Goal: Information Seeking & Learning: Check status

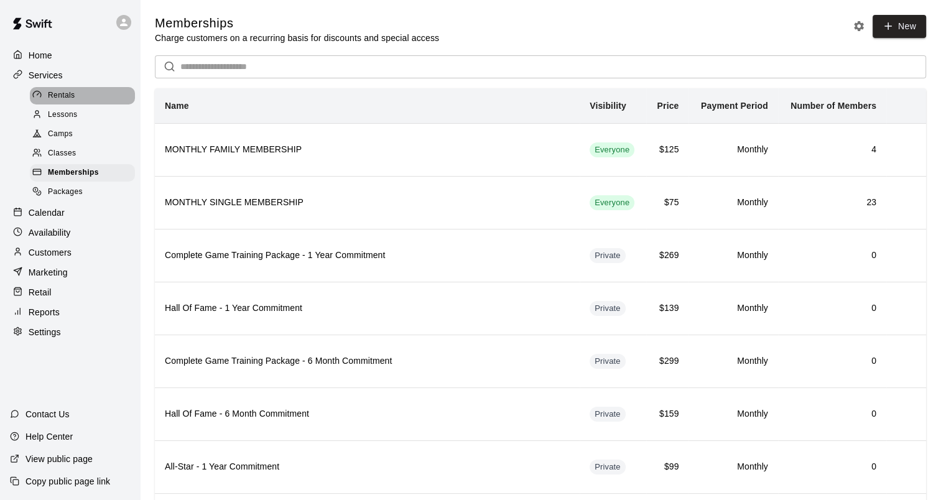
click at [55, 96] on span "Rentals" at bounding box center [61, 96] width 27 height 12
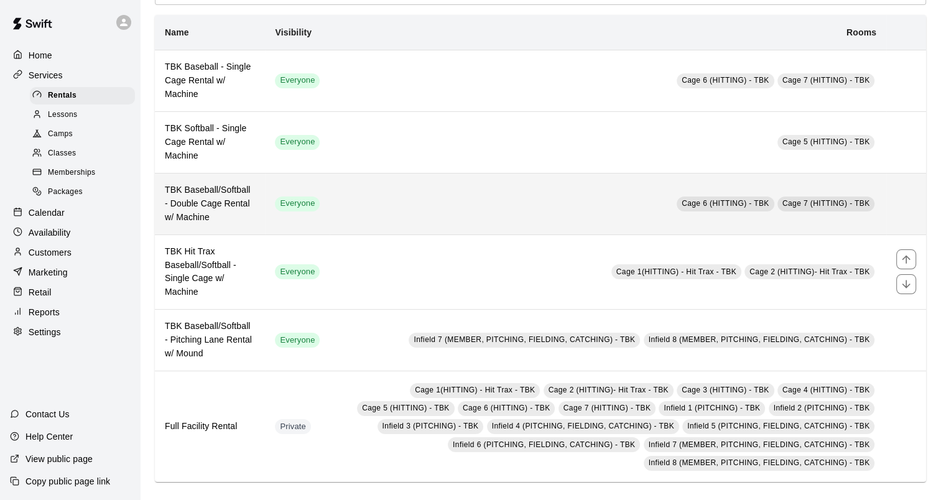
scroll to position [82, 0]
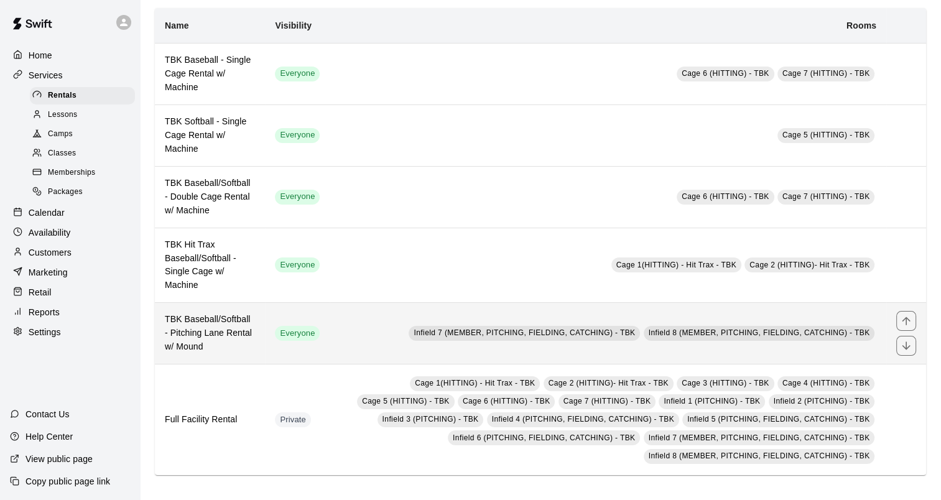
click at [193, 335] on h6 "TBK Baseball/Softball - Pitching Lane Rental w/ Mound" at bounding box center [210, 333] width 90 height 41
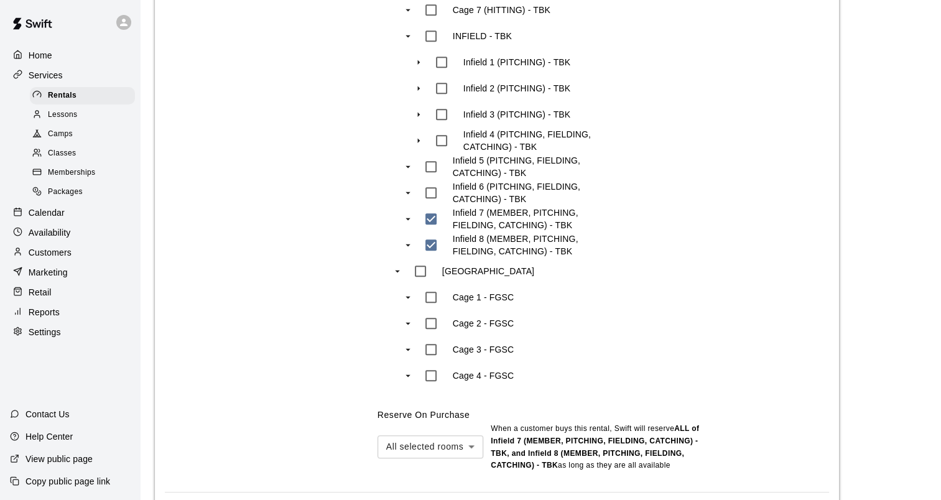
scroll to position [1104, 0]
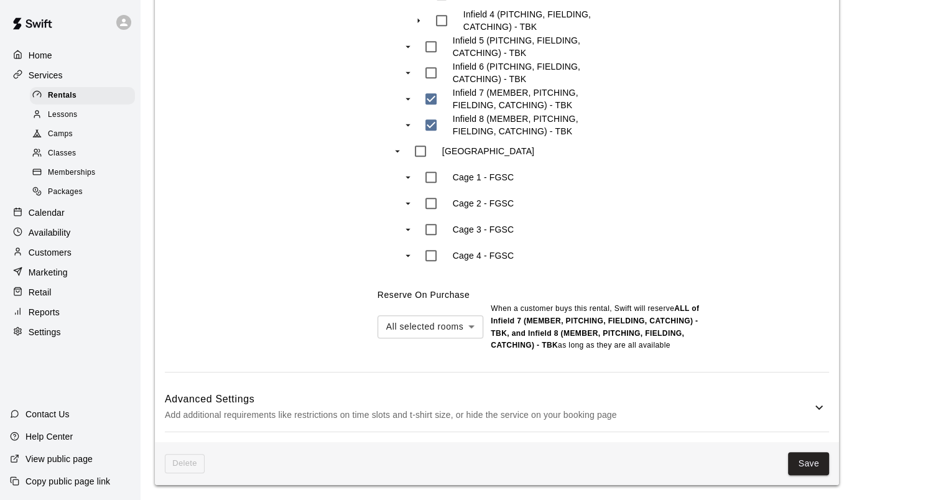
click at [399, 393] on h6 "Advanced Settings" at bounding box center [488, 399] width 647 height 16
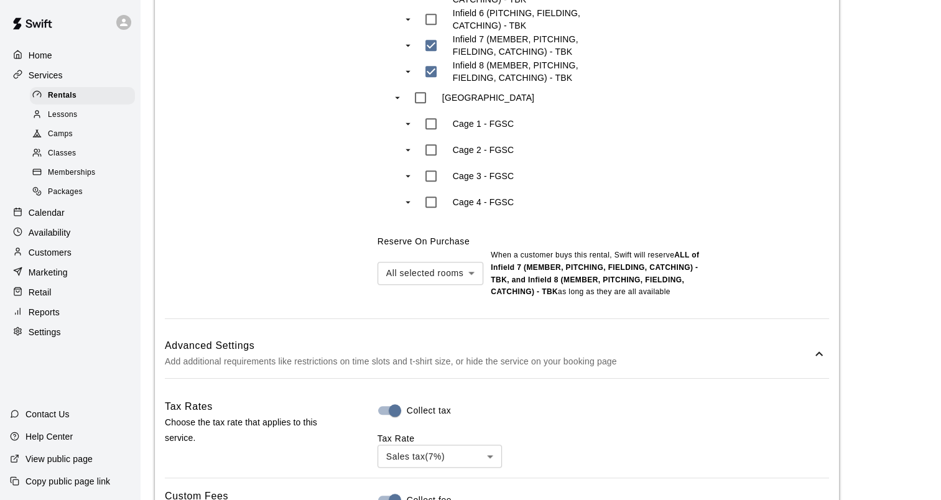
scroll to position [1229, 0]
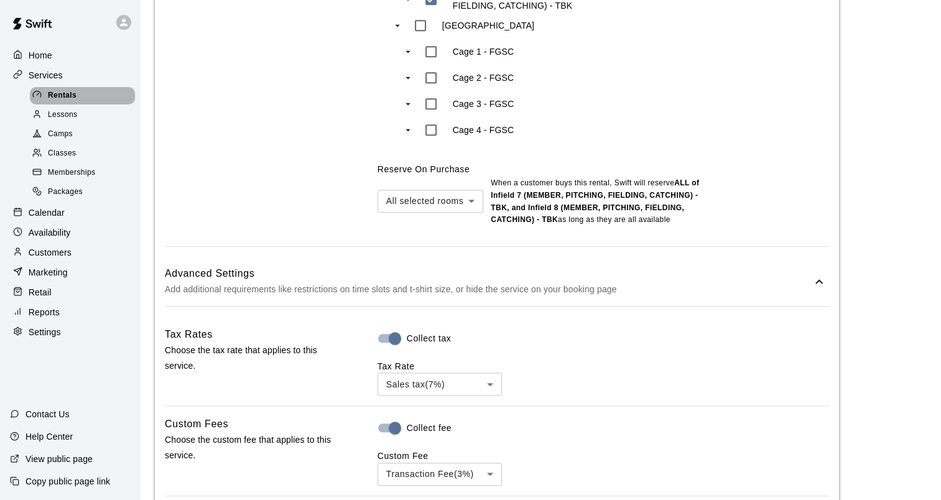
click at [56, 94] on span "Rentals" at bounding box center [62, 96] width 29 height 12
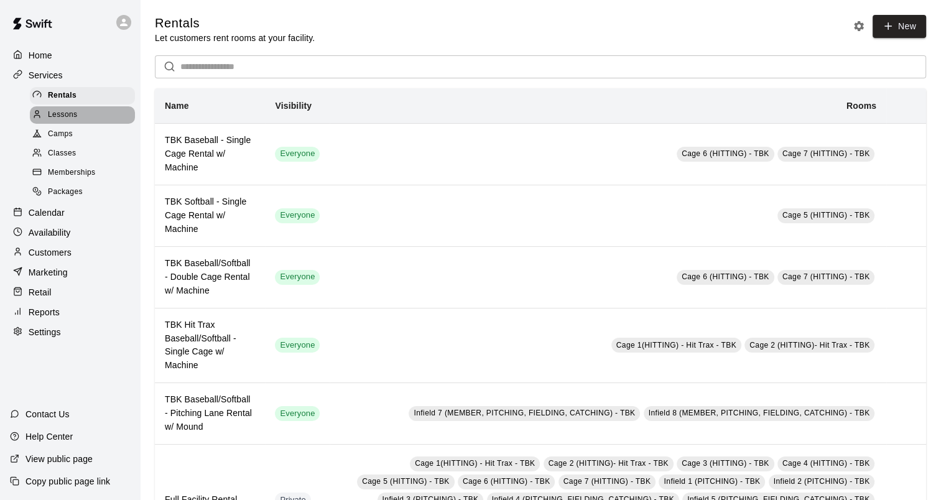
click at [70, 121] on span "Lessons" at bounding box center [63, 115] width 30 height 12
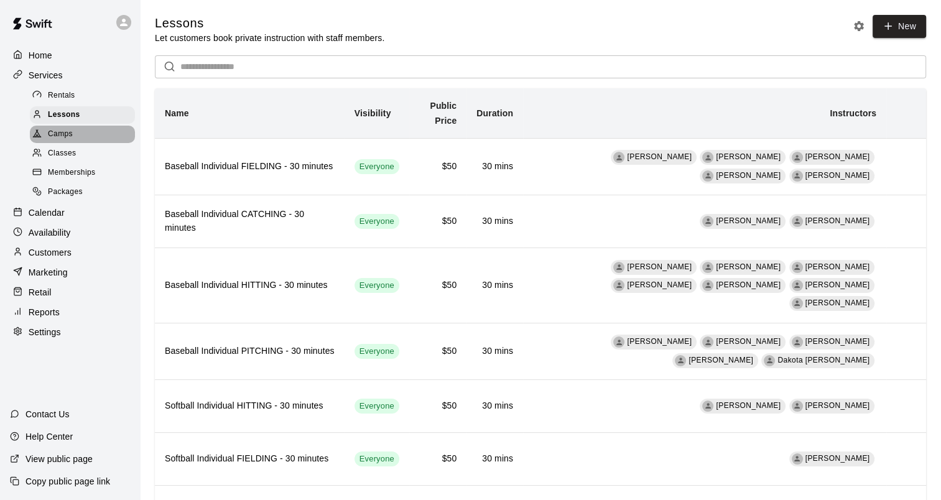
click at [60, 139] on span "Camps" at bounding box center [60, 134] width 25 height 12
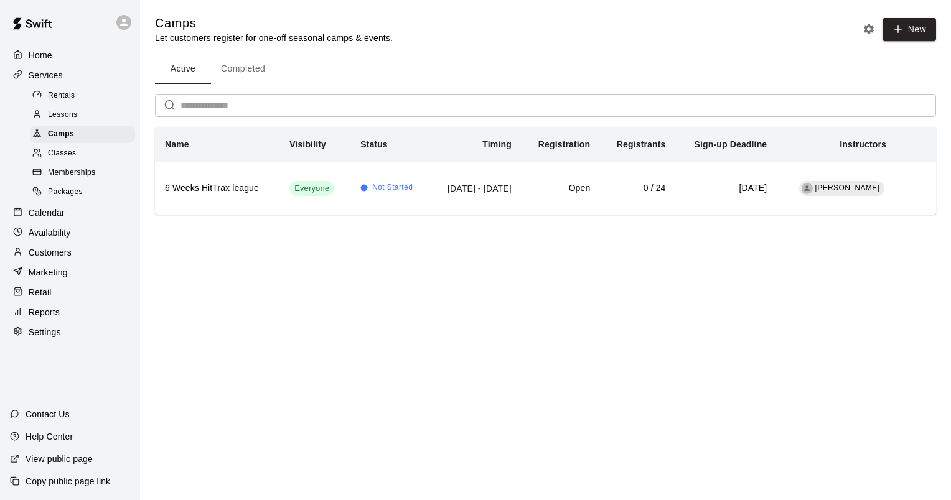
click at [60, 158] on span "Classes" at bounding box center [62, 153] width 28 height 12
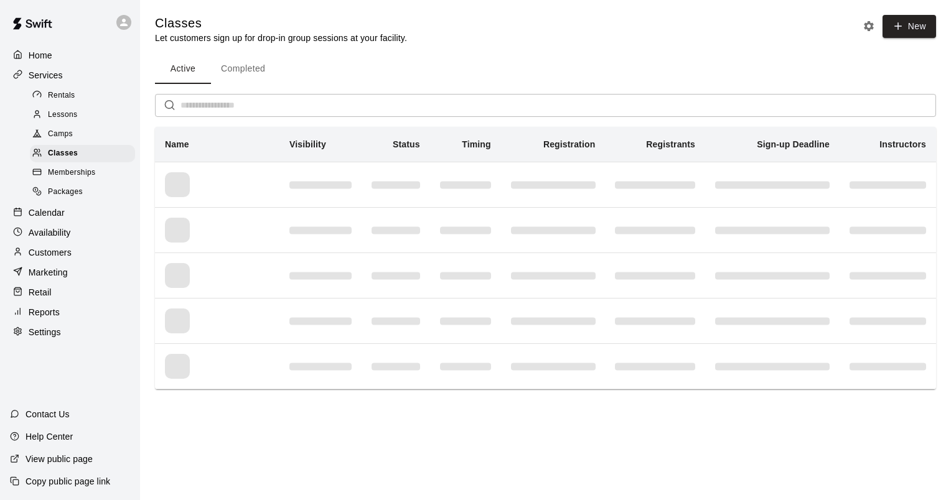
click at [57, 132] on div "Camps" at bounding box center [82, 134] width 105 height 17
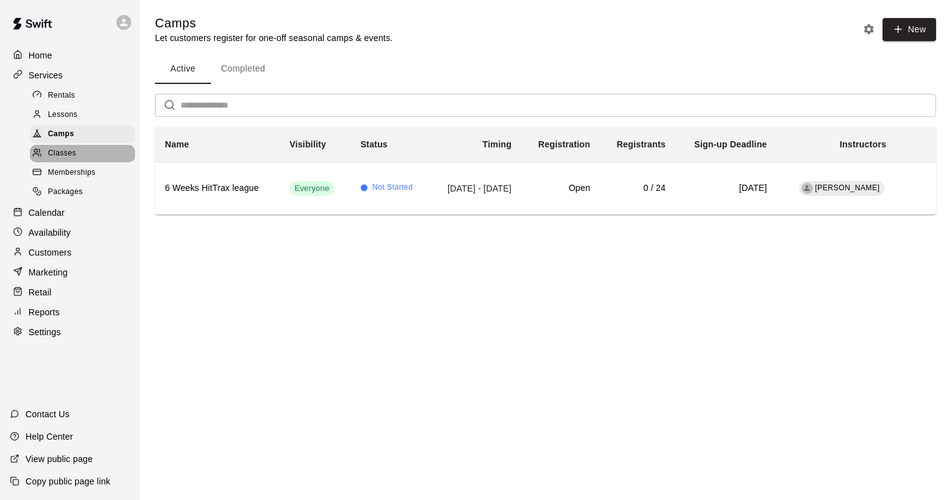
click at [63, 152] on div "Classes" at bounding box center [82, 153] width 105 height 17
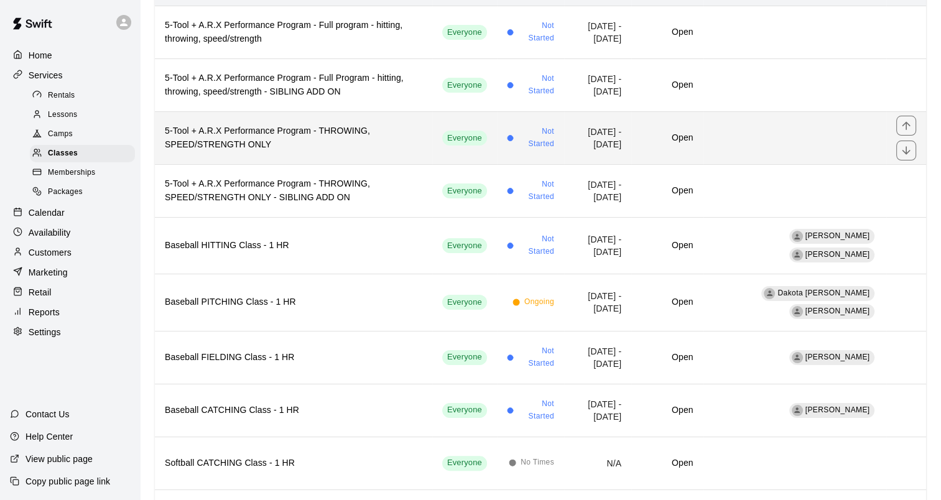
scroll to position [187, 0]
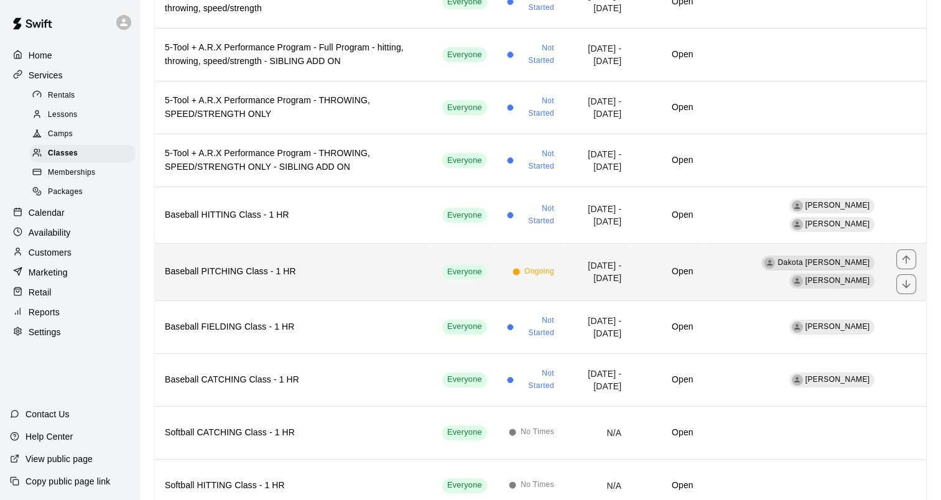
click at [243, 267] on h6 "Baseball PITCHING Class - 1 HR" at bounding box center [294, 272] width 258 height 14
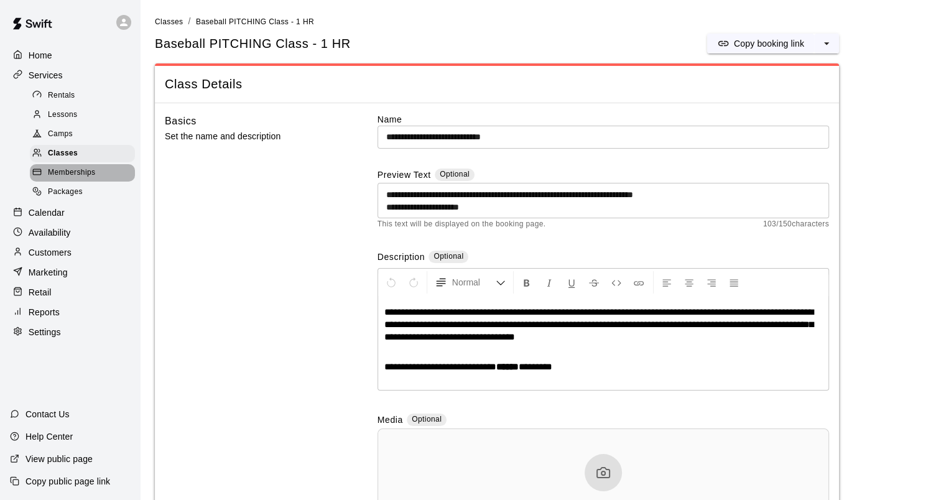
click at [74, 179] on span "Memberships" at bounding box center [71, 173] width 47 height 12
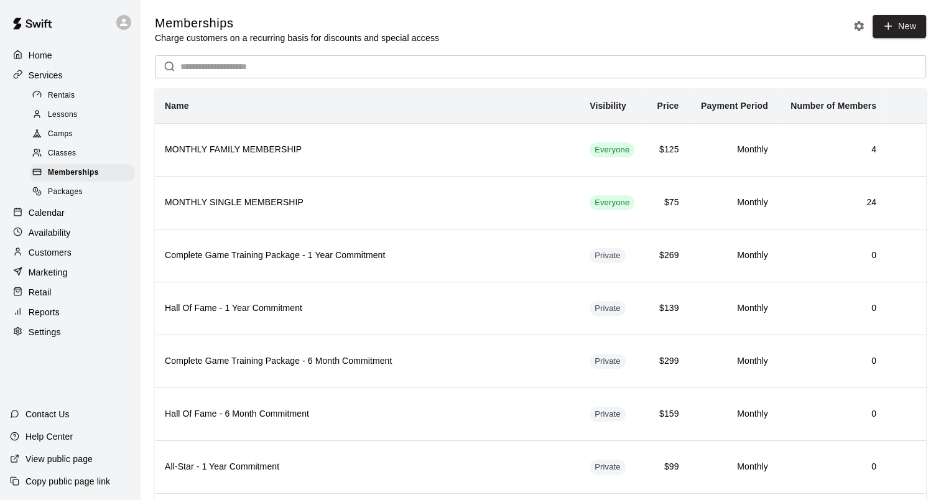
click at [77, 198] on span "Packages" at bounding box center [65, 192] width 35 height 12
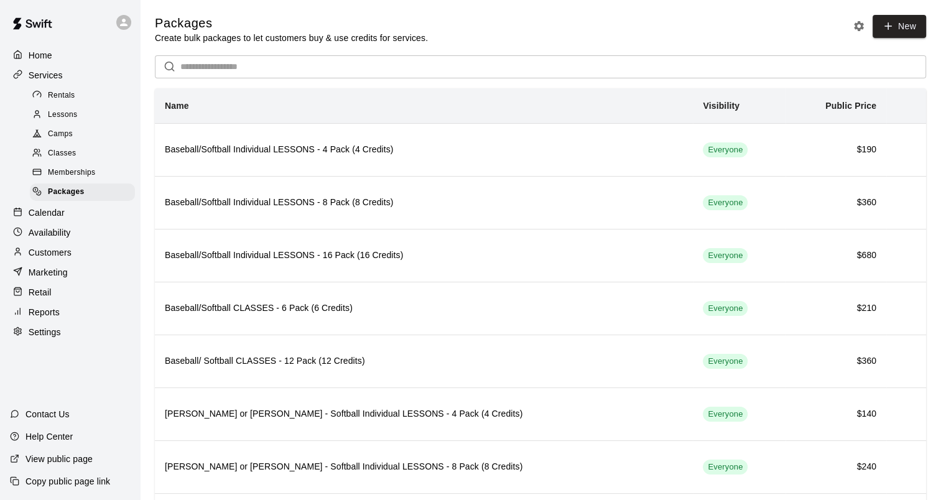
click at [40, 319] on p "Reports" at bounding box center [44, 312] width 31 height 12
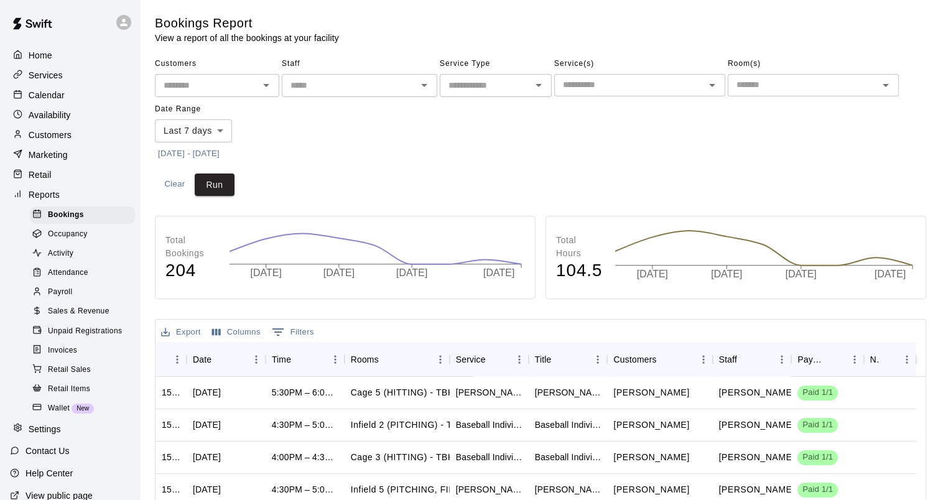
click at [81, 318] on span "Sales & Revenue" at bounding box center [79, 312] width 62 height 12
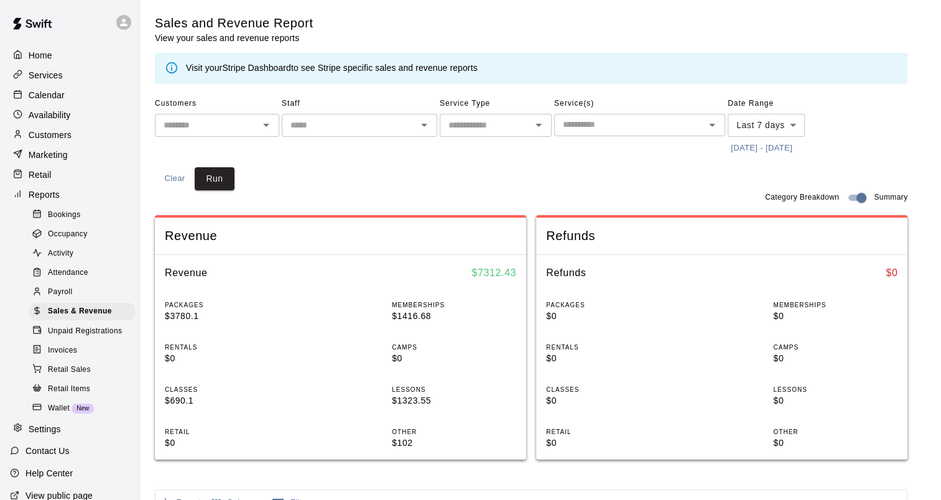
click at [760, 151] on button "10/6/2025 - 10/13/2025" at bounding box center [762, 148] width 68 height 19
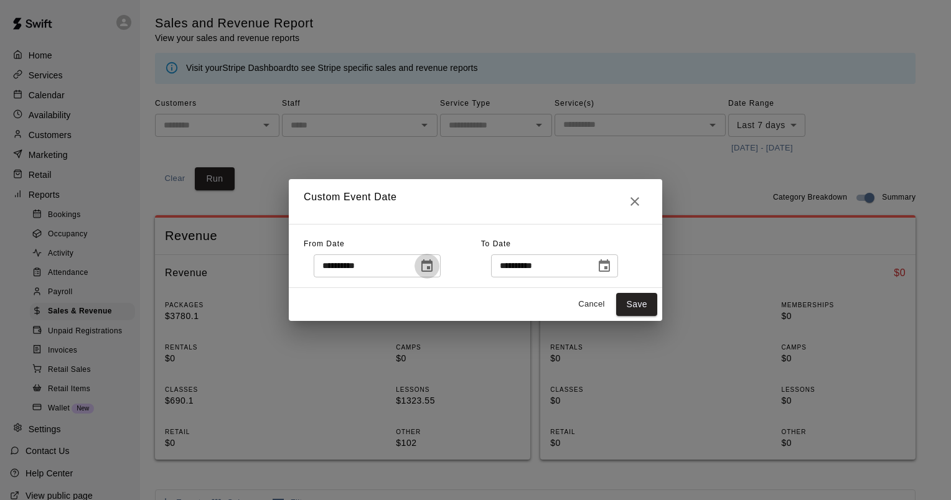
click at [434, 270] on icon "Choose date, selected date is Oct 6, 2025" at bounding box center [426, 266] width 15 height 15
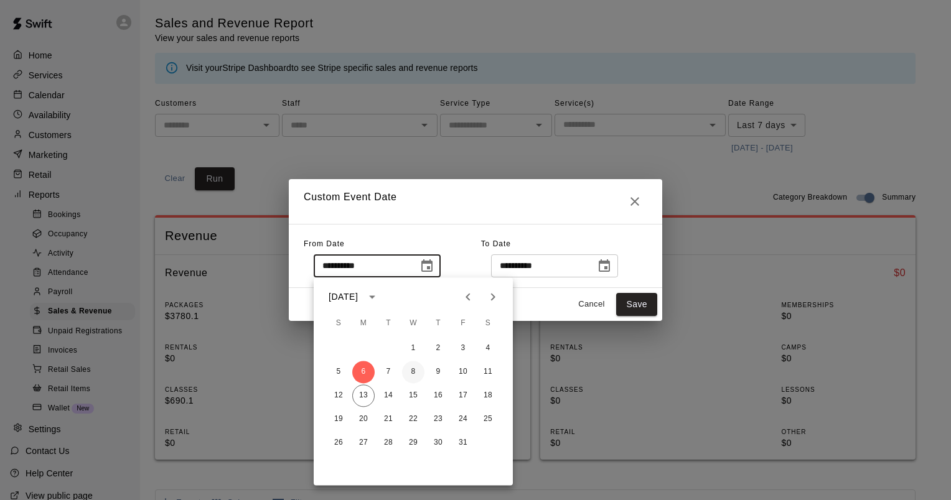
click at [406, 373] on button "8" at bounding box center [413, 372] width 22 height 22
type input "**********"
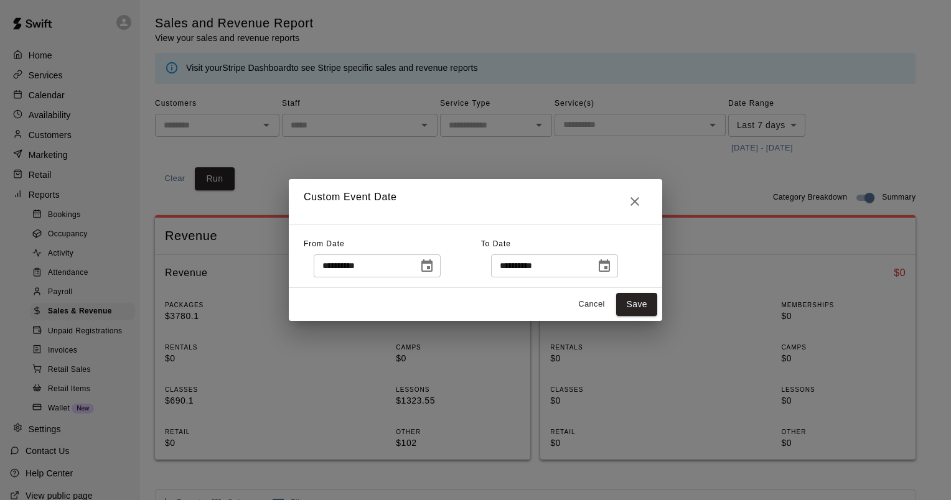
click at [612, 269] on icon "Choose date, selected date is Oct 13, 2025" at bounding box center [604, 266] width 15 height 15
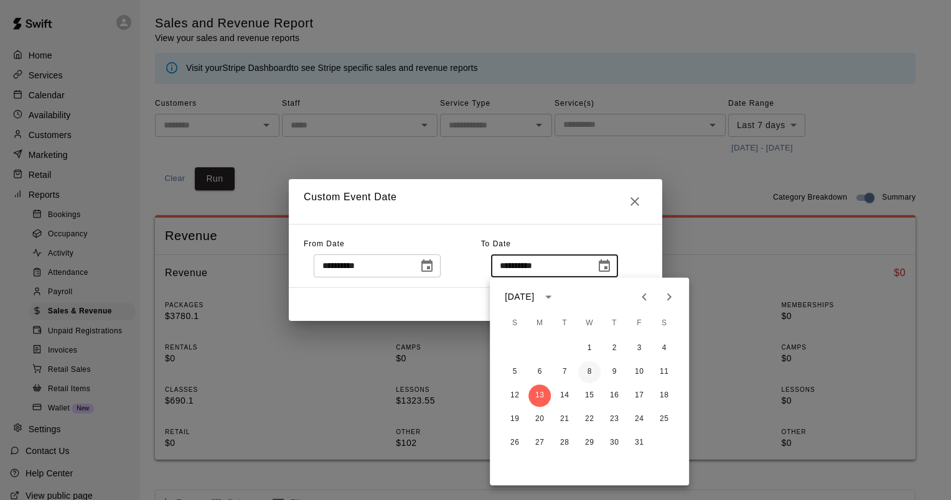
click at [586, 371] on button "8" at bounding box center [589, 372] width 22 height 22
type input "**********"
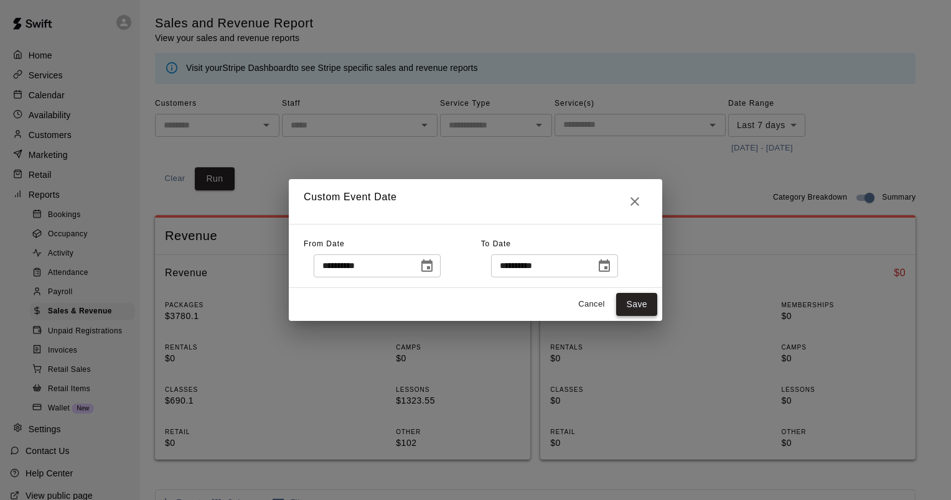
click at [642, 299] on button "Save" at bounding box center [636, 304] width 41 height 23
type input "******"
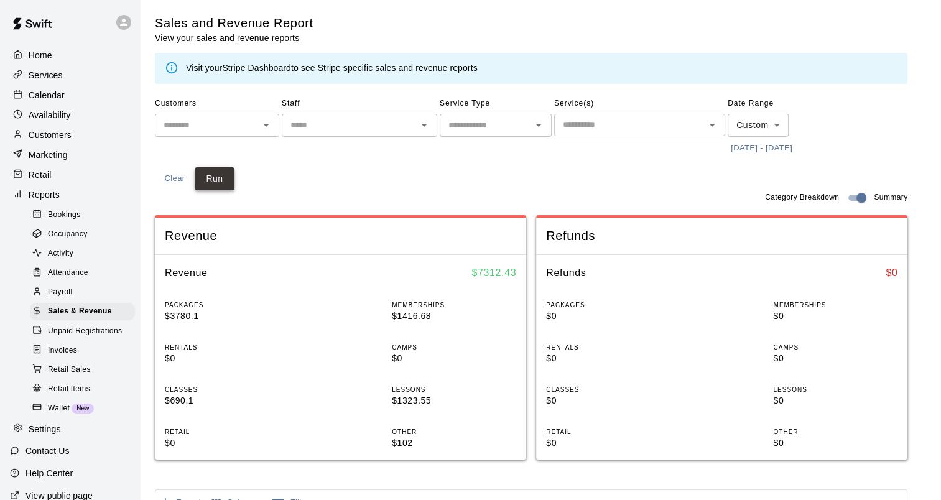
click at [228, 177] on button "Run" at bounding box center [215, 178] width 40 height 23
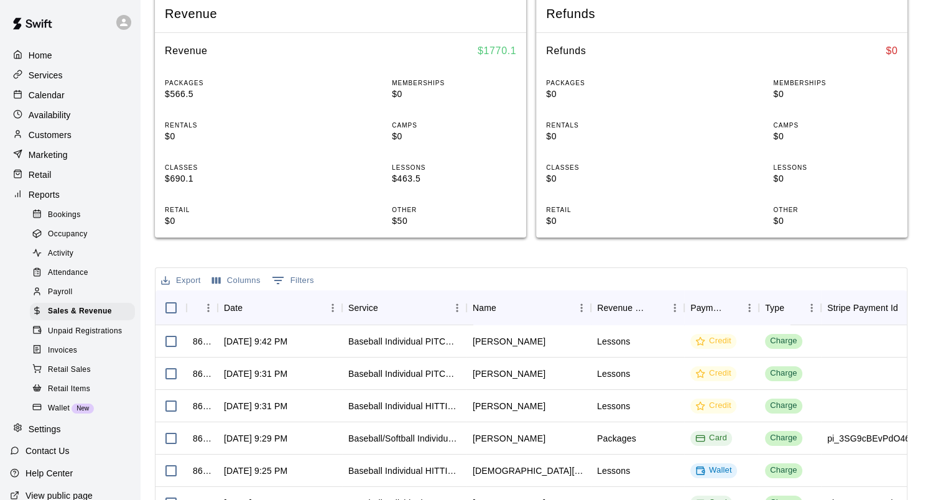
scroll to position [249, 0]
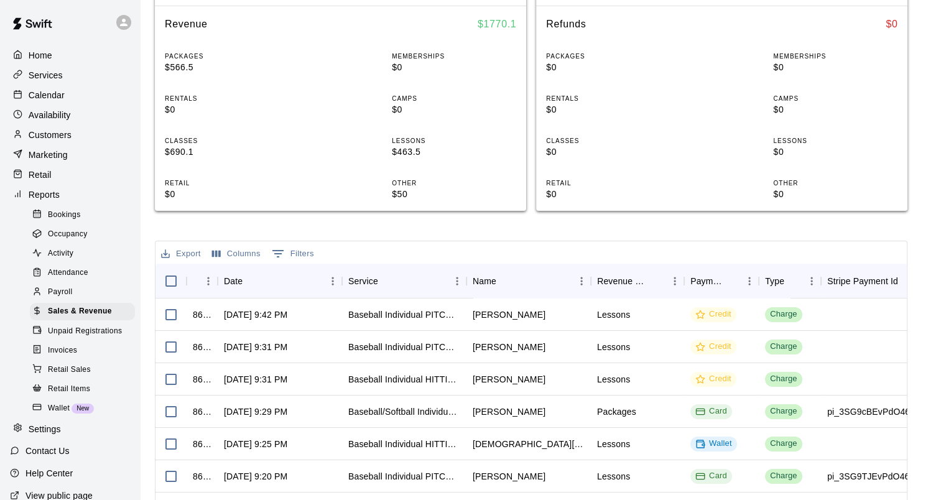
click at [187, 256] on button "Export" at bounding box center [181, 254] width 46 height 19
click at [197, 283] on li "Download as CSV" at bounding box center [206, 278] width 96 height 21
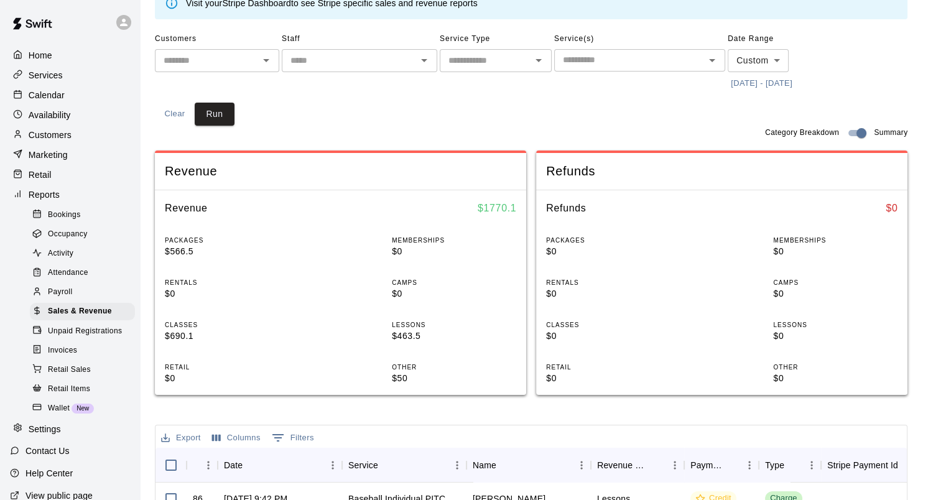
scroll to position [0, 0]
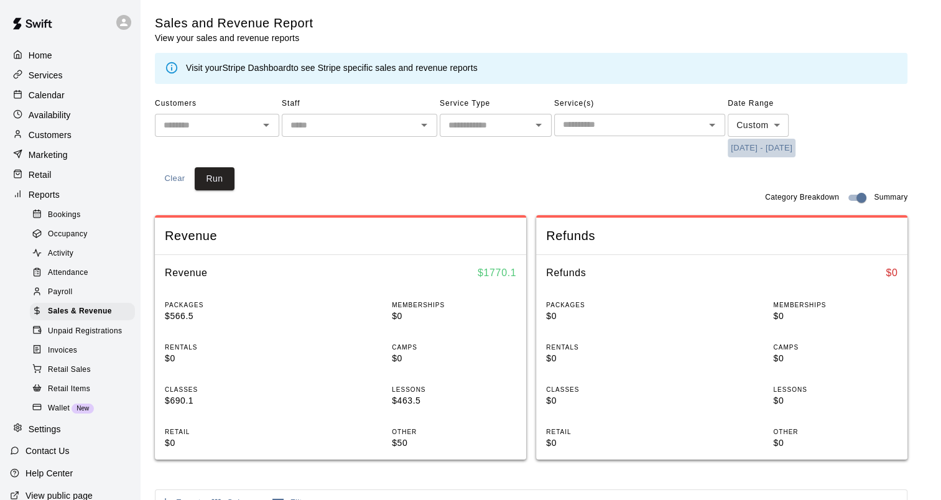
click at [738, 145] on button "10/8/2025 - 10/8/2025" at bounding box center [762, 148] width 68 height 19
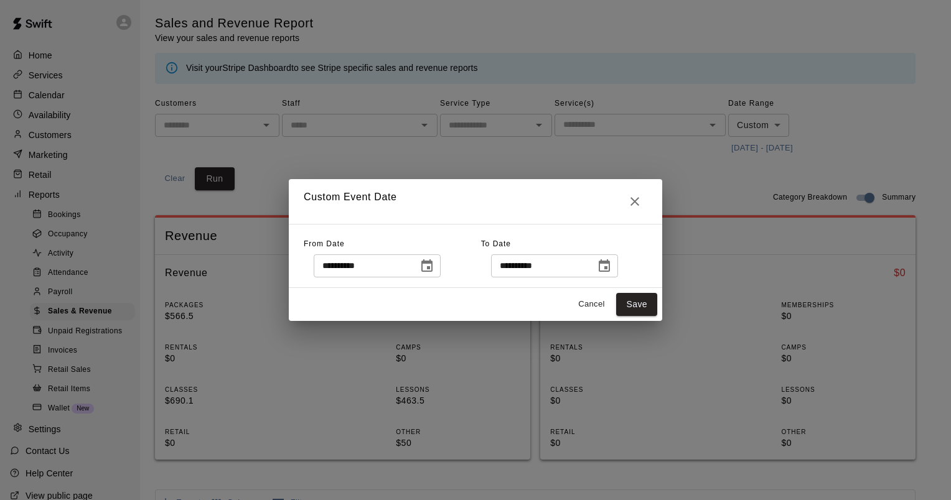
click at [434, 268] on icon "Choose date, selected date is Oct 8, 2025" at bounding box center [426, 266] width 15 height 15
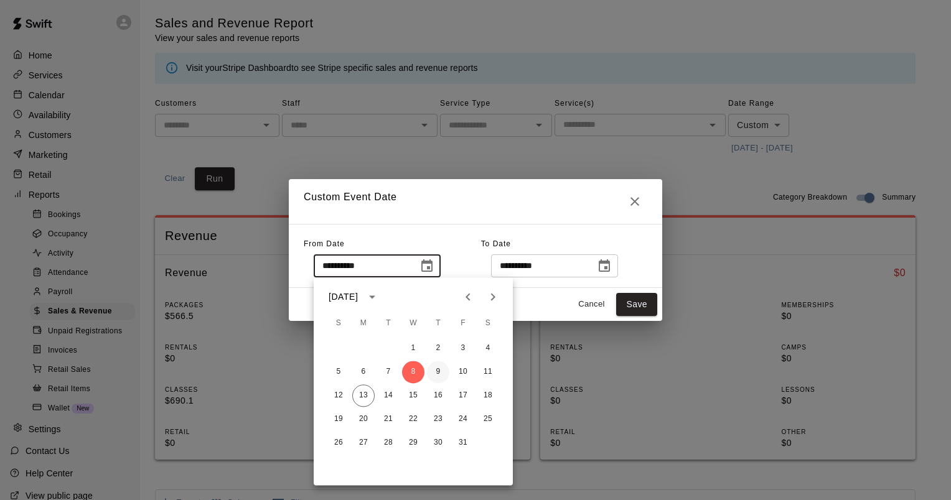
click at [440, 370] on button "9" at bounding box center [438, 372] width 22 height 22
type input "**********"
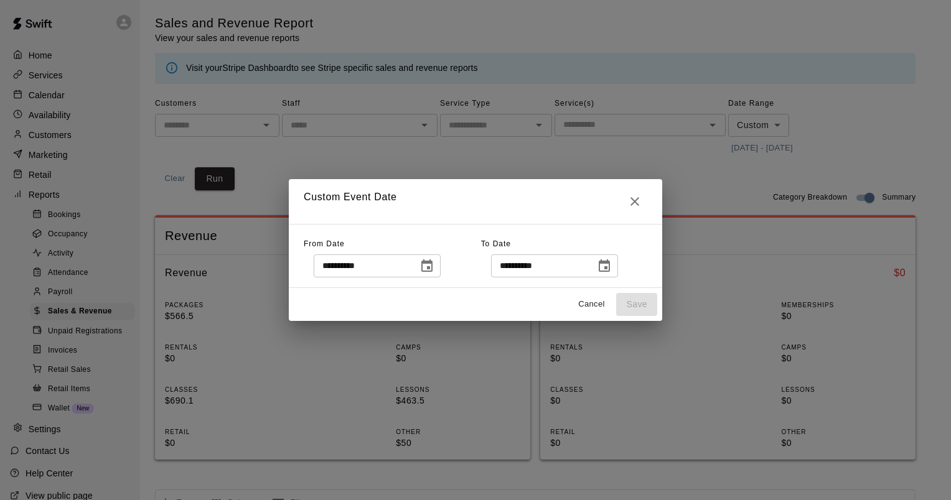
click at [612, 266] on icon "Choose date, selected date is Oct 8, 2025" at bounding box center [604, 266] width 15 height 15
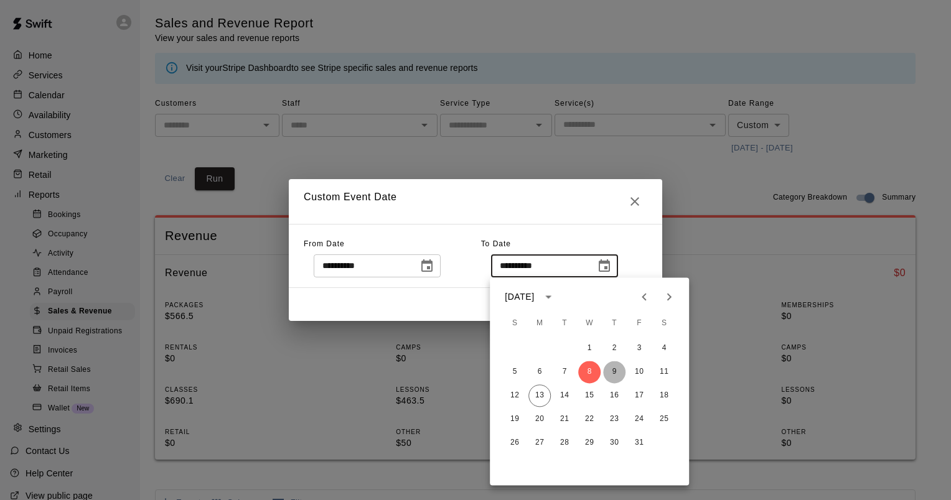
click at [613, 372] on button "9" at bounding box center [614, 372] width 22 height 22
type input "**********"
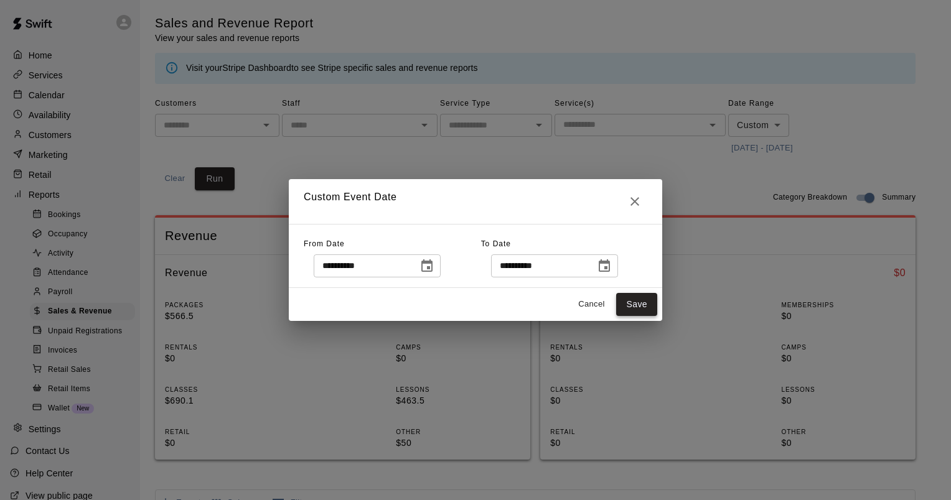
click at [643, 305] on button "Save" at bounding box center [636, 304] width 41 height 23
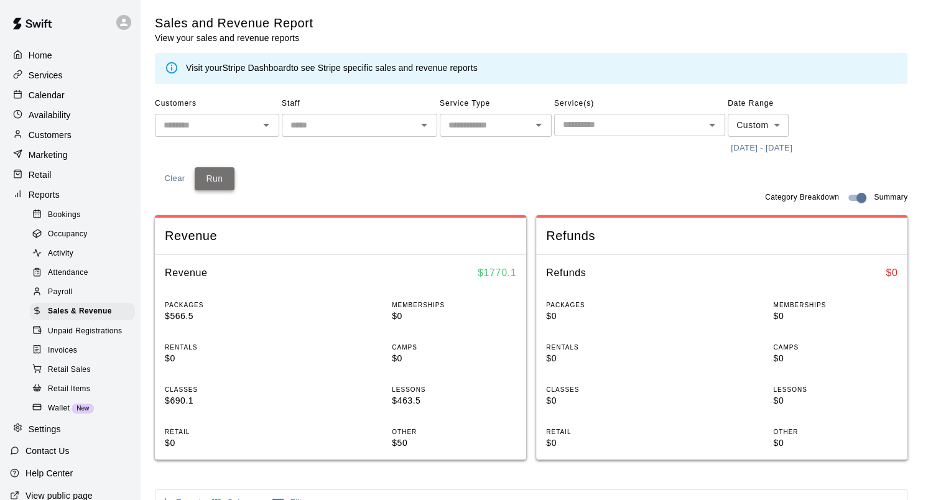
click at [199, 176] on button "Run" at bounding box center [215, 178] width 40 height 23
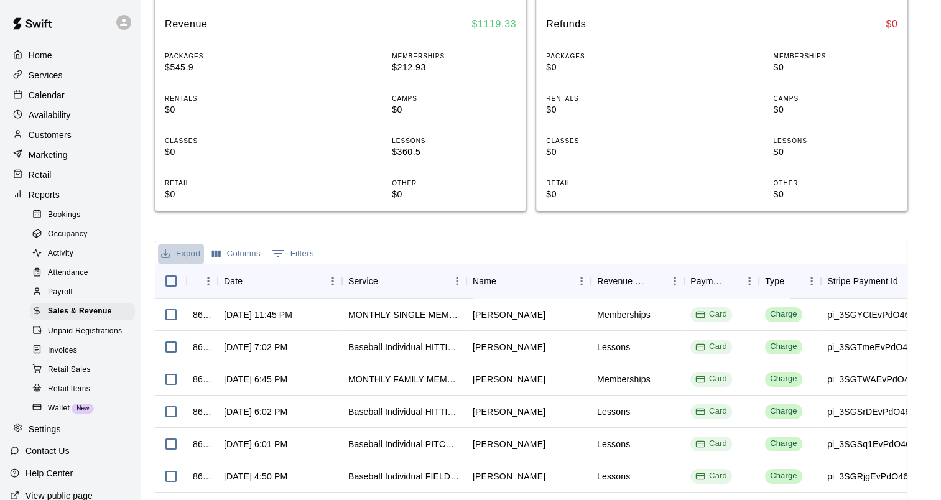
click at [182, 254] on button "Export" at bounding box center [181, 254] width 46 height 19
click at [204, 278] on li "Download as CSV" at bounding box center [206, 278] width 96 height 21
click at [45, 82] on p "Services" at bounding box center [46, 75] width 34 height 12
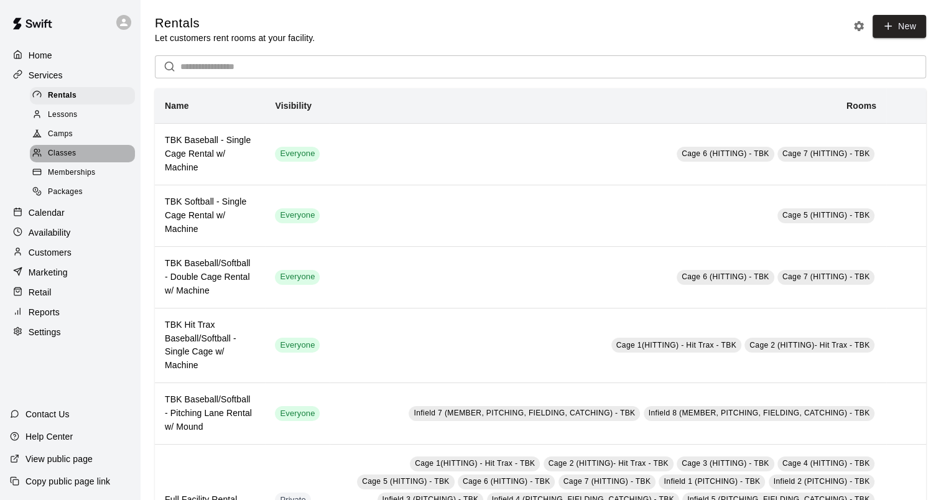
click at [82, 159] on div "Classes" at bounding box center [82, 153] width 105 height 17
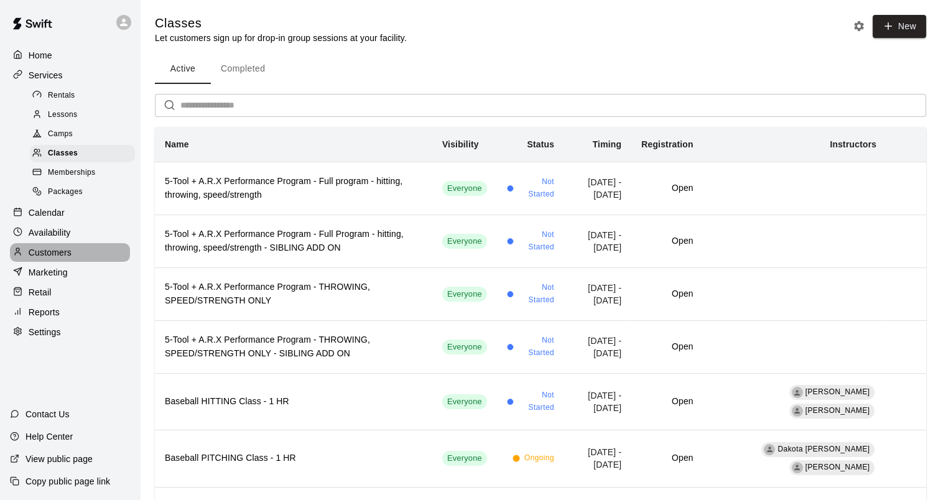
click at [57, 259] on p "Customers" at bounding box center [50, 252] width 43 height 12
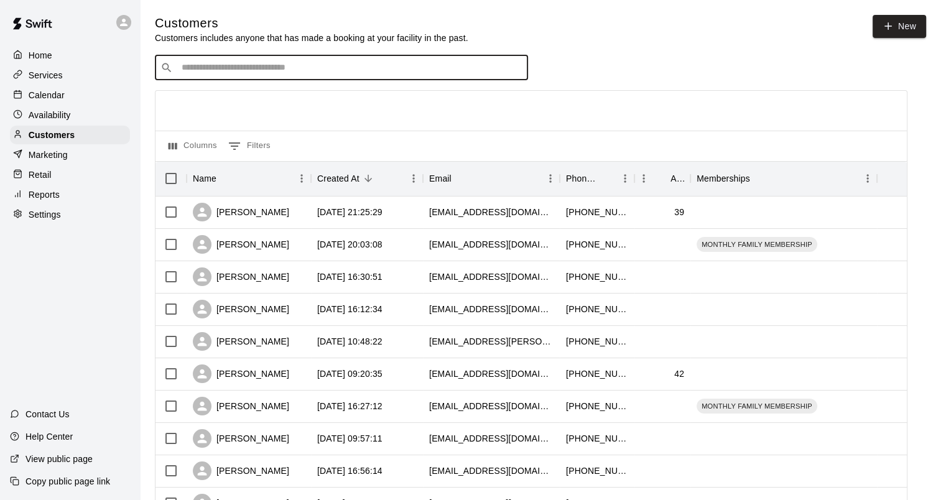
click at [253, 74] on input "Search customers by name or email" at bounding box center [350, 68] width 345 height 12
type input "*****"
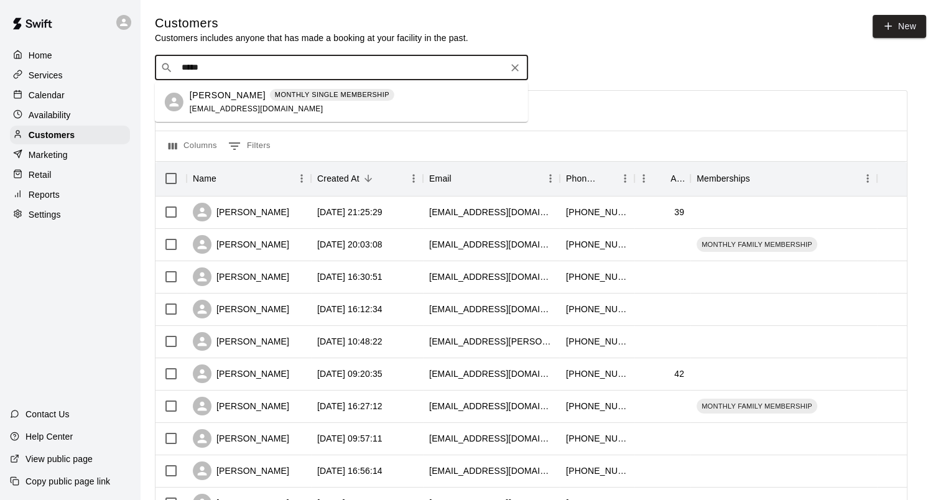
click at [221, 105] on span "dawsonbales@icloud.com" at bounding box center [257, 109] width 134 height 9
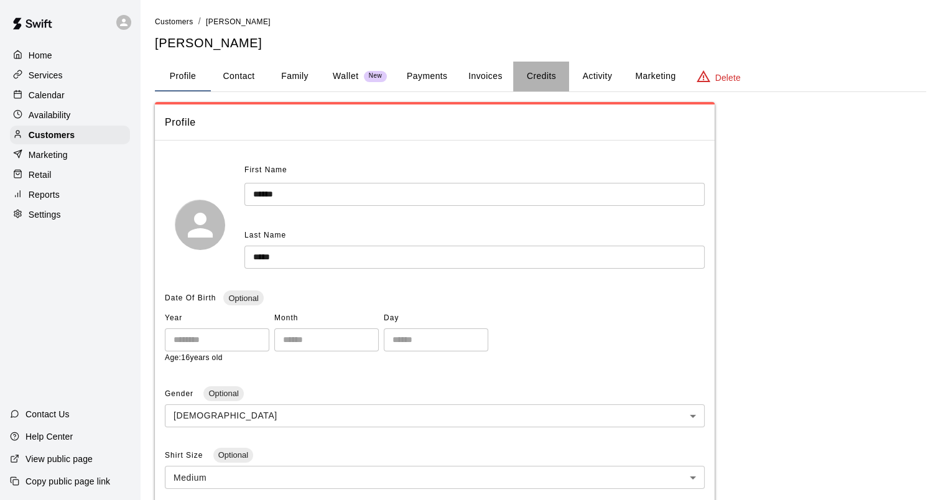
click at [552, 70] on button "Credits" at bounding box center [541, 77] width 56 height 30
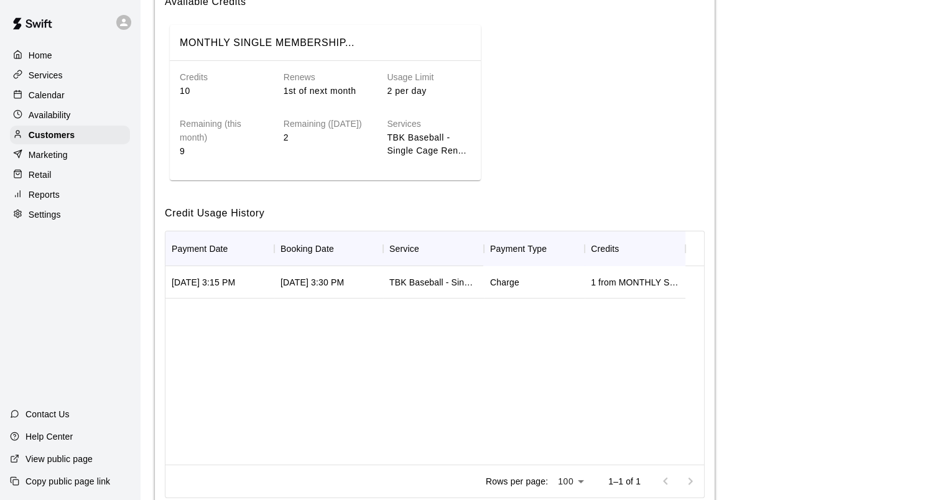
scroll to position [187, 0]
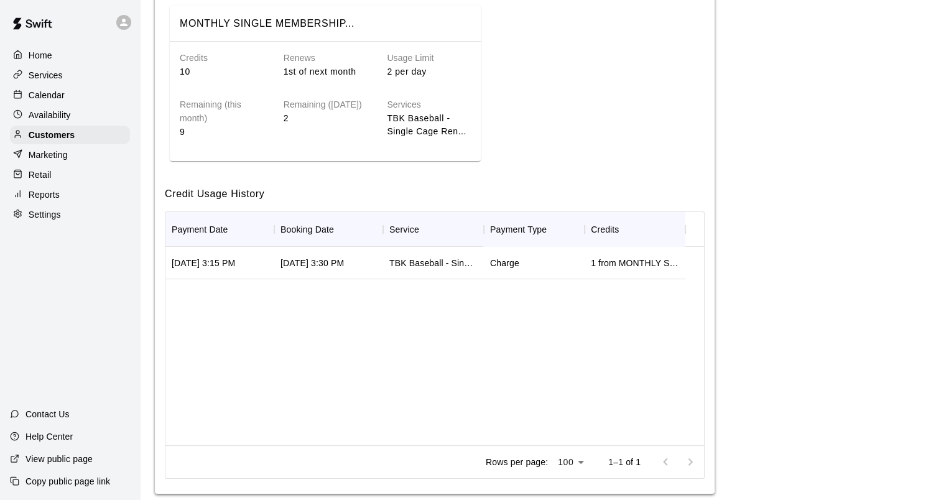
click at [615, 259] on div "1 from MONTHLY SINGLE MEMBERSHIP" at bounding box center [635, 263] width 88 height 12
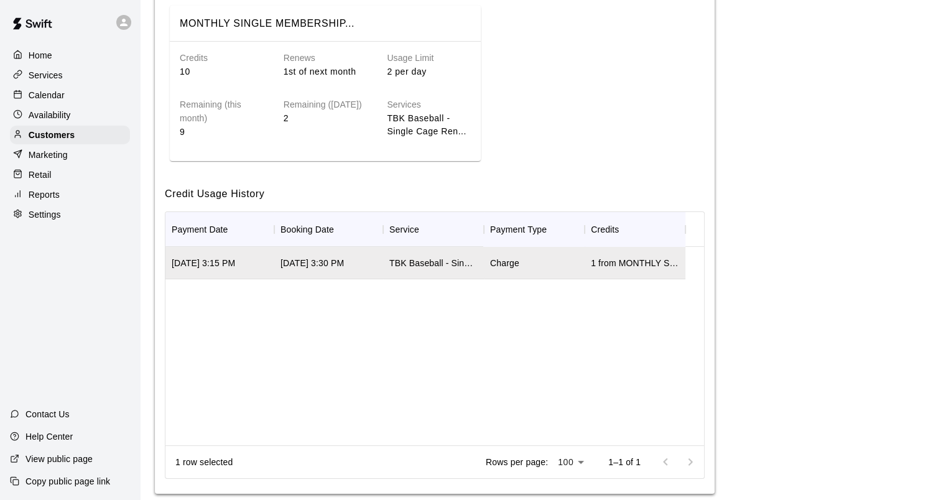
click at [866, 303] on div "Credits Available Credits MONTHLY SINGLE MEMBERSHIP... Credits 10 Renews 1st of…" at bounding box center [541, 204] width 772 height 579
click at [520, 131] on div "MONTHLY SINGLE MEMBERSHIP... Credits 10 Renews 1st of next month Usage Limit 2 …" at bounding box center [435, 84] width 540 height 166
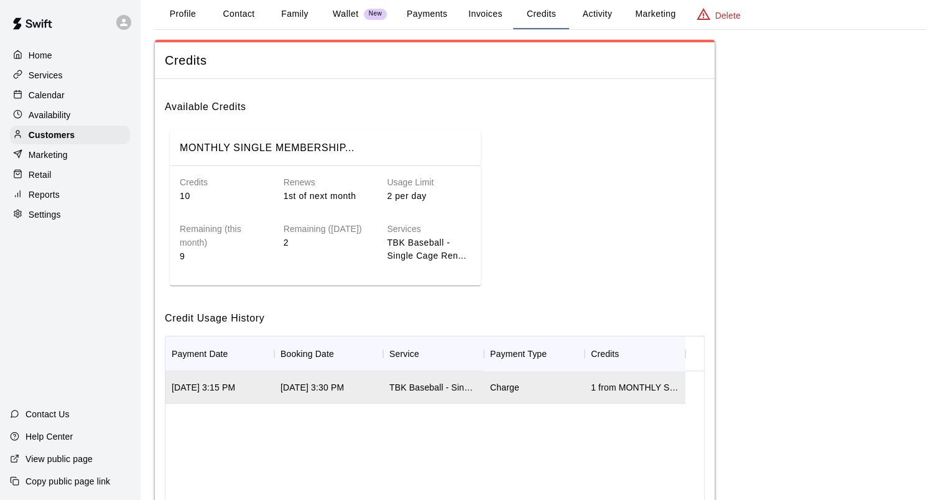
scroll to position [0, 0]
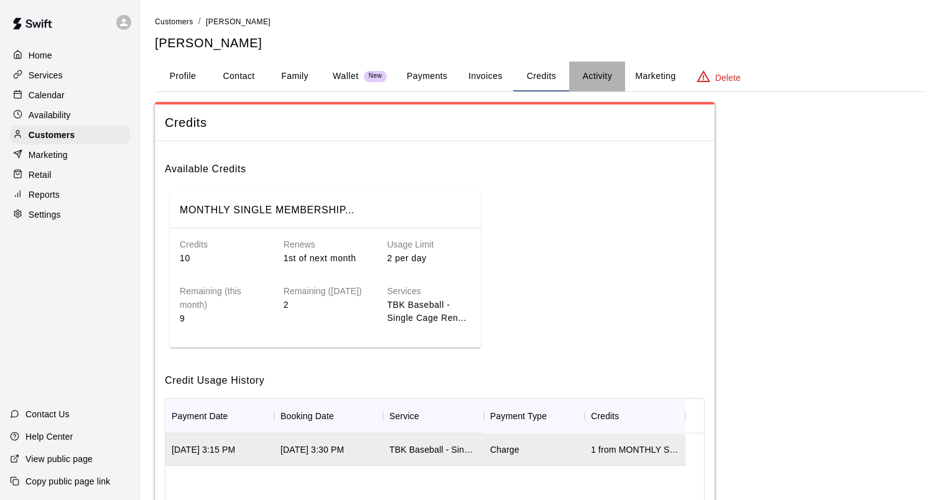
click at [597, 78] on button "Activity" at bounding box center [597, 77] width 56 height 30
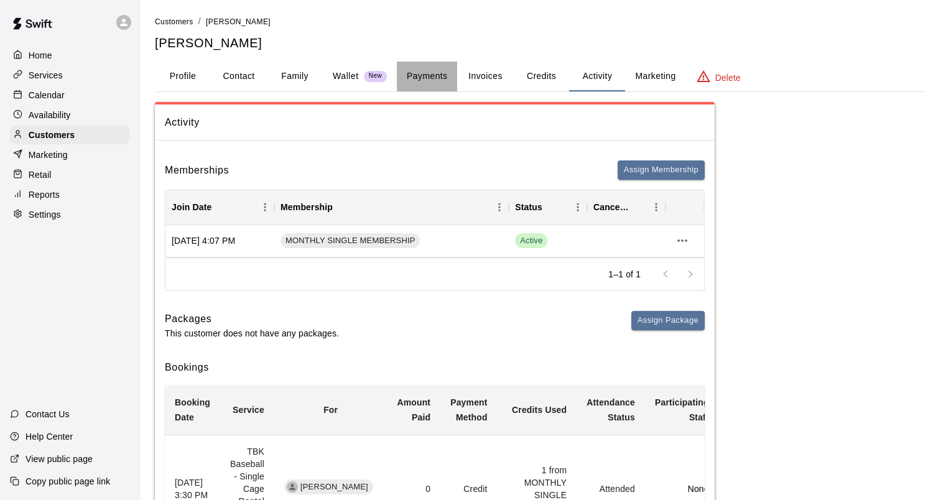
click at [426, 70] on button "Payments" at bounding box center [427, 77] width 60 height 30
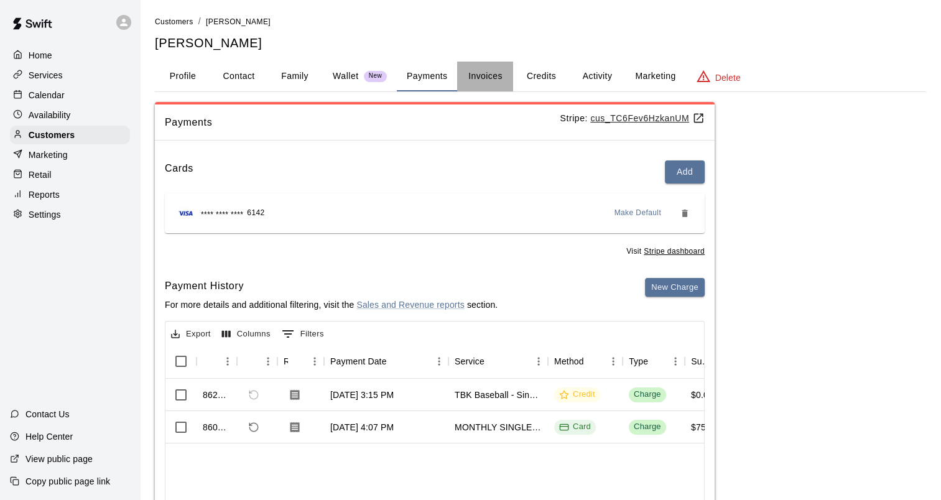
click at [472, 73] on button "Invoices" at bounding box center [485, 77] width 56 height 30
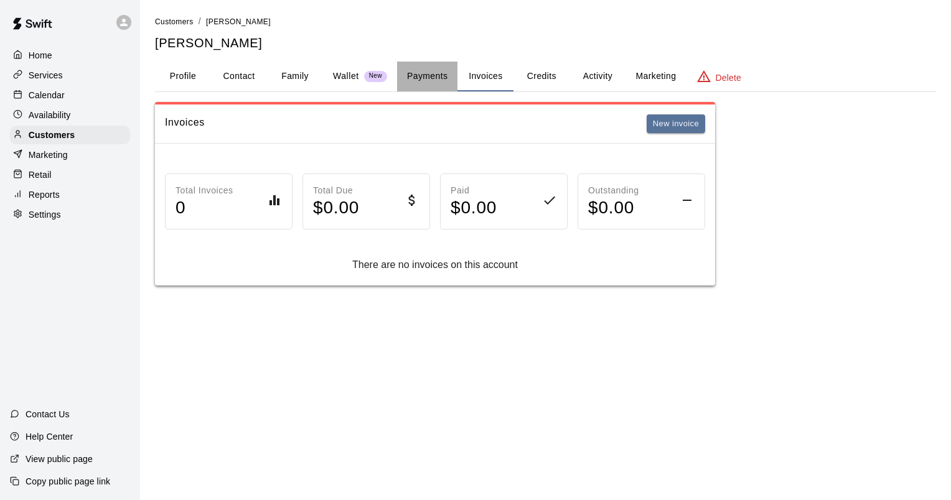
click at [433, 73] on button "Payments" at bounding box center [427, 77] width 60 height 30
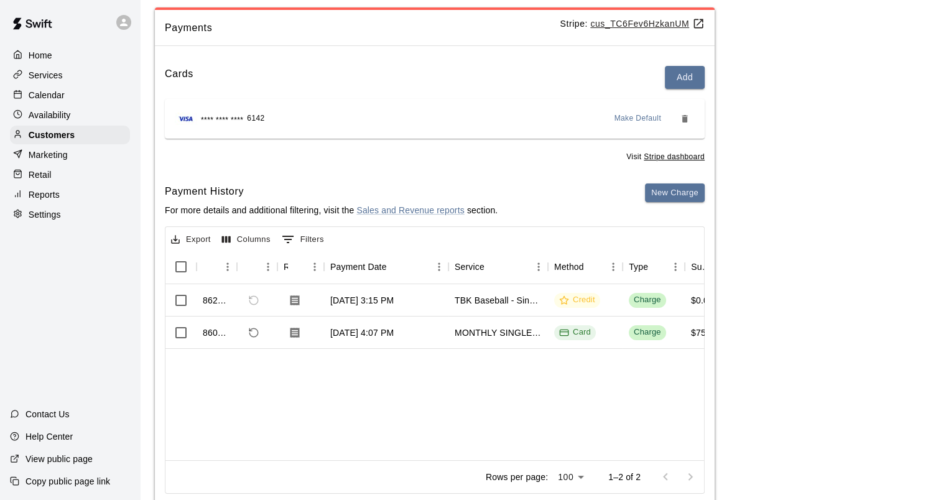
scroll to position [124, 0]
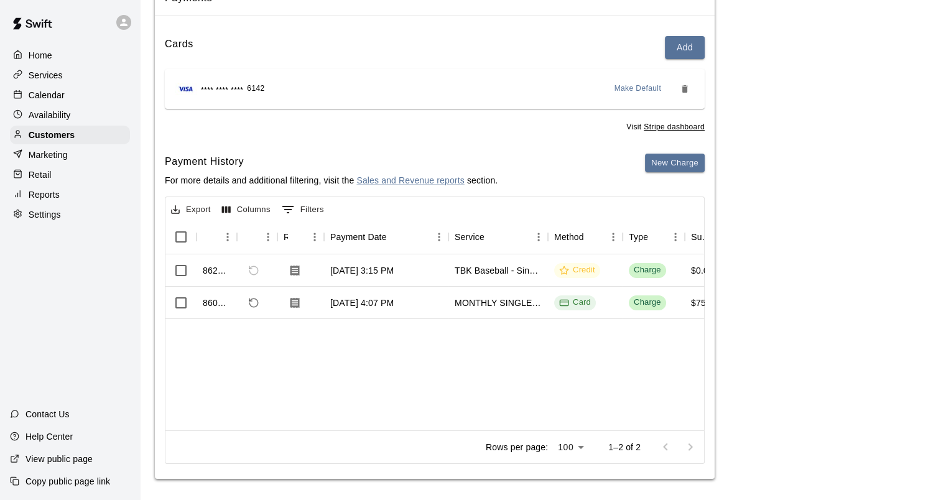
click at [55, 93] on p "Calendar" at bounding box center [47, 95] width 36 height 12
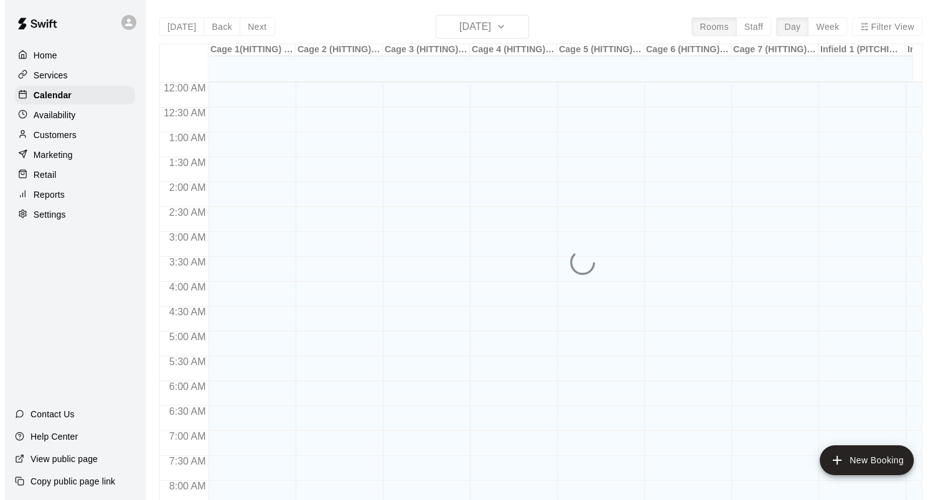
scroll to position [594, 0]
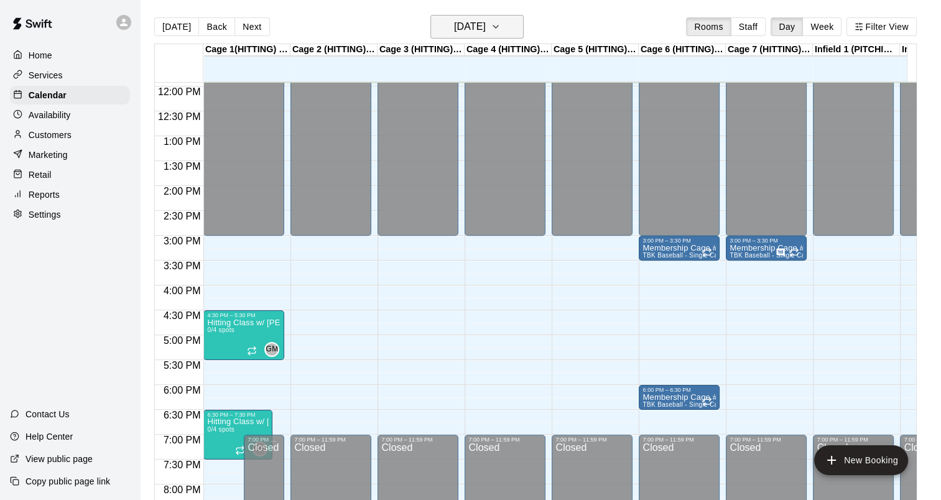
click at [472, 28] on h6 "Monday Oct 13" at bounding box center [470, 26] width 32 height 17
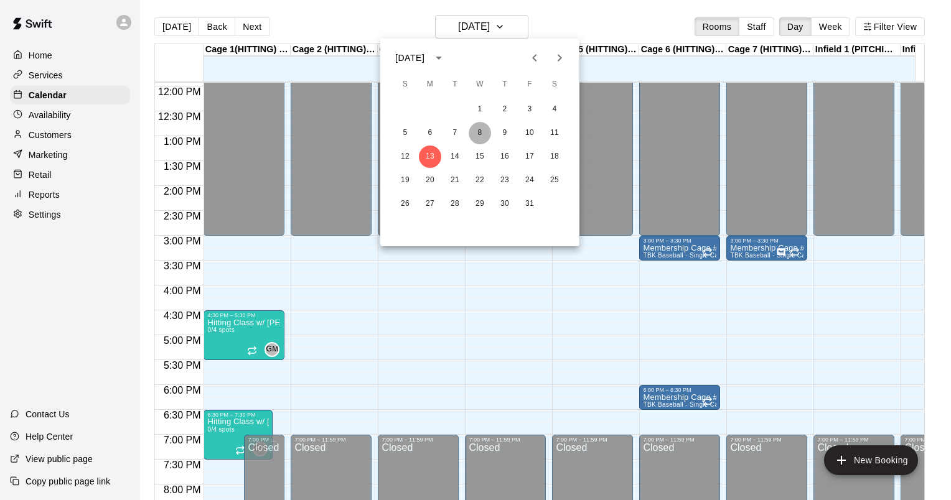
click at [484, 133] on button "8" at bounding box center [480, 133] width 22 height 22
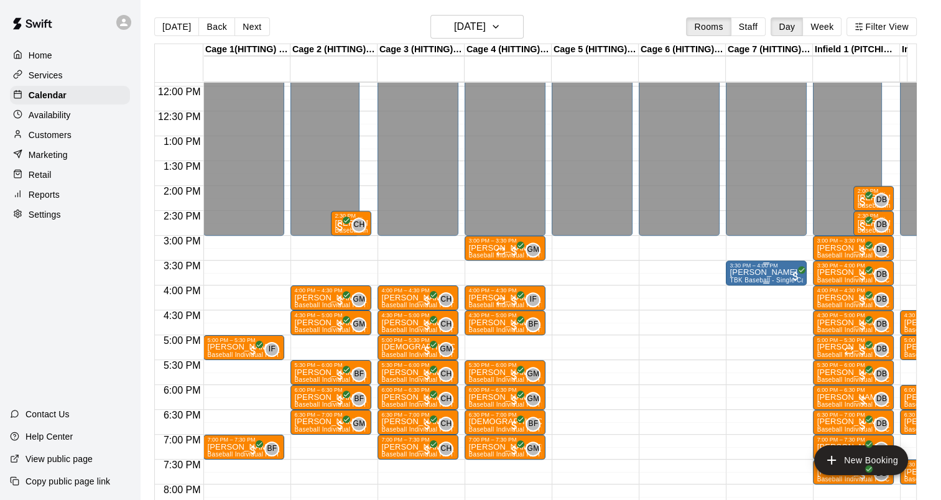
click at [755, 273] on p "Dawson Bales" at bounding box center [766, 273] width 73 height 0
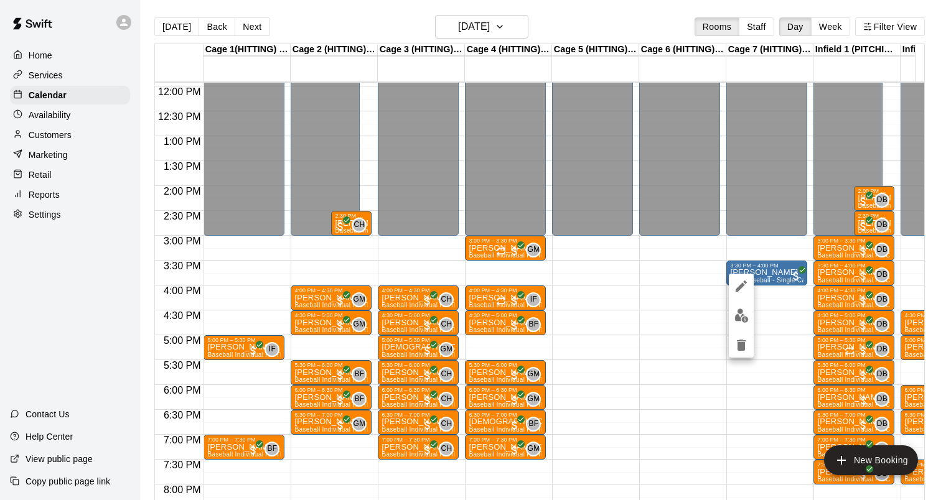
click at [739, 282] on icon "edit" at bounding box center [741, 286] width 15 height 15
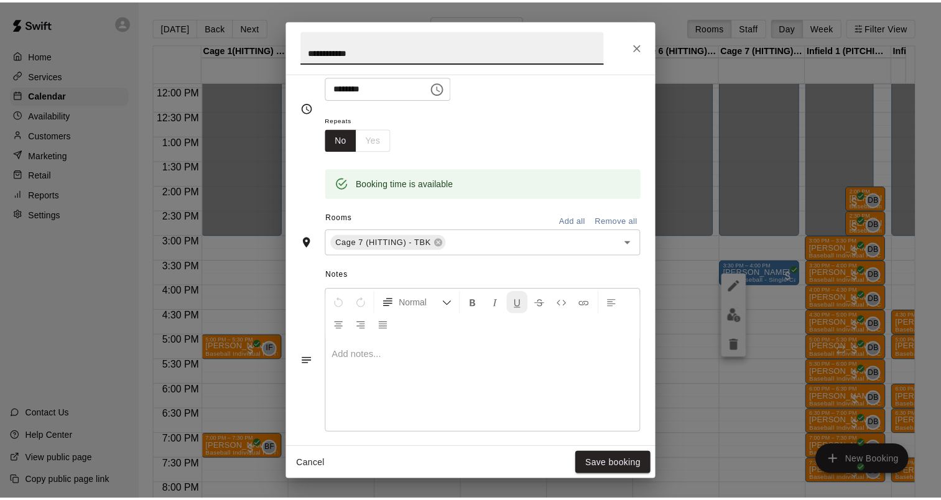
scroll to position [0, 0]
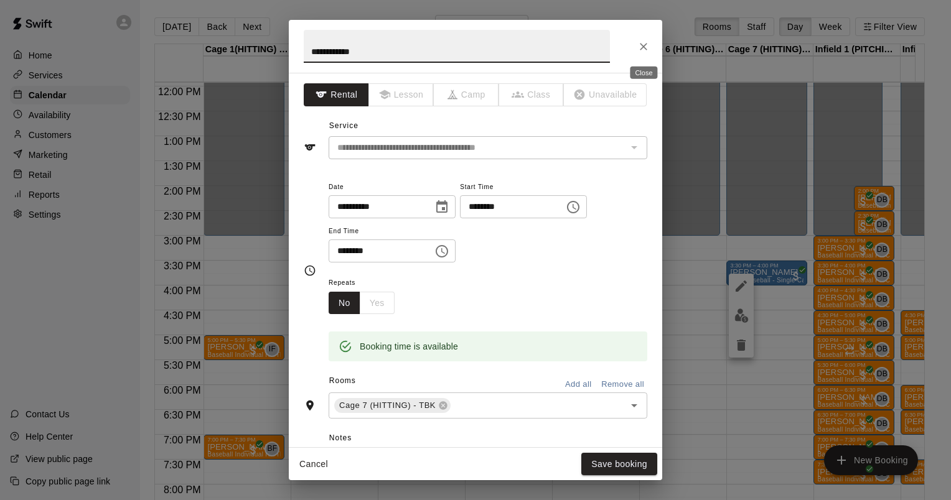
click at [637, 44] on icon "Close" at bounding box center [643, 46] width 12 height 12
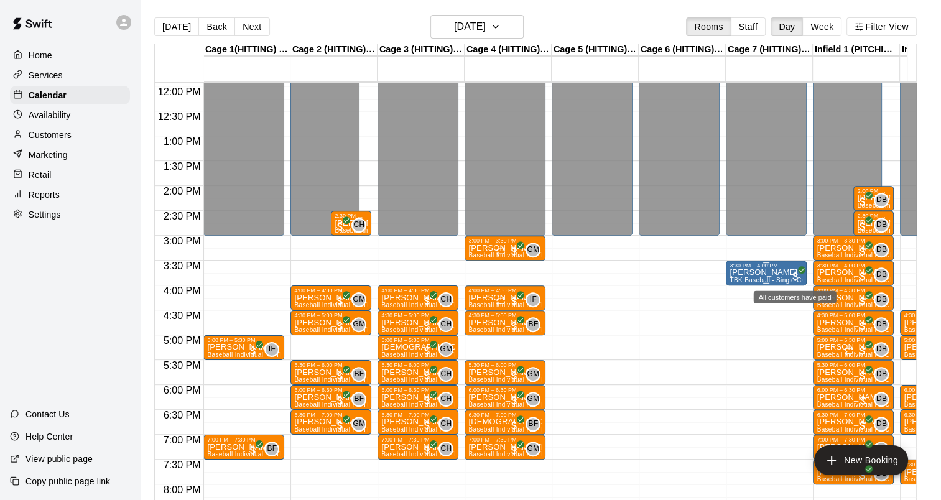
click at [761, 266] on div "3:30 PM – 4:00 PM" at bounding box center [766, 266] width 73 height 6
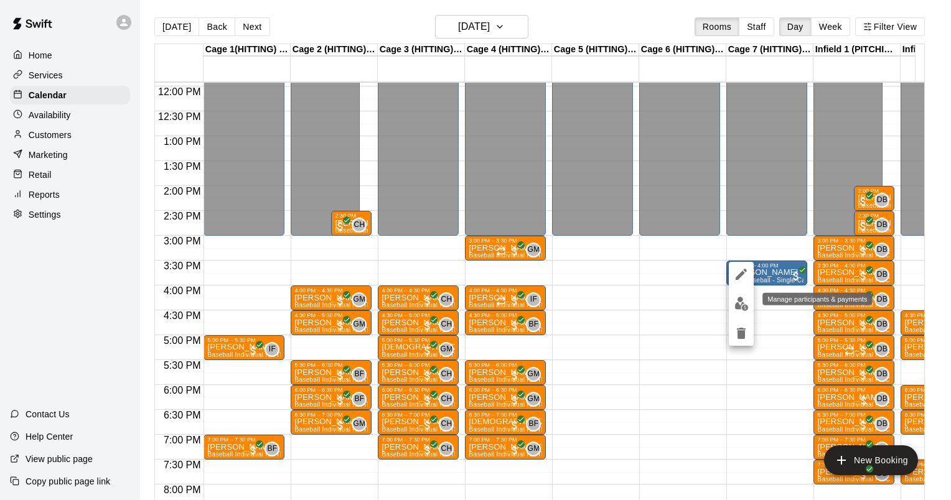
click at [740, 306] on img "edit" at bounding box center [741, 304] width 14 height 14
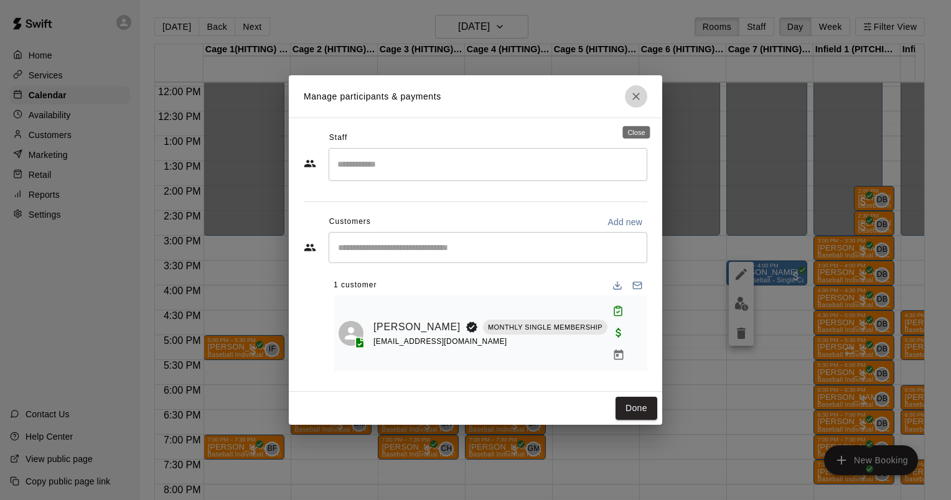
click at [637, 103] on icon "Close" at bounding box center [636, 96] width 12 height 12
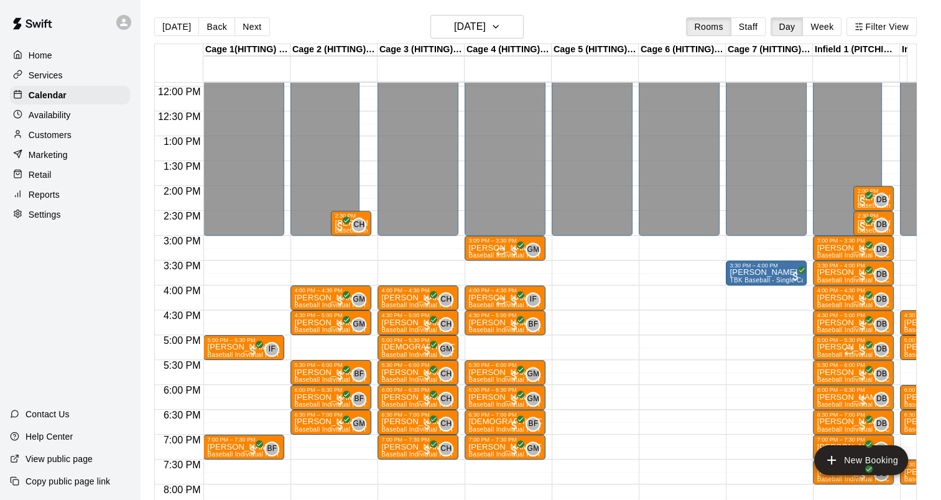
scroll to position [594, 0]
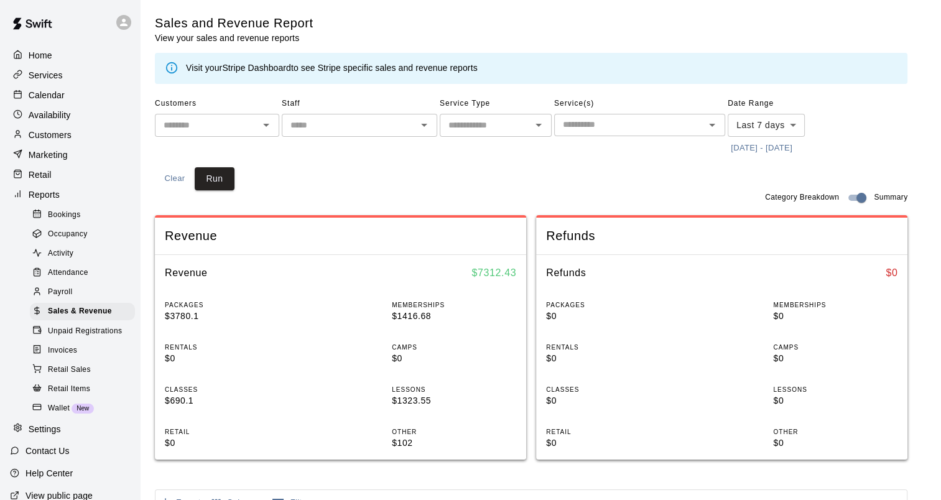
click at [62, 82] on p "Services" at bounding box center [46, 75] width 34 height 12
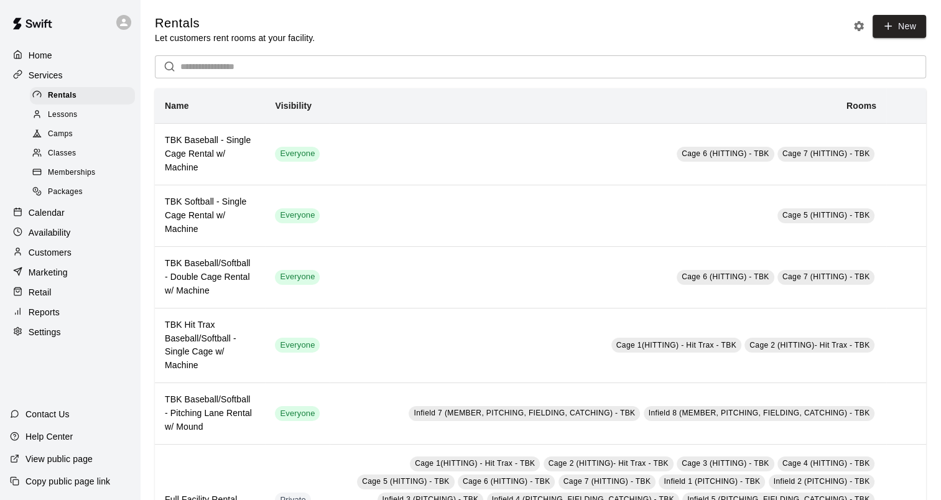
click at [55, 160] on span "Classes" at bounding box center [62, 153] width 28 height 12
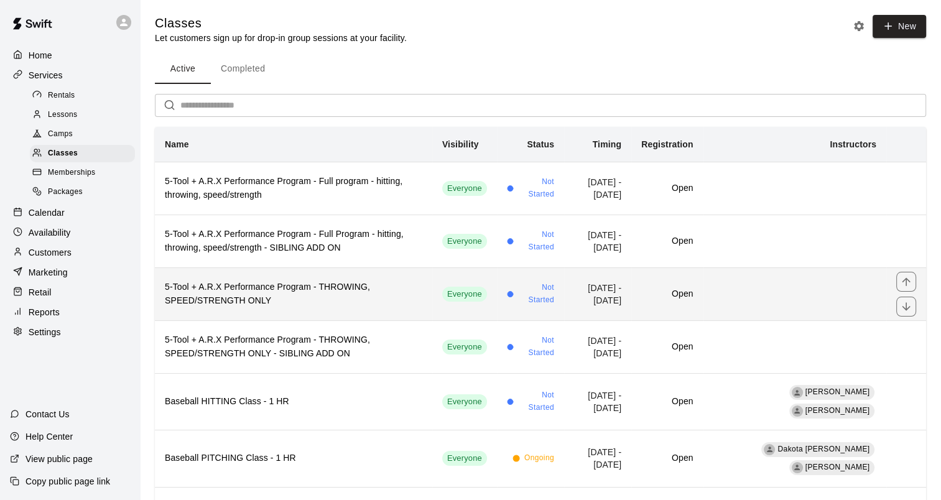
click at [229, 297] on h6 "5-Tool + A.R.X Performance Program - THROWING, SPEED/STRENGTH ONLY" at bounding box center [294, 294] width 258 height 27
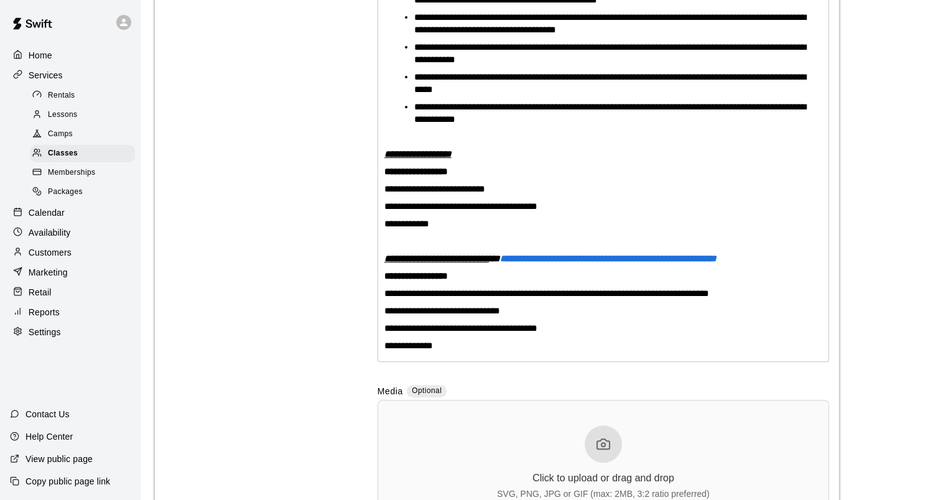
scroll to position [560, 0]
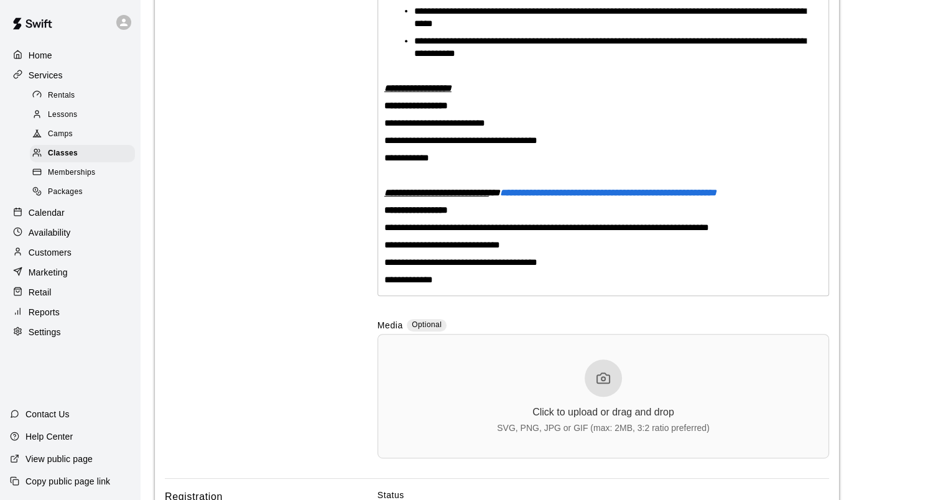
click at [582, 197] on strong "**********" at bounding box center [608, 192] width 217 height 9
click at [615, 197] on strong "**********" at bounding box center [608, 192] width 217 height 9
click at [567, 197] on strong "**********" at bounding box center [608, 192] width 217 height 9
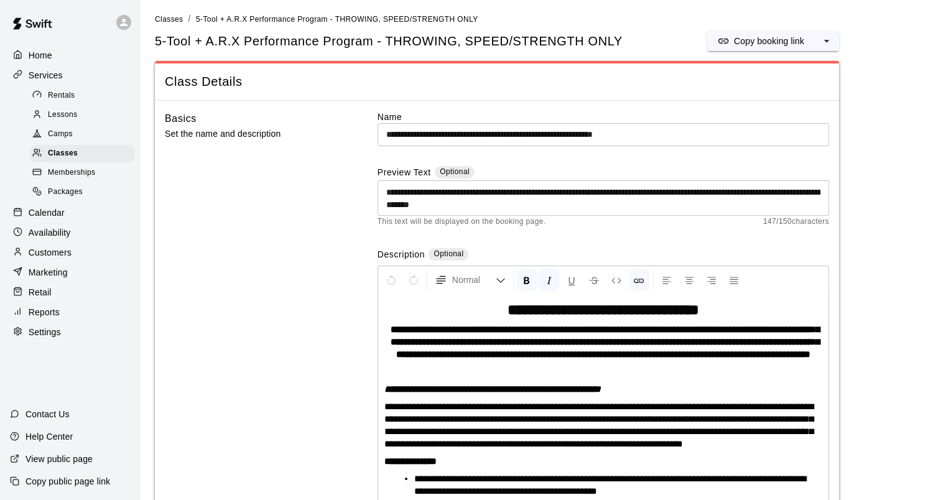
scroll to position [0, 0]
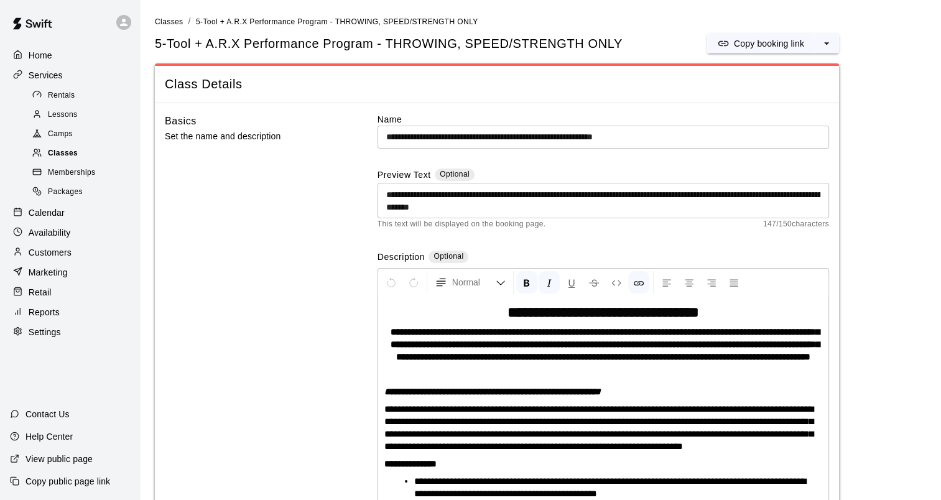
click at [86, 159] on div "Classes" at bounding box center [82, 153] width 105 height 17
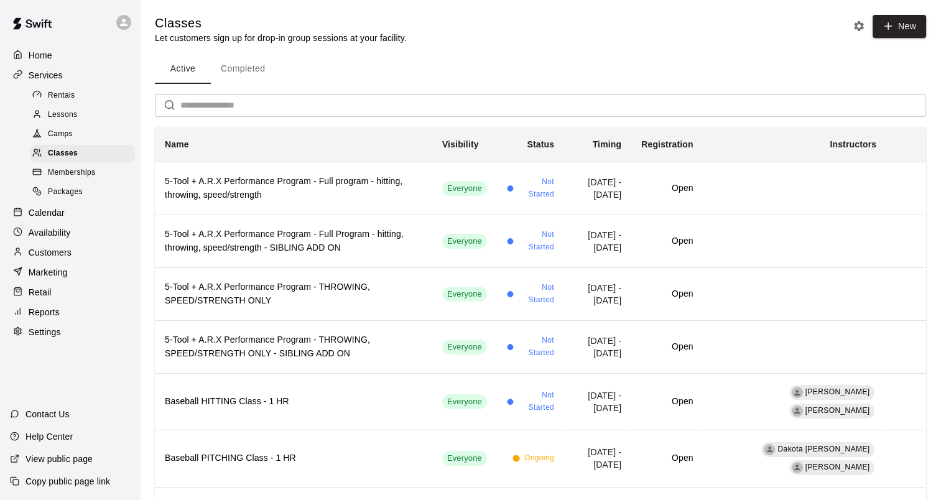
click at [57, 78] on p "Services" at bounding box center [46, 75] width 34 height 12
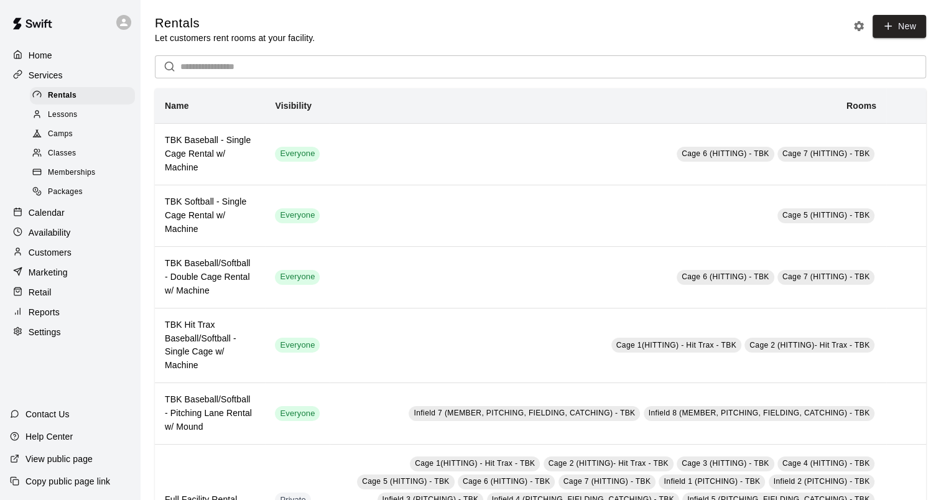
click at [50, 322] on div "Reports" at bounding box center [70, 312] width 120 height 19
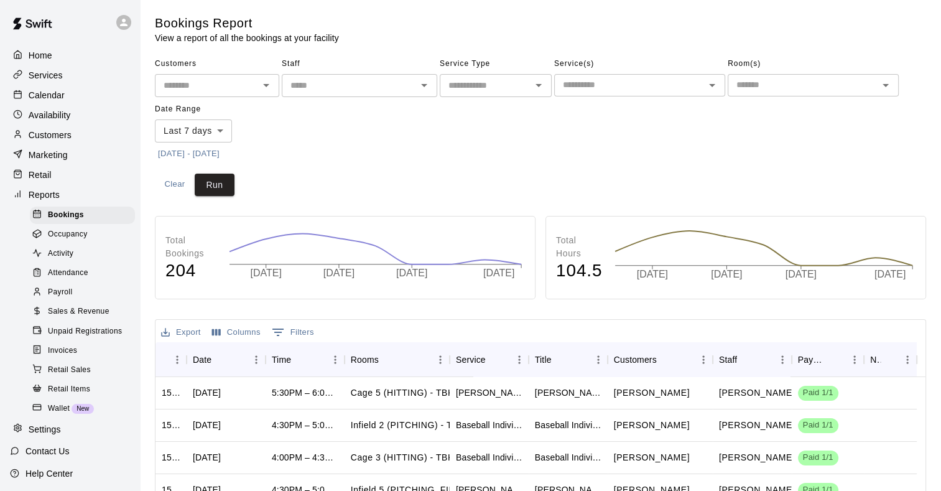
click at [523, 172] on div "Customers ​ Staff ​ Service Type ​ Service(s) ​ Room(s) ​ Date Range Last 7 day…" at bounding box center [541, 125] width 772 height 142
click at [565, 154] on div "Customers ​ Staff ​ Service Type ​ Service(s) ​ Room(s) ​ Date Range Last 7 day…" at bounding box center [541, 109] width 772 height 110
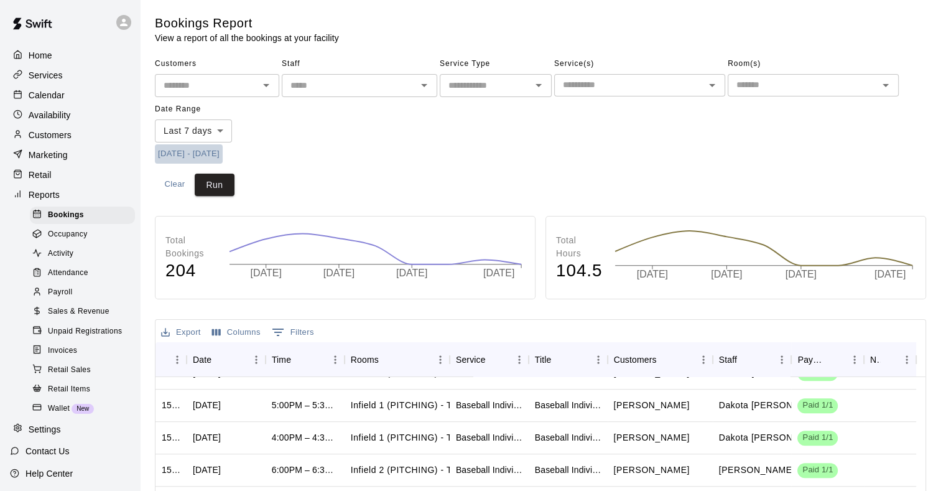
click at [223, 157] on button "10/6/2025 - 10/13/2025" at bounding box center [189, 153] width 68 height 19
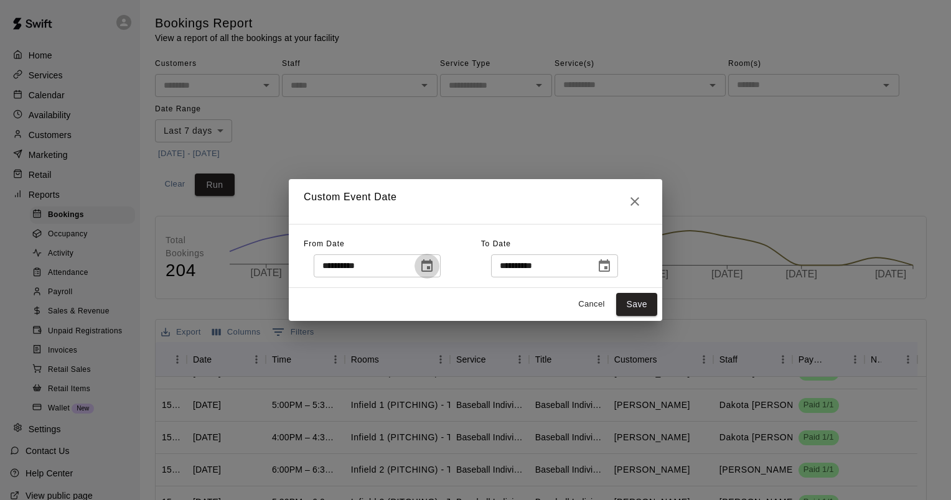
click at [434, 269] on icon "Choose date, selected date is Oct 6, 2025" at bounding box center [426, 266] width 15 height 15
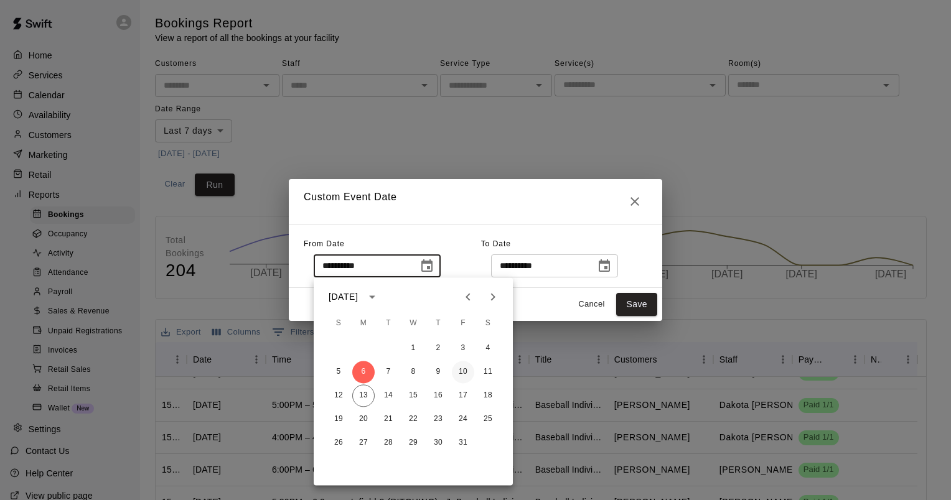
click at [465, 368] on button "10" at bounding box center [463, 372] width 22 height 22
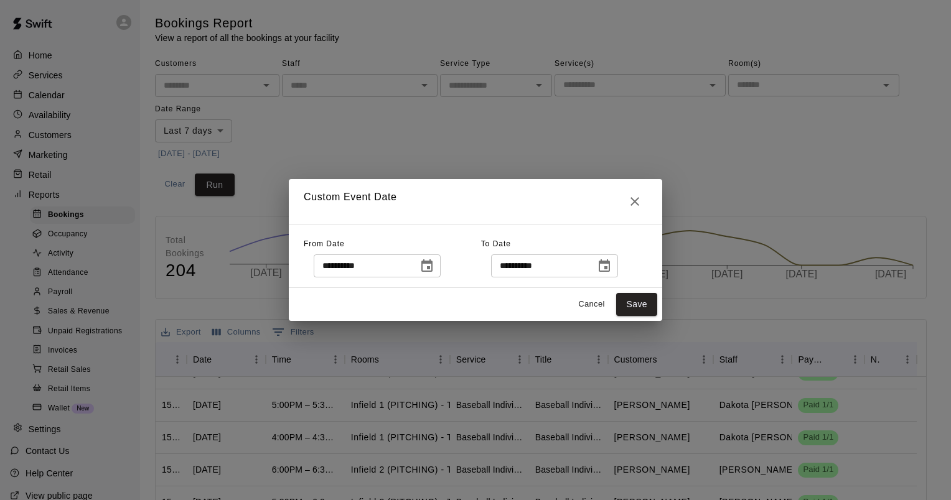
type input "**********"
click at [612, 269] on icon "Choose date, selected date is Oct 13, 2025" at bounding box center [604, 266] width 15 height 15
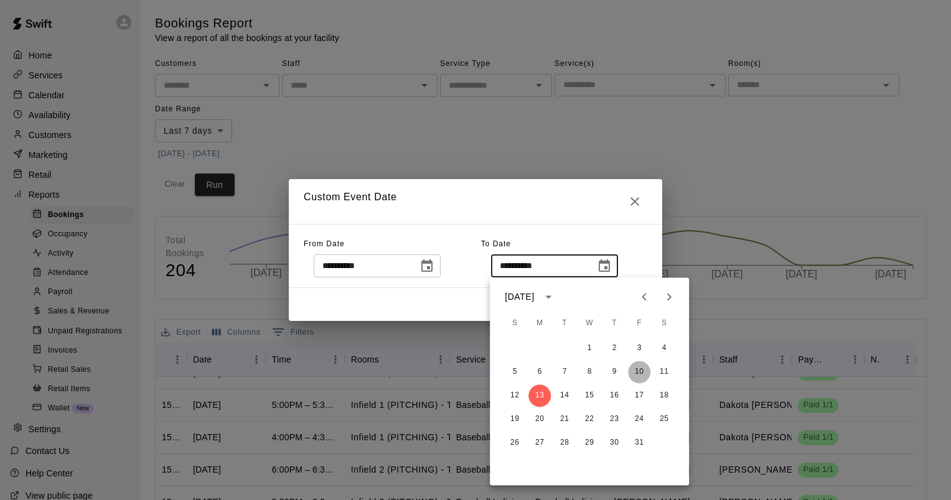
click at [647, 373] on button "10" at bounding box center [639, 372] width 22 height 22
type input "**********"
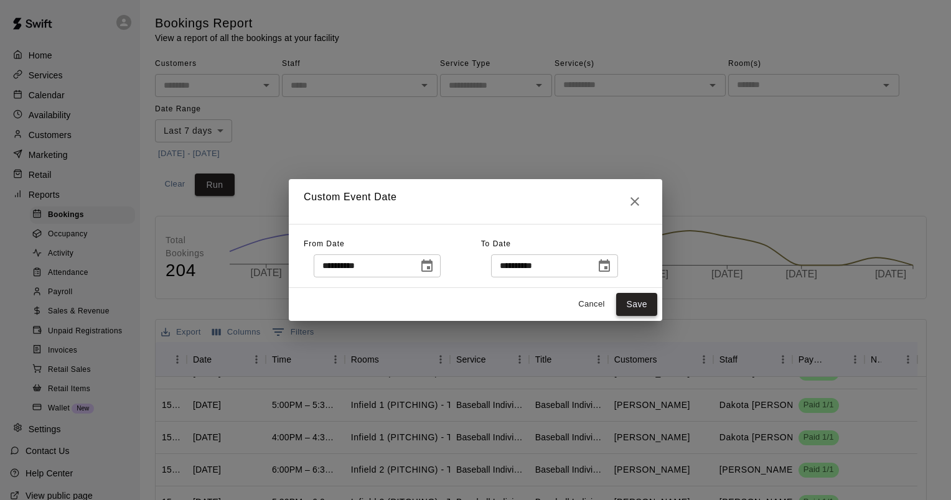
click at [643, 315] on button "Save" at bounding box center [636, 304] width 41 height 23
type input "******"
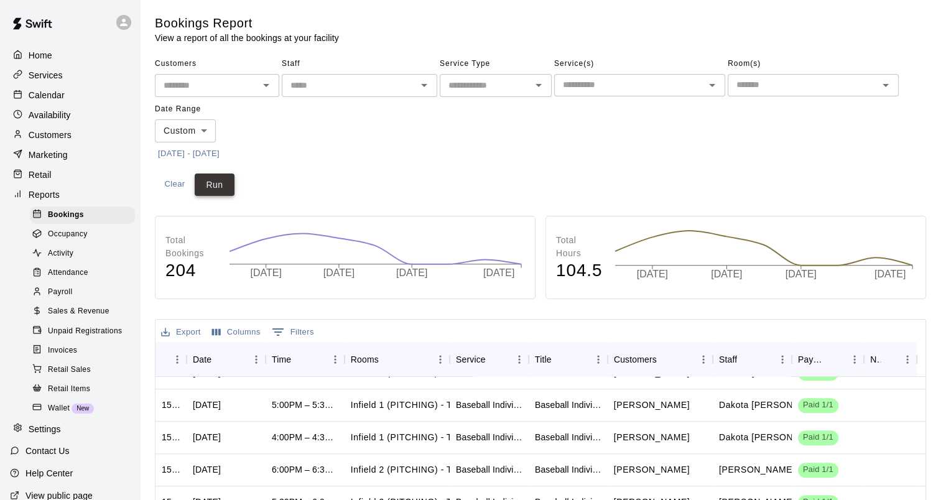
click at [217, 187] on button "Run" at bounding box center [215, 185] width 40 height 23
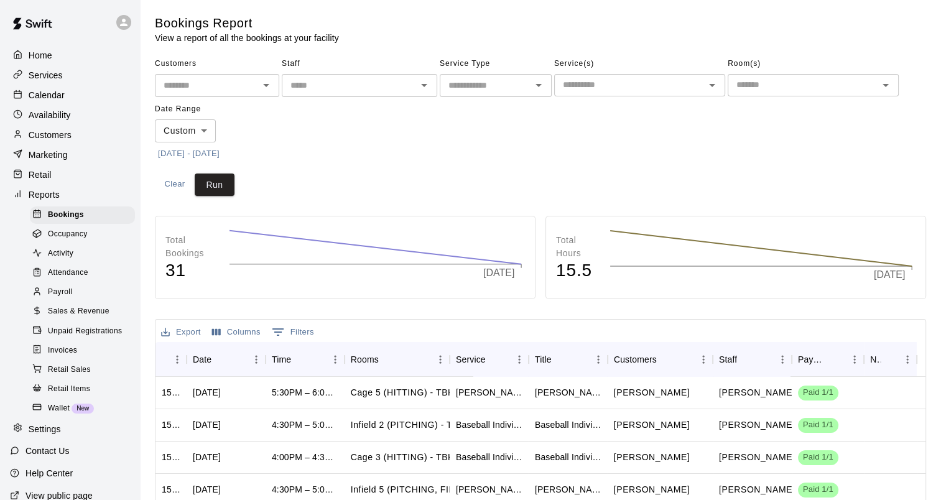
click at [184, 332] on button "Export" at bounding box center [181, 332] width 46 height 19
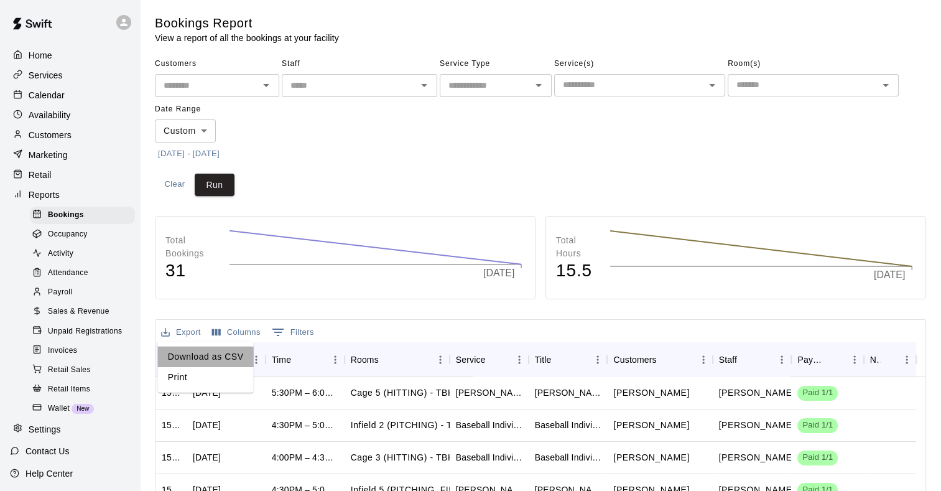
click at [216, 358] on li "Download as CSV" at bounding box center [206, 357] width 96 height 21
click at [910, 46] on main "Bookings Report View a report of all the bookings at your facility Customers ​ …" at bounding box center [541, 385] width 772 height 740
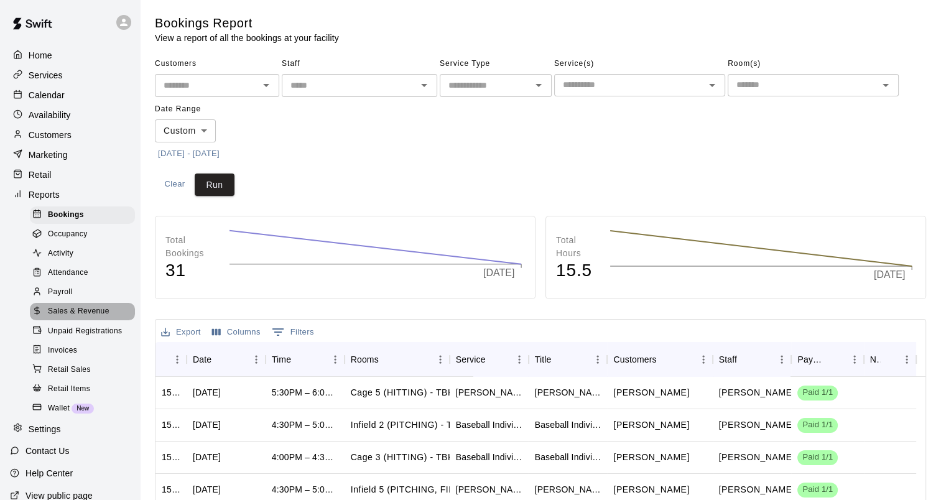
click at [88, 318] on span "Sales & Revenue" at bounding box center [79, 312] width 62 height 12
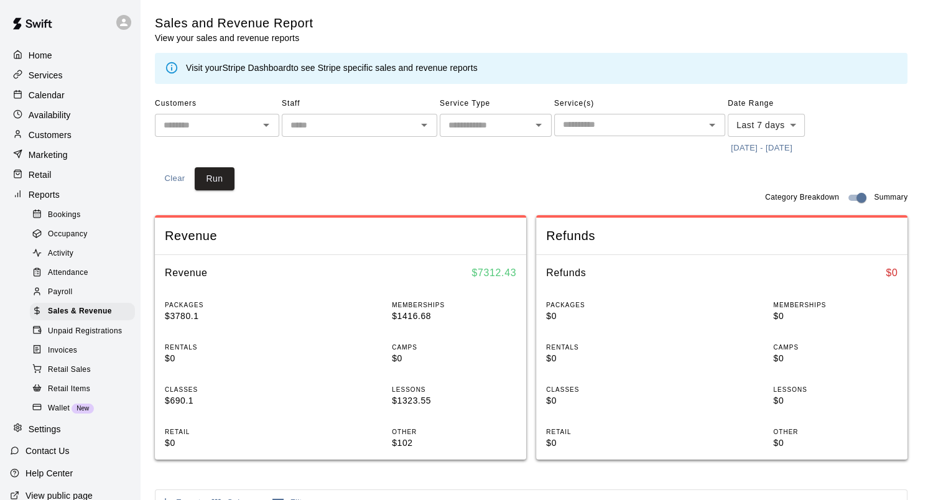
click at [773, 147] on button "10/6/2025 - 10/13/2025" at bounding box center [762, 148] width 68 height 19
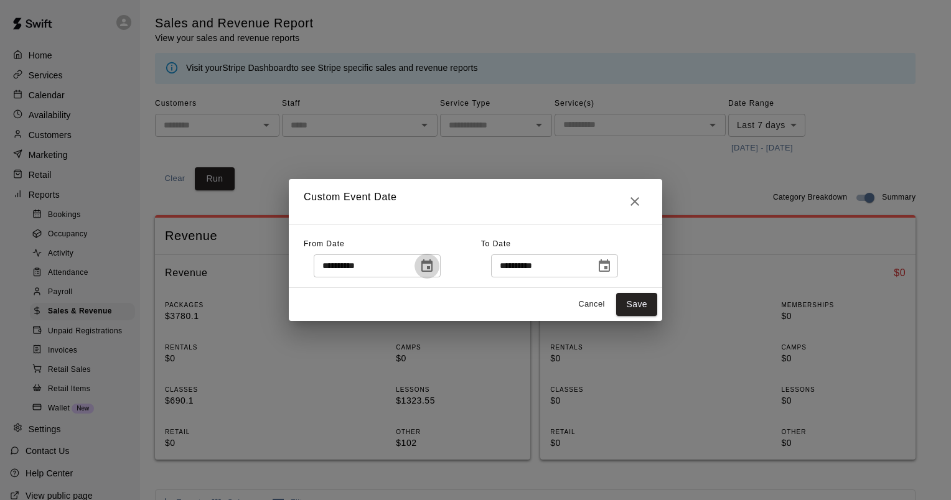
click at [432, 269] on icon "Choose date, selected date is Oct 6, 2025" at bounding box center [426, 265] width 11 height 12
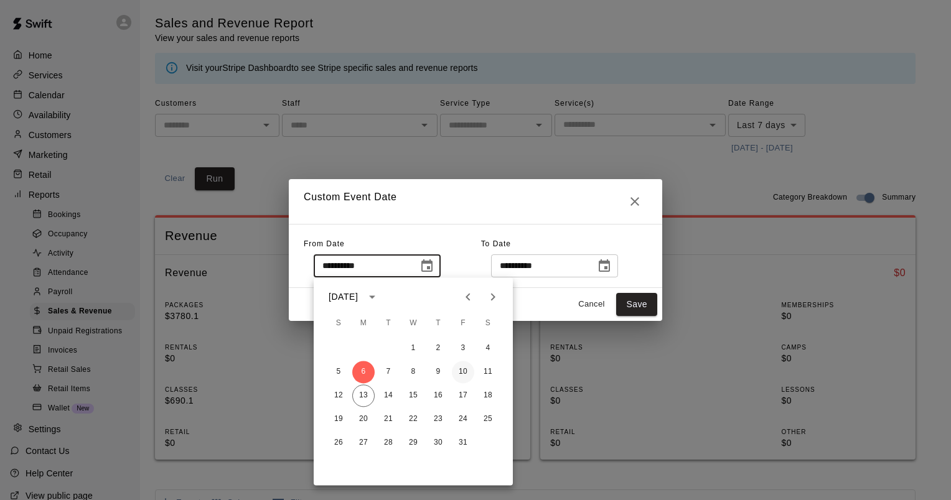
click at [459, 370] on button "10" at bounding box center [463, 372] width 22 height 22
type input "**********"
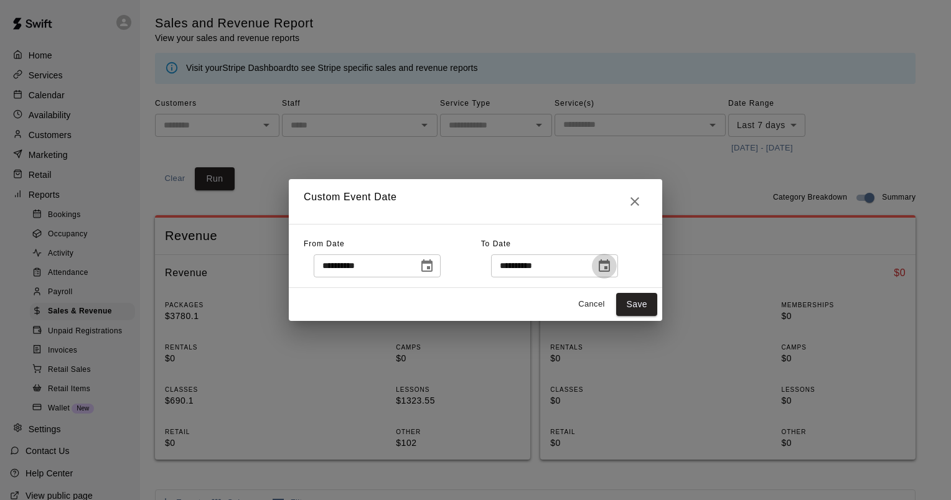
click at [610, 269] on icon "Choose date, selected date is Oct 13, 2025" at bounding box center [604, 265] width 11 height 12
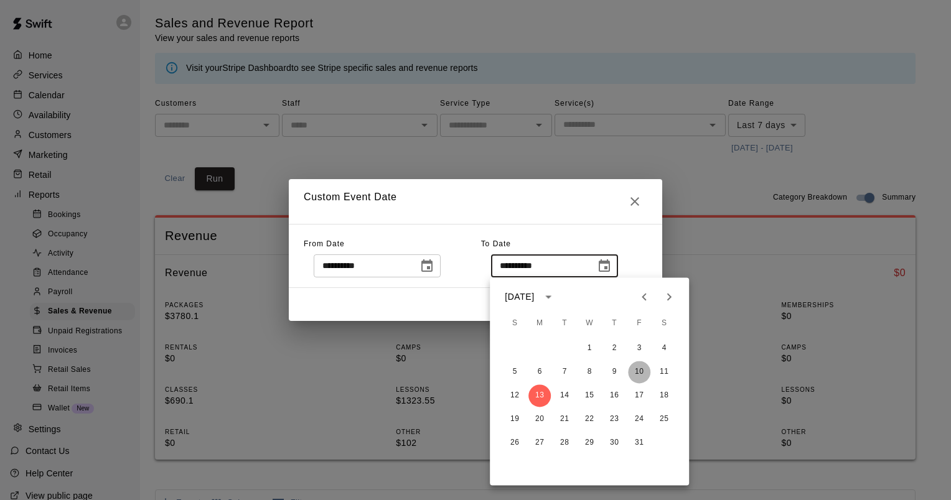
click at [640, 370] on button "10" at bounding box center [639, 372] width 22 height 22
type input "**********"
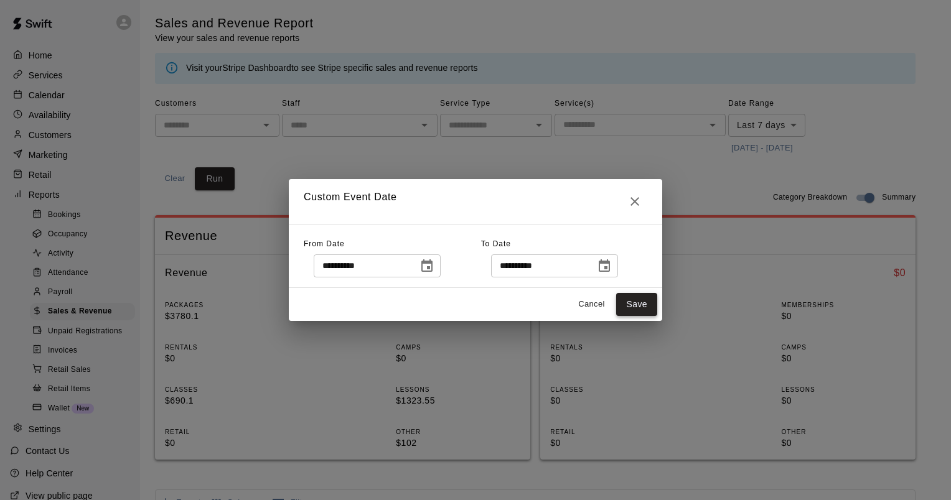
click at [633, 311] on button "Save" at bounding box center [636, 304] width 41 height 23
type input "******"
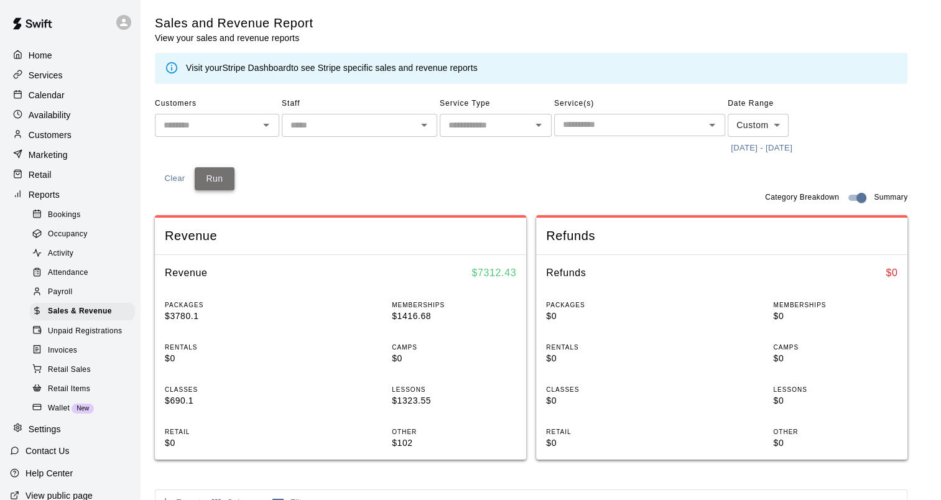
click at [221, 177] on button "Run" at bounding box center [215, 178] width 40 height 23
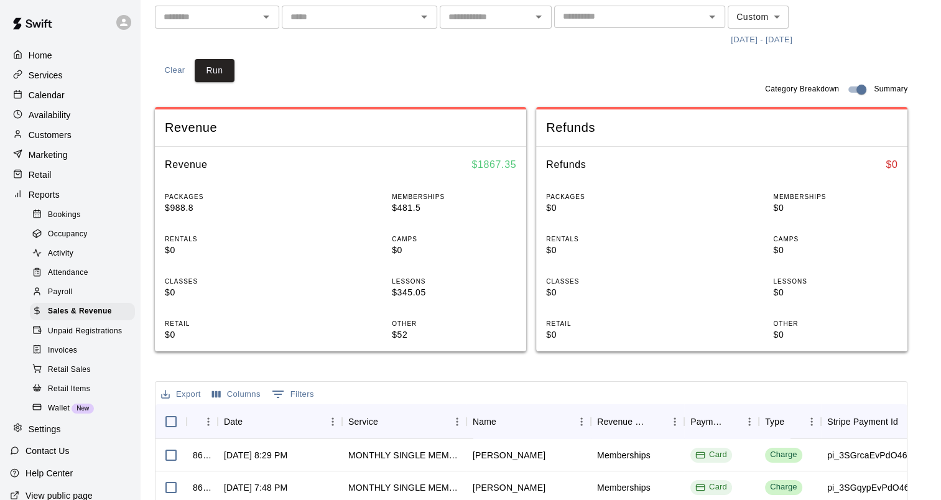
scroll to position [187, 0]
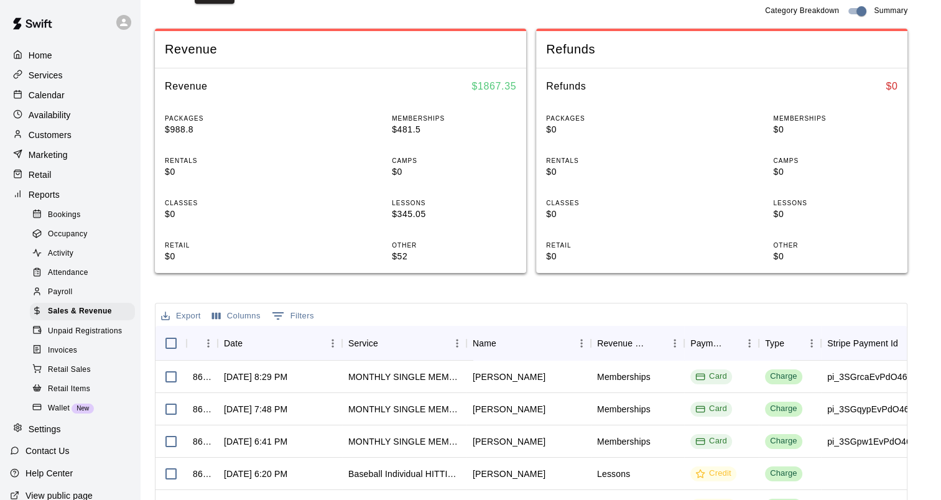
click at [190, 316] on button "Export" at bounding box center [181, 316] width 46 height 19
click at [221, 342] on li "Download as CSV" at bounding box center [206, 340] width 96 height 21
click at [490, 296] on div "Sales and Revenue Report View your sales and revenue reports Visit your Stripe …" at bounding box center [531, 283] width 753 height 910
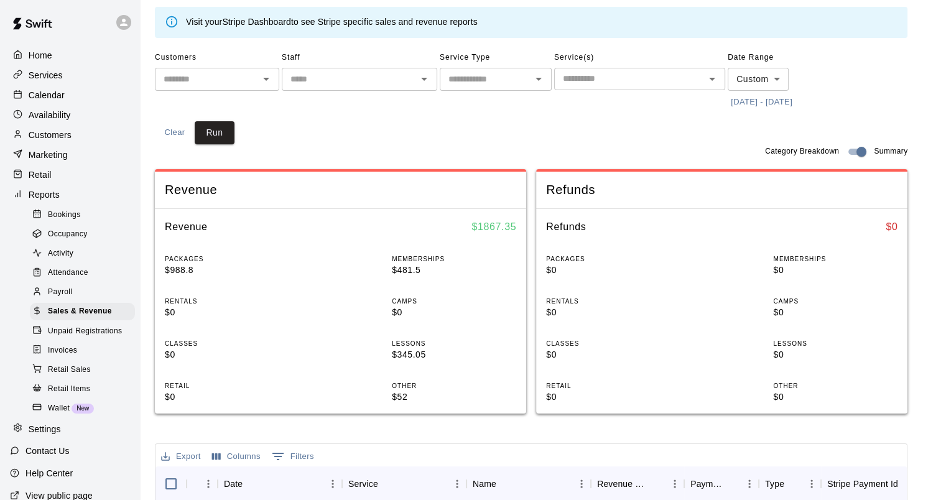
scroll to position [0, 0]
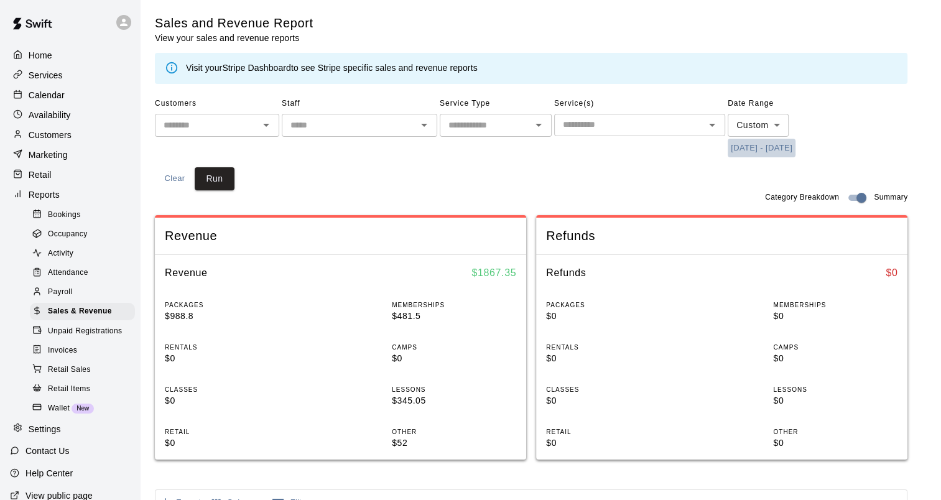
click at [791, 151] on button "[DATE] - [DATE]" at bounding box center [762, 148] width 68 height 19
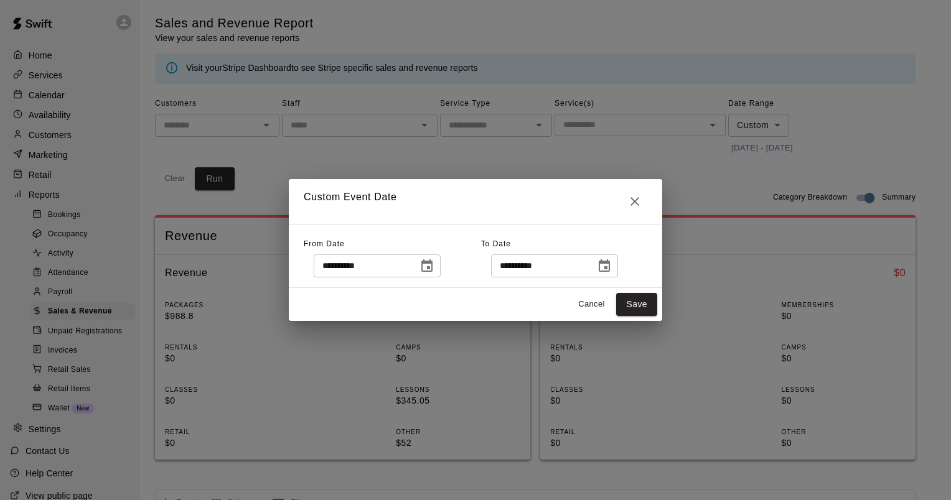
click at [432, 266] on icon "Choose date, selected date is Oct 10, 2025" at bounding box center [426, 265] width 11 height 12
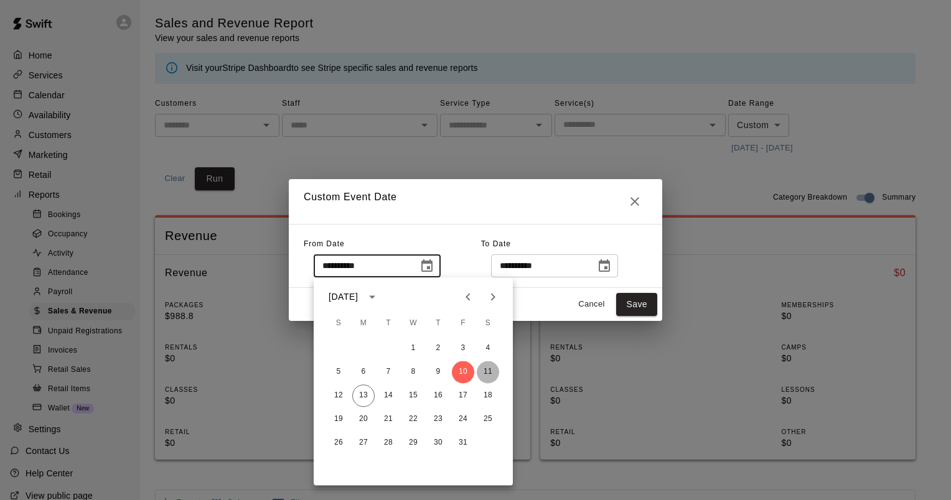
click at [497, 375] on button "11" at bounding box center [488, 372] width 22 height 22
type input "**********"
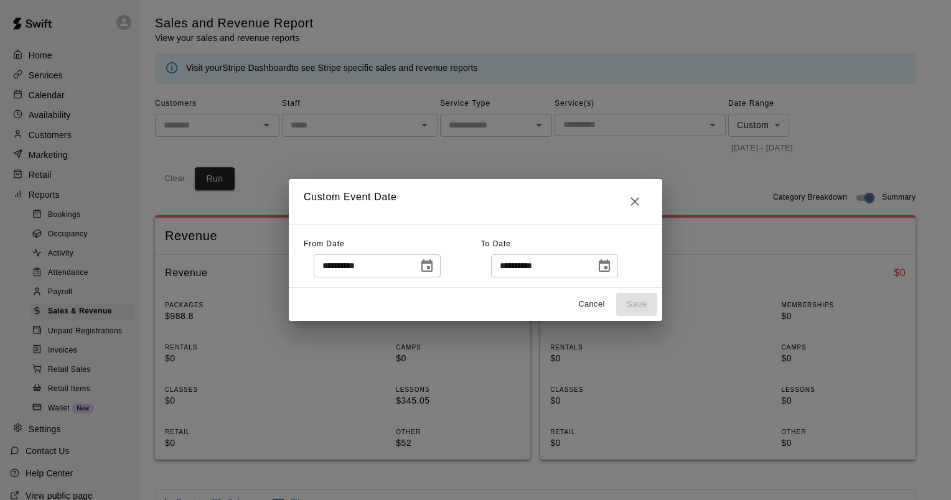
click at [612, 264] on icon "Choose date, selected date is Oct 10, 2025" at bounding box center [604, 266] width 15 height 15
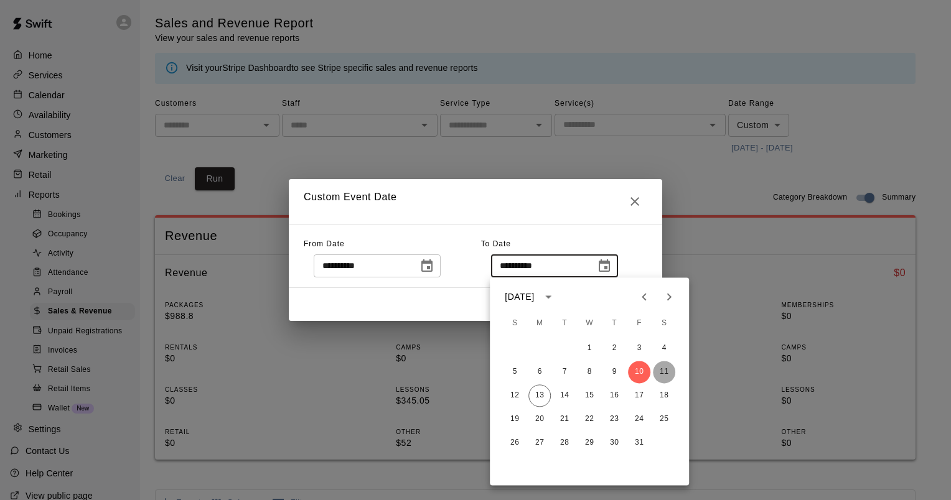
drag, startPoint x: 663, startPoint y: 370, endPoint x: 650, endPoint y: 338, distance: 33.7
click at [664, 370] on button "11" at bounding box center [664, 372] width 22 height 22
type input "**********"
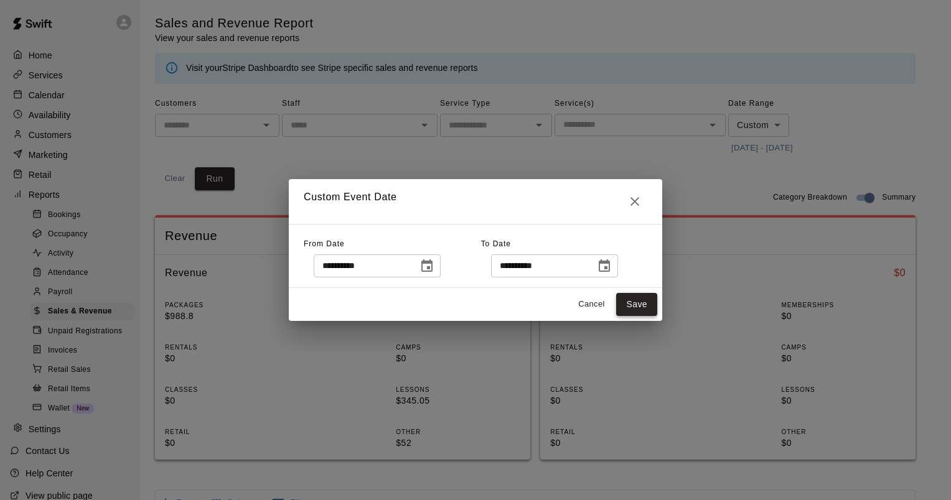
click at [627, 300] on button "Save" at bounding box center [636, 304] width 41 height 23
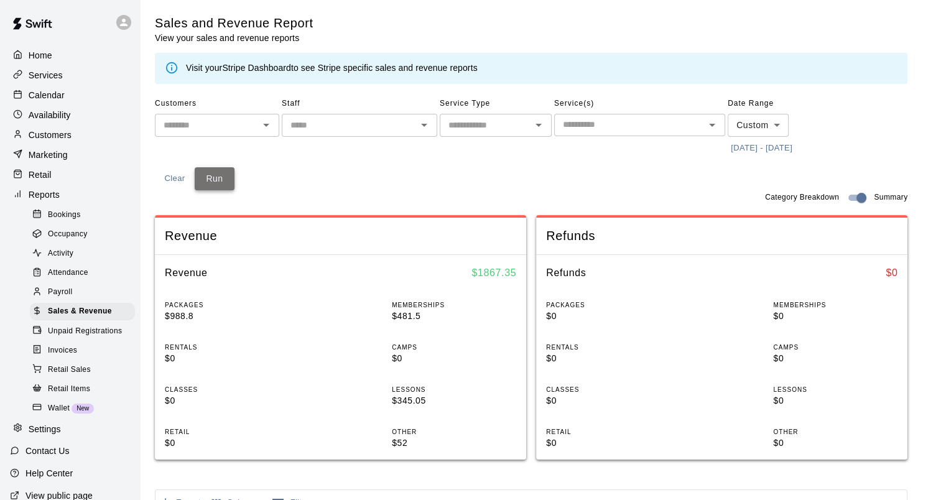
click at [209, 178] on button "Run" at bounding box center [215, 178] width 40 height 23
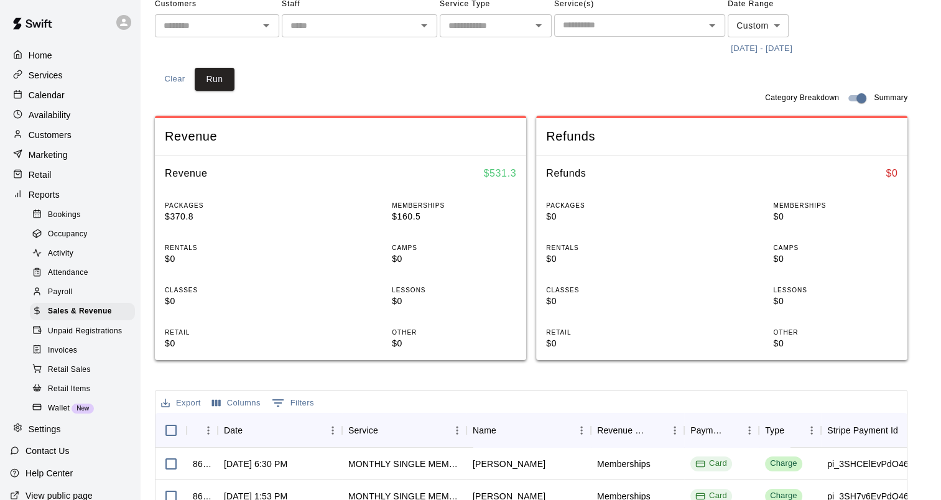
scroll to position [187, 0]
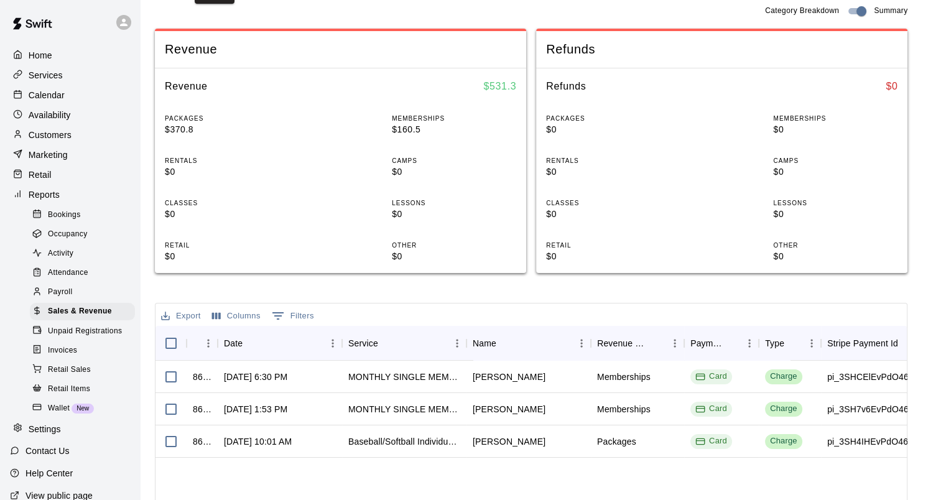
click at [189, 316] on button "Export" at bounding box center [181, 316] width 46 height 19
click at [205, 338] on li "Download as CSV" at bounding box center [206, 340] width 96 height 21
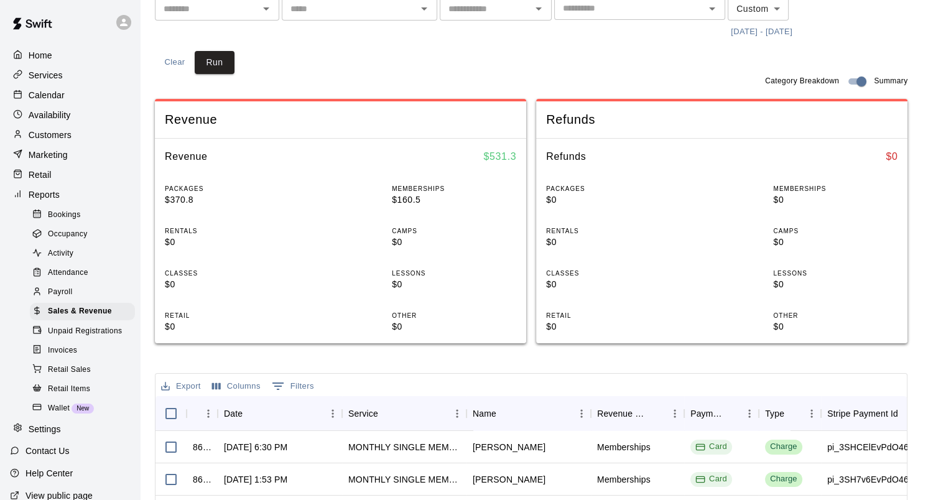
scroll to position [0, 0]
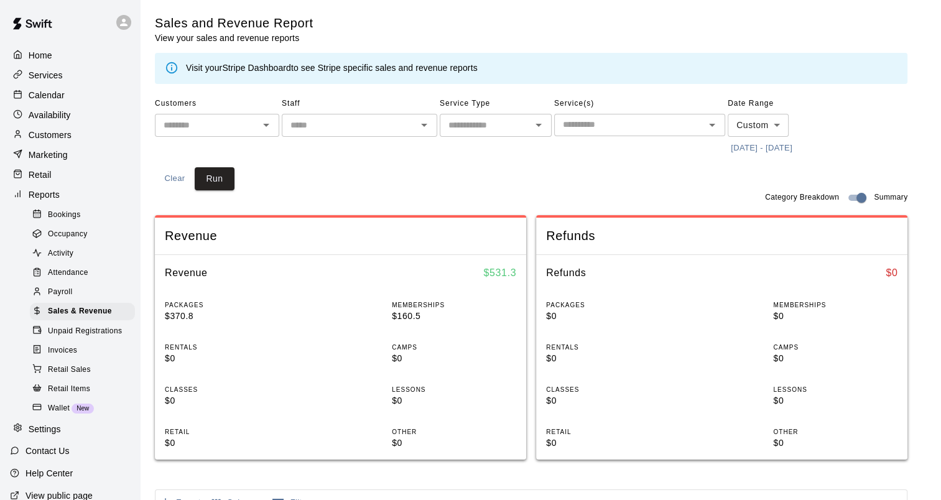
click at [371, 158] on div "Customers ​ Staff ​ Service Type ​ Service(s) ​ Date Range Custom ****** ​ 10/1…" at bounding box center [531, 142] width 753 height 96
click at [757, 149] on button "[DATE] - [DATE]" at bounding box center [762, 148] width 68 height 19
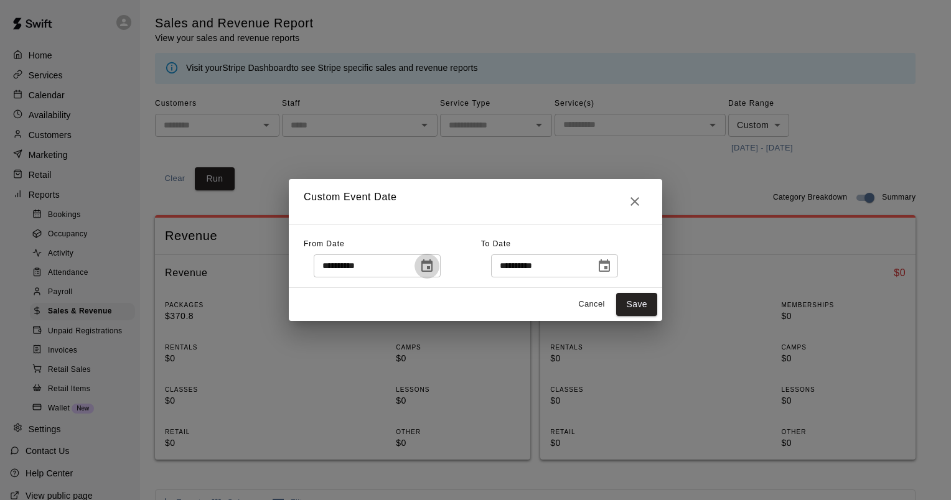
click at [434, 264] on icon "Choose date, selected date is Oct 11, 2025" at bounding box center [426, 266] width 15 height 15
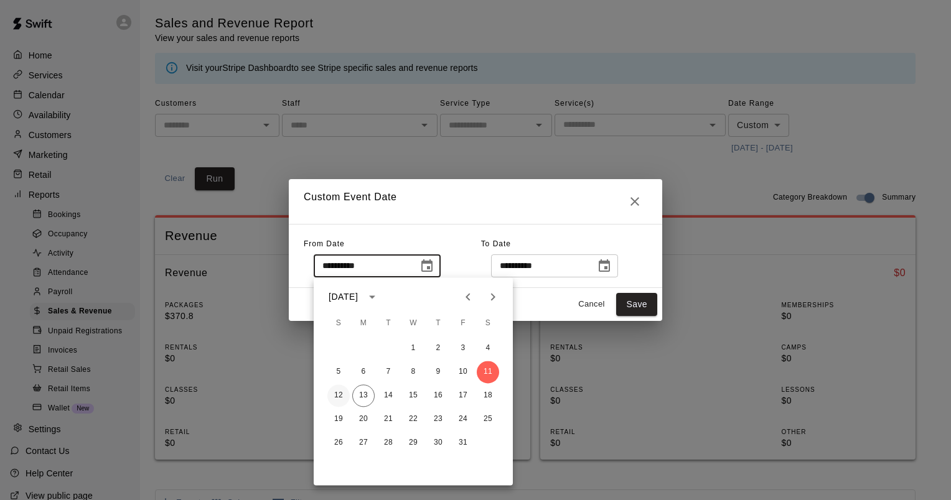
click at [334, 392] on button "12" at bounding box center [338, 396] width 22 height 22
type input "**********"
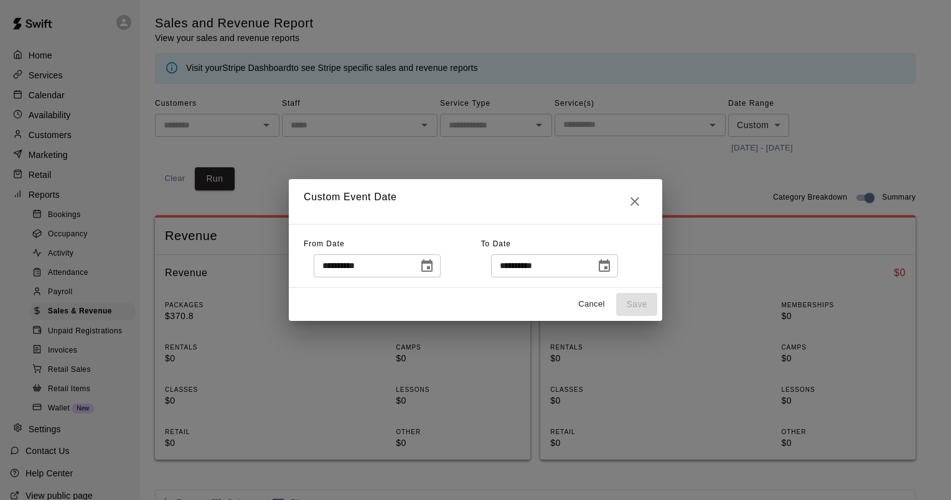
click at [610, 263] on icon "Choose date, selected date is Oct 11, 2025" at bounding box center [604, 265] width 11 height 12
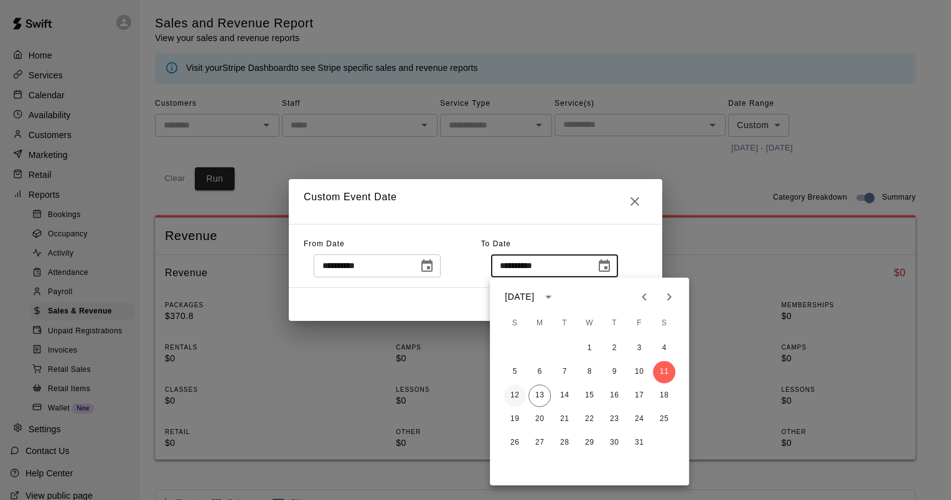
click at [516, 391] on button "12" at bounding box center [514, 396] width 22 height 22
type input "**********"
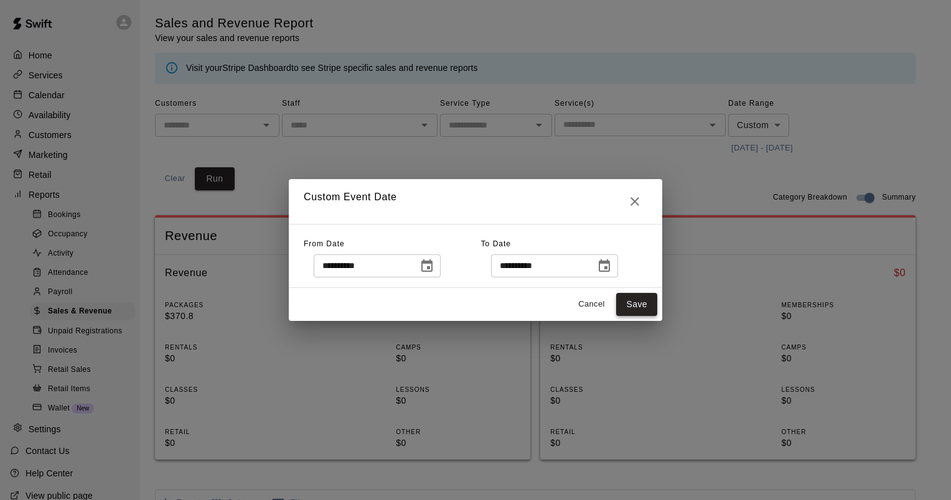
click at [630, 301] on button "Save" at bounding box center [636, 304] width 41 height 23
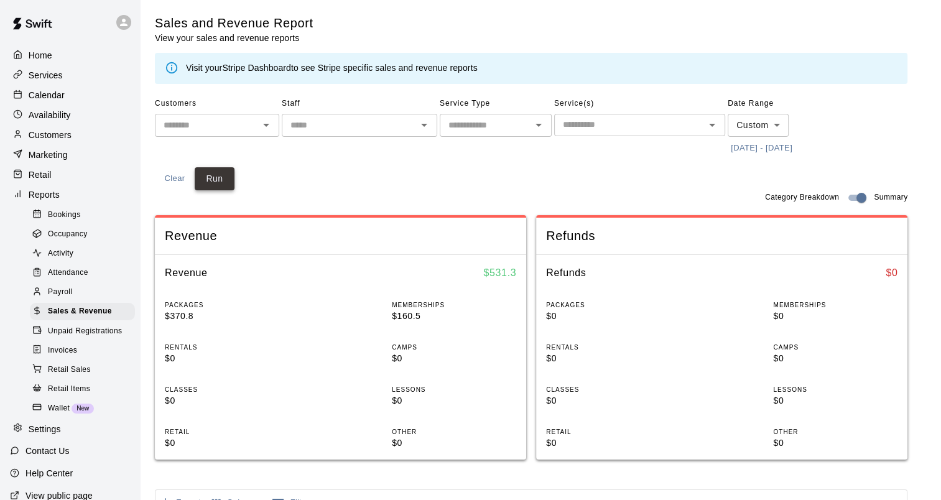
click at [218, 179] on button "Run" at bounding box center [215, 178] width 40 height 23
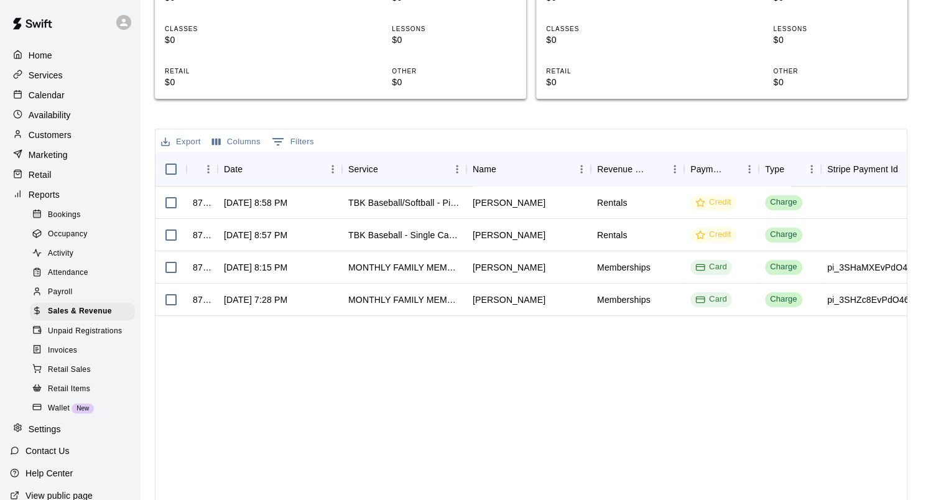
scroll to position [373, 0]
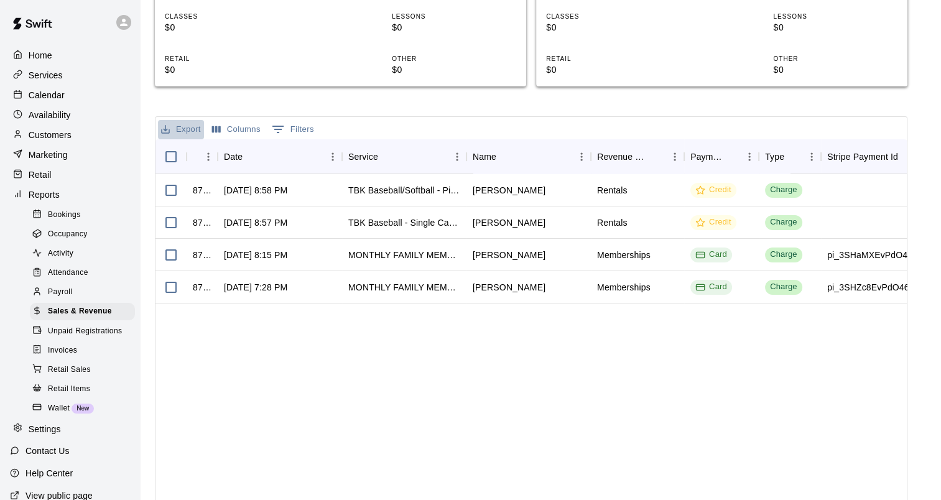
click at [178, 125] on button "Export" at bounding box center [181, 129] width 46 height 19
click at [197, 152] on li "Download as CSV" at bounding box center [206, 154] width 96 height 21
click at [81, 241] on span "Occupancy" at bounding box center [68, 234] width 40 height 12
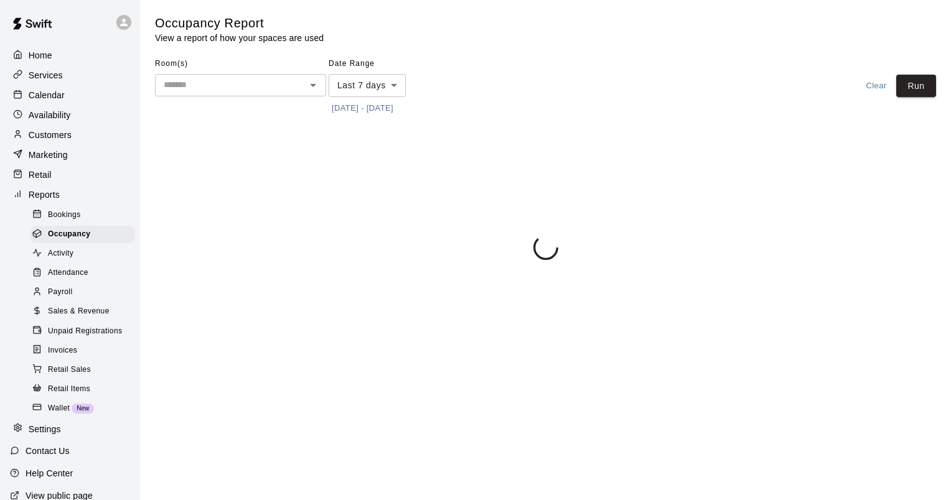
click at [388, 104] on button "10/6/2025 - 10/13/2025" at bounding box center [363, 108] width 68 height 19
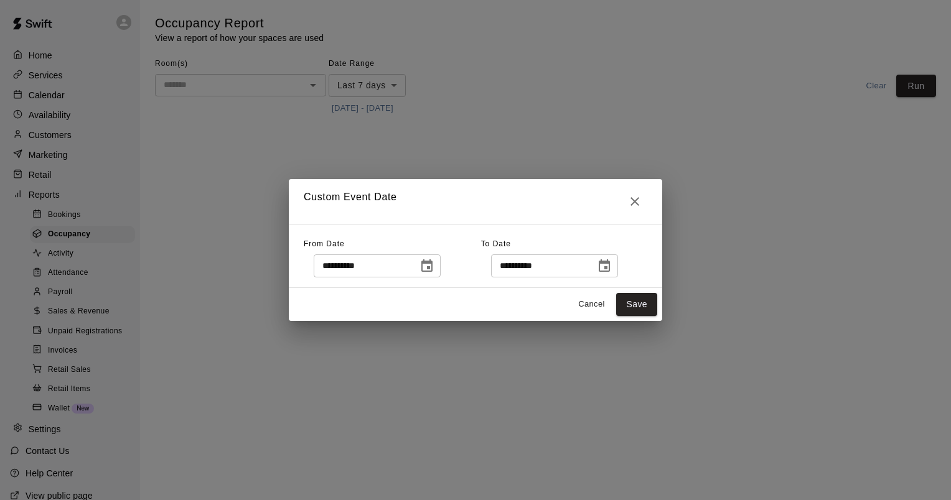
click at [458, 259] on div "**********" at bounding box center [392, 256] width 177 height 43
click at [439, 265] on button "Choose date, selected date is Oct 6, 2025" at bounding box center [426, 266] width 25 height 25
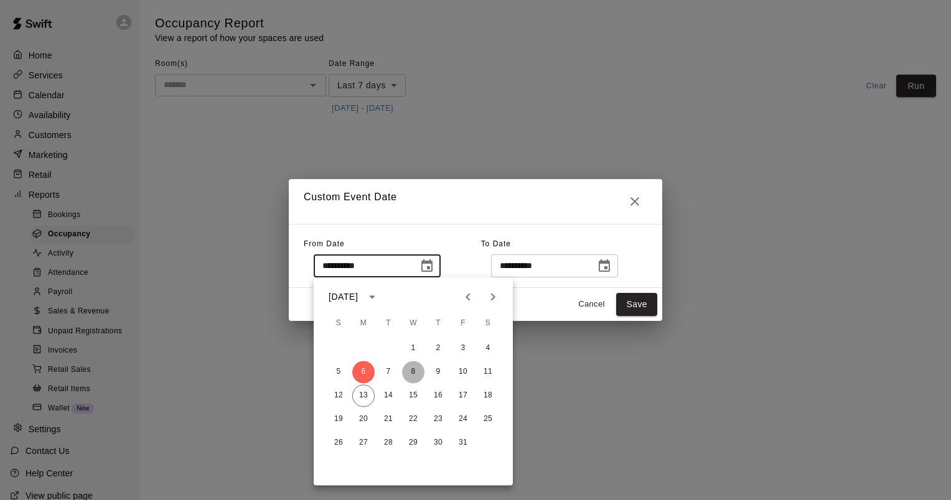
click at [403, 368] on button "8" at bounding box center [413, 372] width 22 height 22
type input "**********"
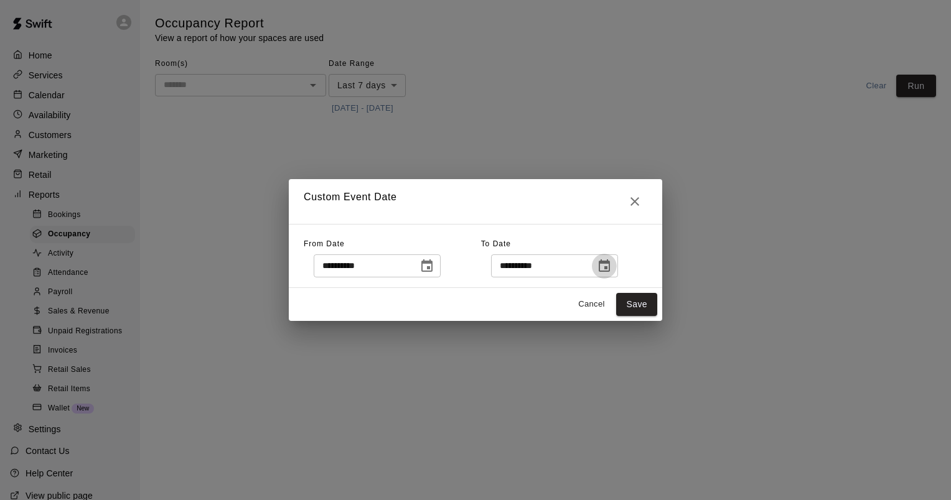
click at [612, 267] on icon "Choose date, selected date is Oct 13, 2025" at bounding box center [604, 266] width 15 height 15
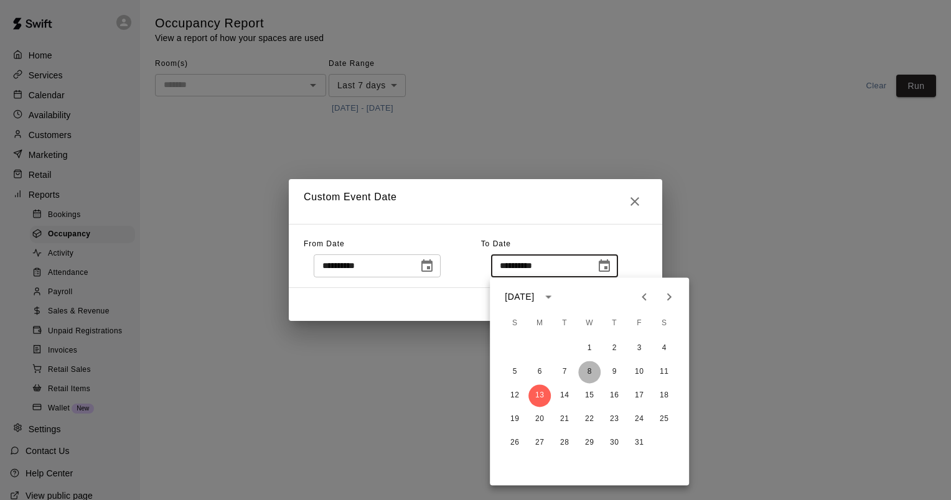
click at [592, 368] on button "8" at bounding box center [589, 372] width 22 height 22
type input "**********"
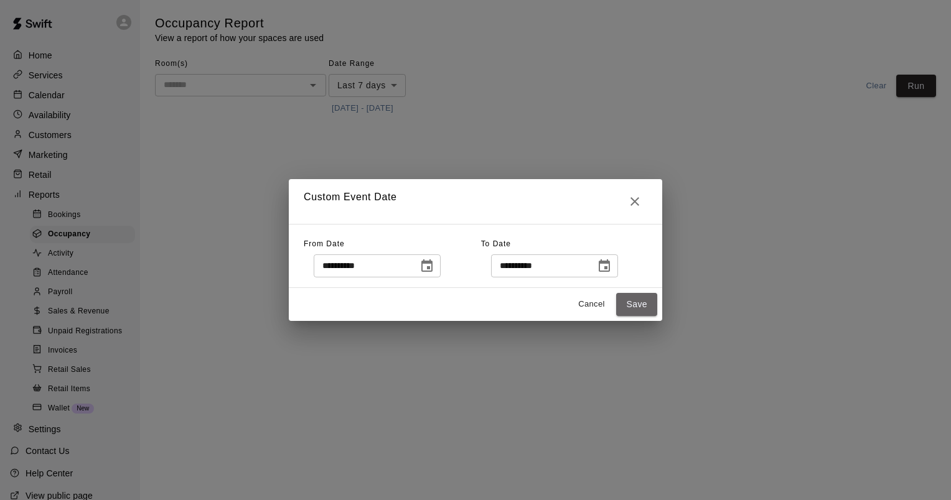
drag, startPoint x: 641, startPoint y: 304, endPoint x: 834, endPoint y: 138, distance: 254.2
click at [641, 304] on button "Save" at bounding box center [636, 304] width 41 height 23
type input "******"
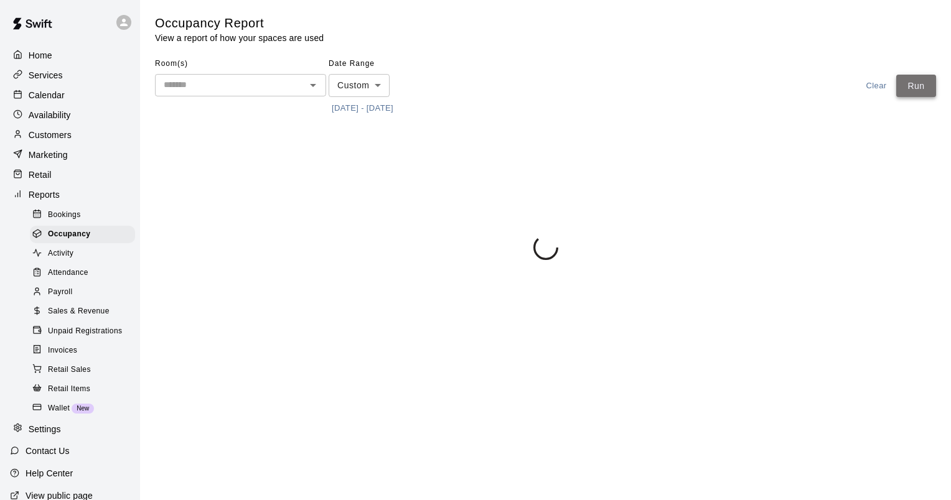
click at [915, 87] on button "Run" at bounding box center [916, 86] width 40 height 23
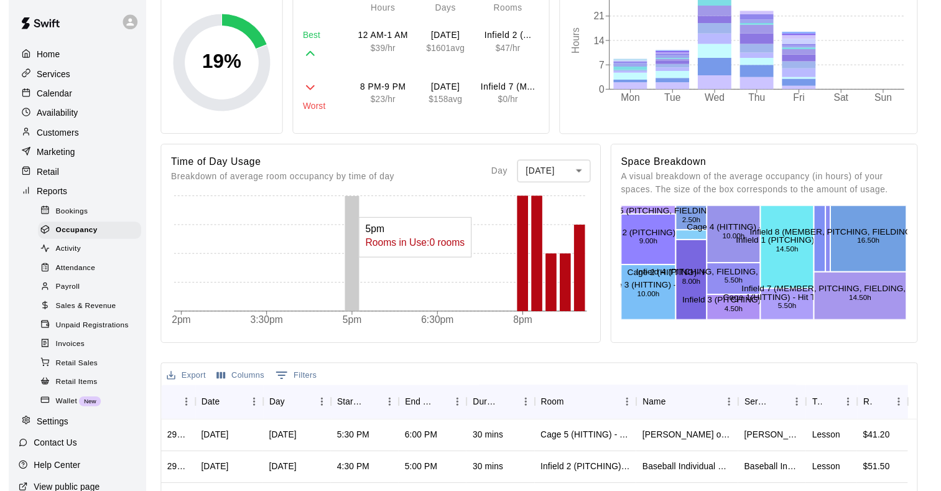
scroll to position [311, 0]
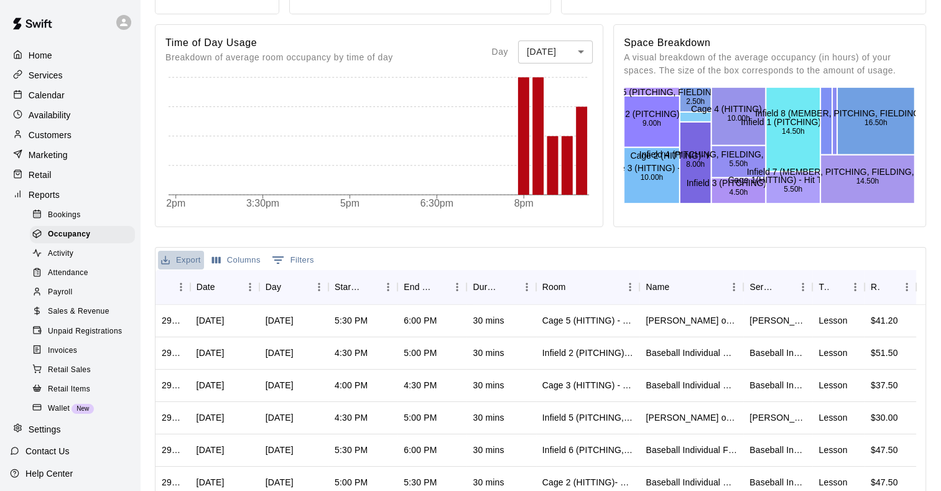
click at [192, 259] on button "Export" at bounding box center [181, 260] width 46 height 19
click at [209, 287] on li "Download as CSV" at bounding box center [206, 284] width 96 height 21
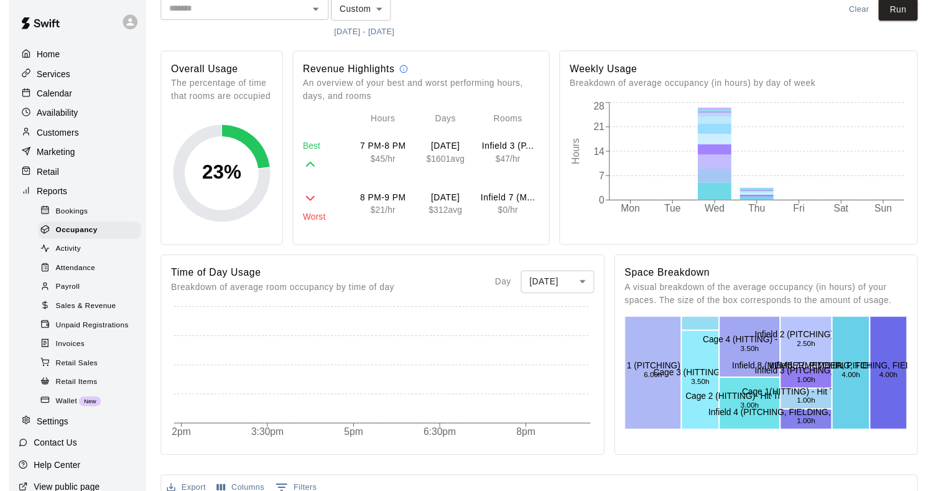
scroll to position [0, 0]
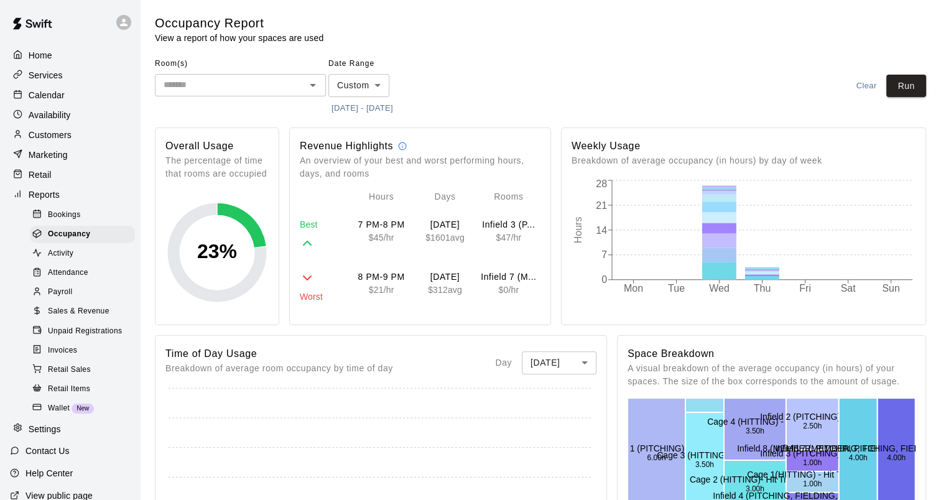
click at [535, 75] on div "Room(s) ​ Date Range Custom ****** ​ 10/8/2025 - 10/8/2025 Clear Run" at bounding box center [541, 86] width 772 height 64
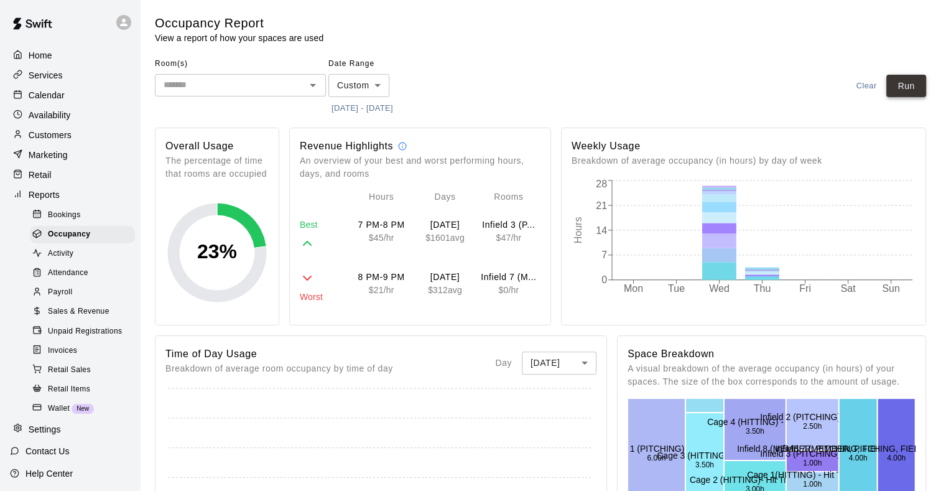
click at [902, 78] on button "Run" at bounding box center [907, 86] width 40 height 23
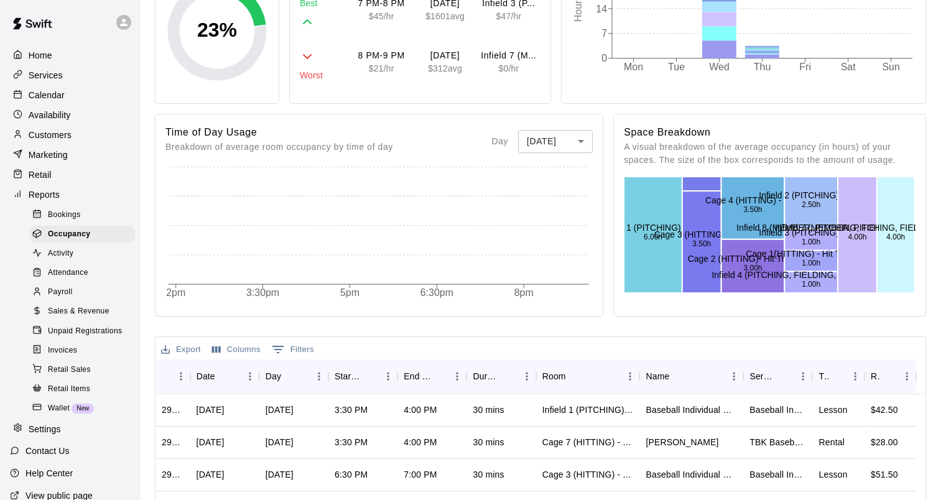
scroll to position [249, 0]
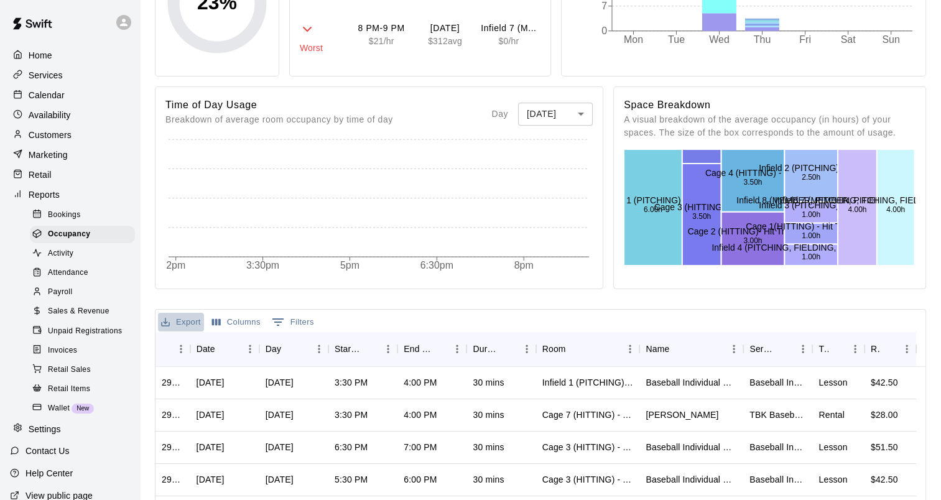
click at [182, 316] on button "Export" at bounding box center [181, 322] width 46 height 19
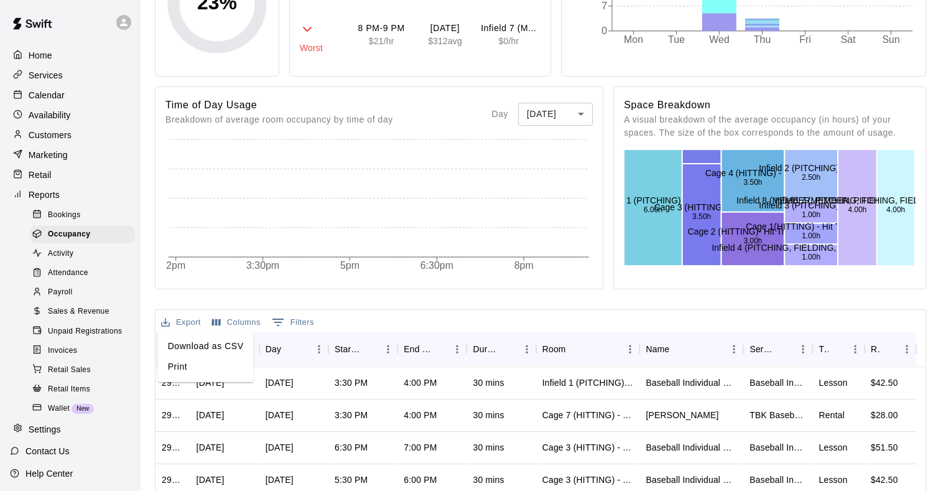
click at [218, 343] on li "Download as CSV" at bounding box center [206, 346] width 96 height 21
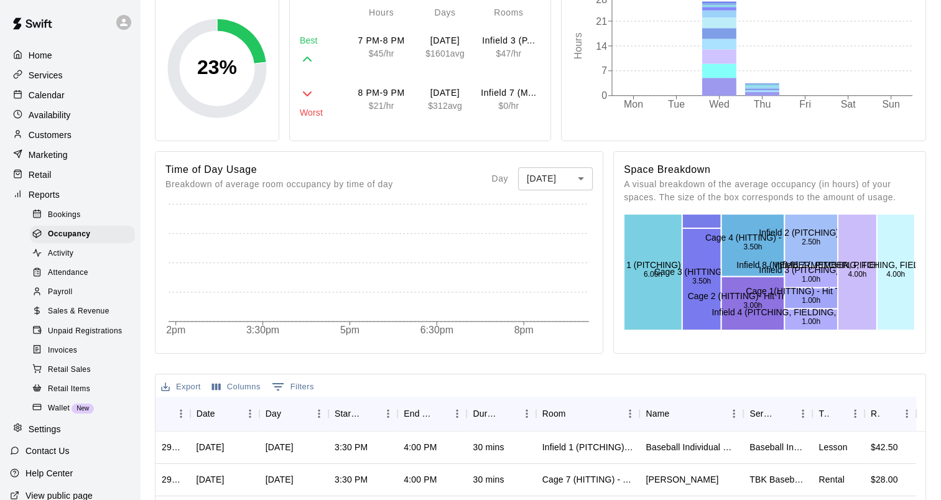
scroll to position [0, 0]
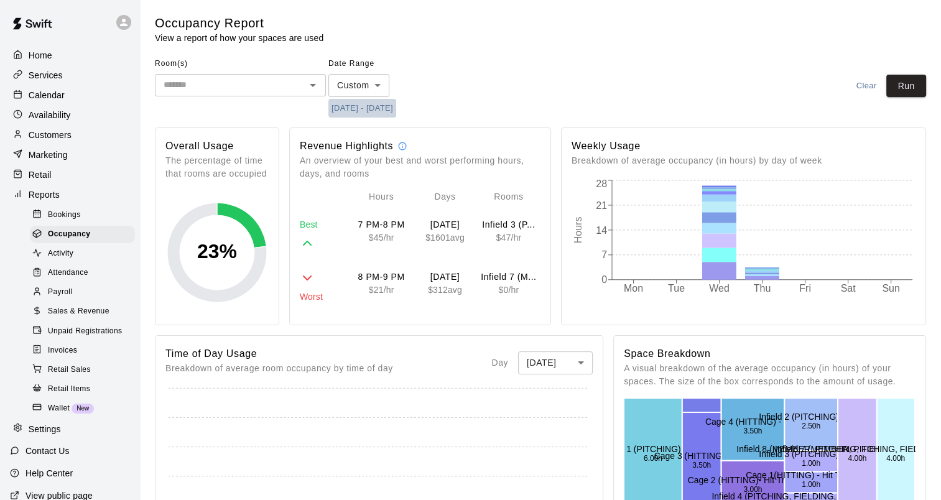
click at [378, 108] on button "10/8/2025 - 10/8/2025" at bounding box center [363, 108] width 68 height 19
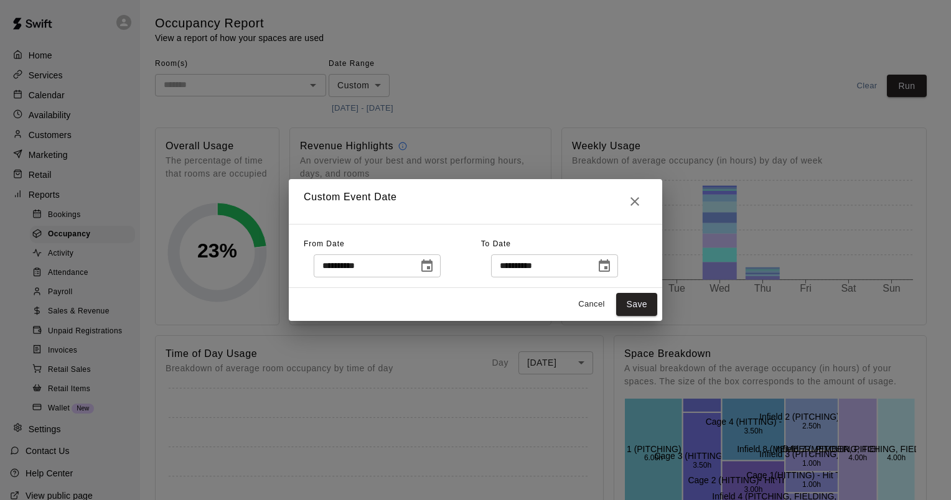
click at [434, 266] on icon "Choose date, selected date is Oct 8, 2025" at bounding box center [426, 266] width 15 height 15
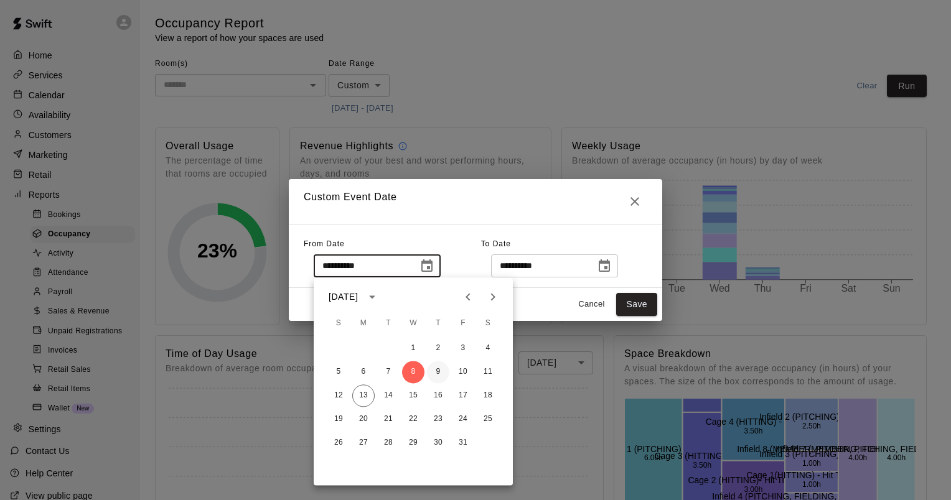
click at [443, 371] on button "9" at bounding box center [438, 372] width 22 height 22
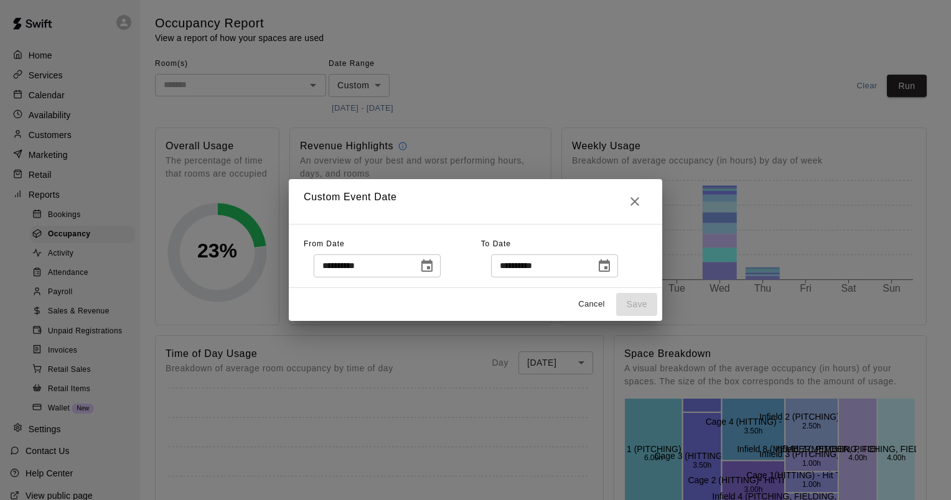
type input "**********"
click at [610, 263] on icon "Choose date, selected date is Oct 8, 2025" at bounding box center [604, 265] width 11 height 12
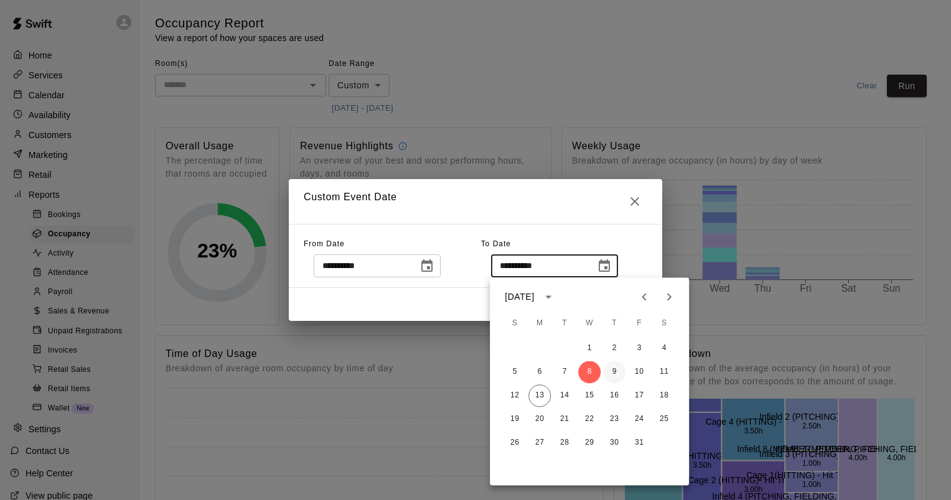
click at [610, 372] on button "9" at bounding box center [614, 372] width 22 height 22
type input "**********"
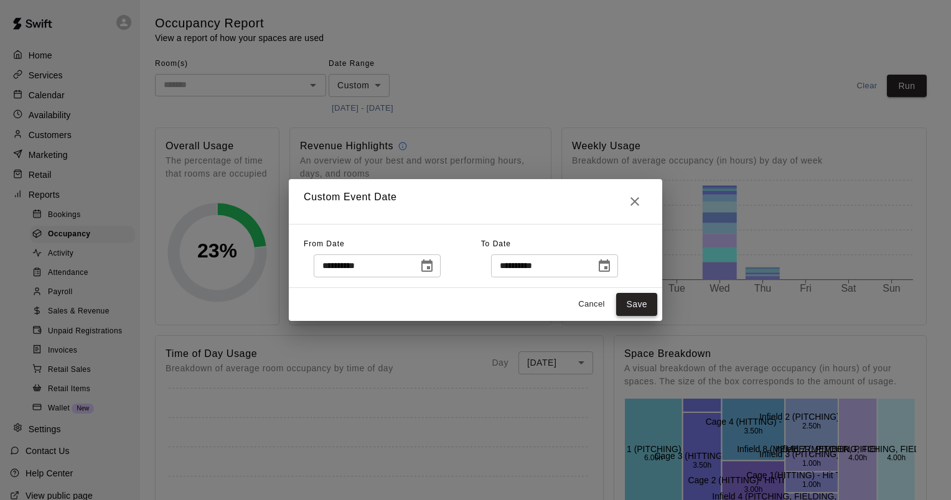
click at [633, 307] on button "Save" at bounding box center [636, 304] width 41 height 23
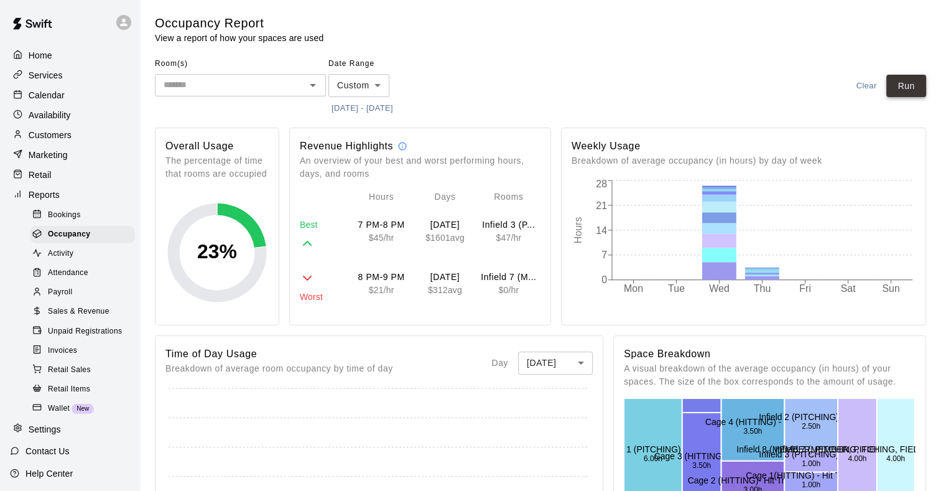
click at [912, 84] on button "Run" at bounding box center [907, 86] width 40 height 23
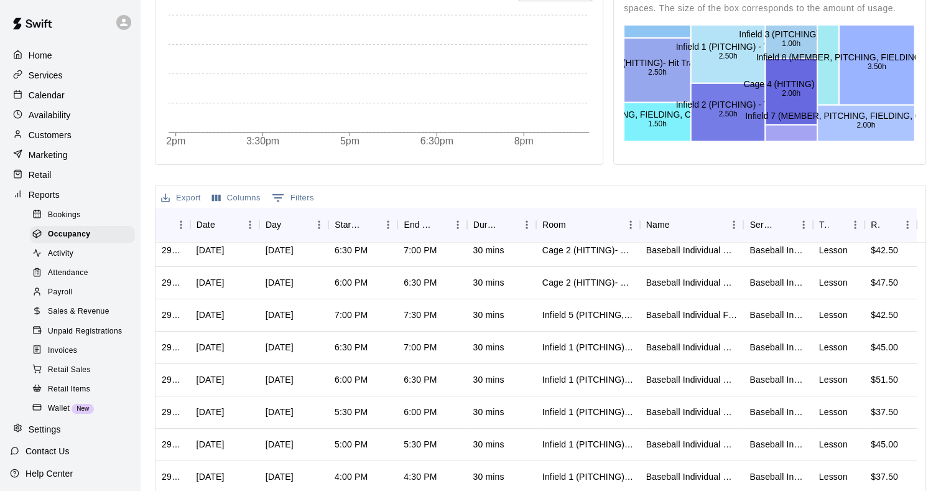
scroll to position [62, 0]
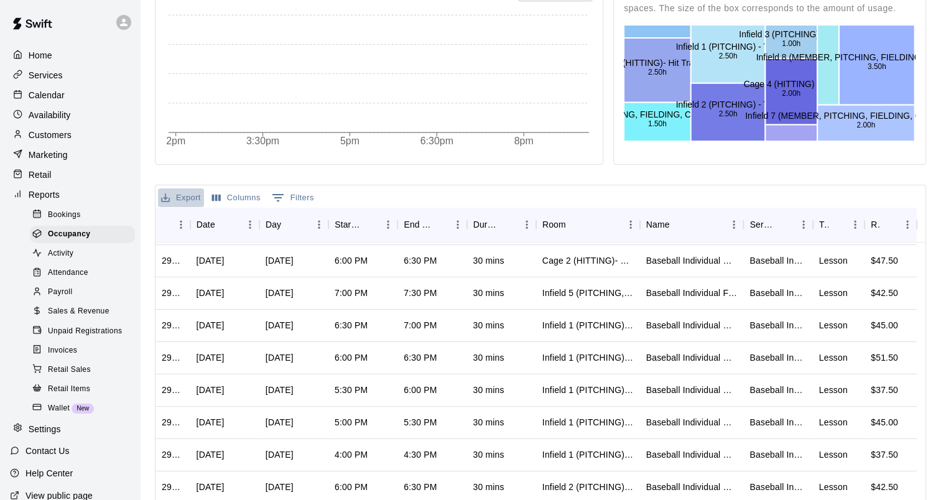
click at [185, 200] on button "Export" at bounding box center [181, 198] width 46 height 19
click at [219, 222] on li "Download as CSV" at bounding box center [206, 222] width 96 height 21
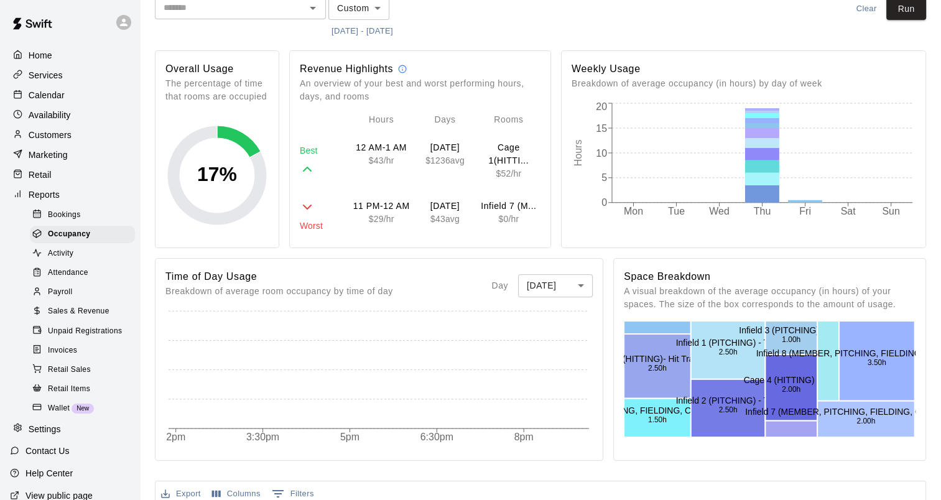
scroll to position [0, 0]
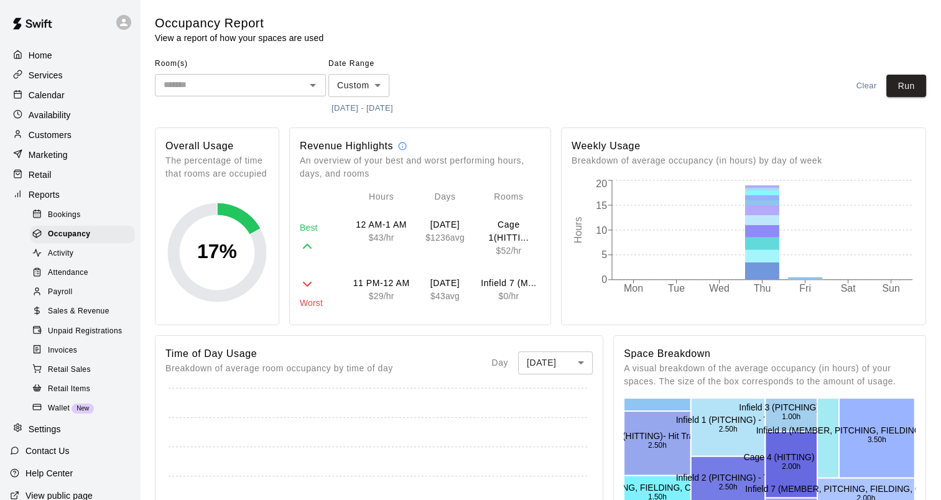
click at [549, 58] on div "Room(s) ​ Date Range Custom ****** ​ 10/9/2025 - 10/9/2025 Clear Run" at bounding box center [541, 86] width 772 height 64
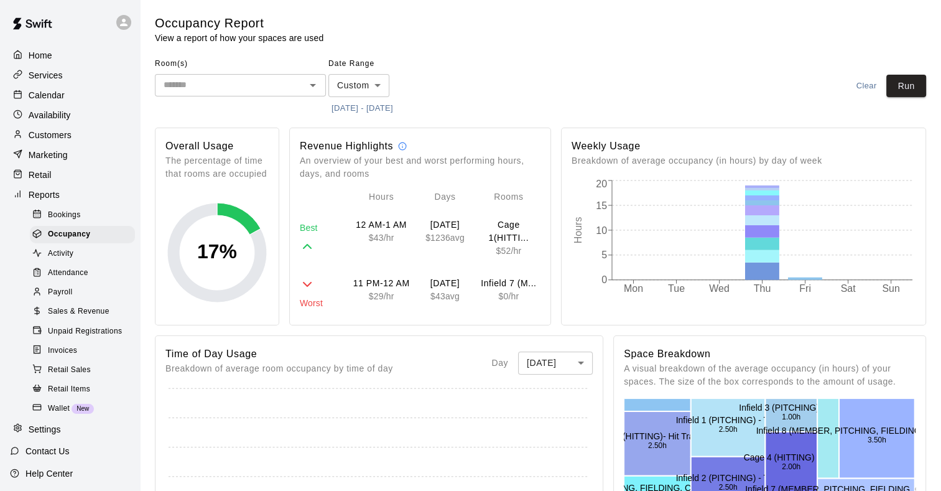
click at [391, 100] on button "10/9/2025 - 10/9/2025" at bounding box center [363, 108] width 68 height 19
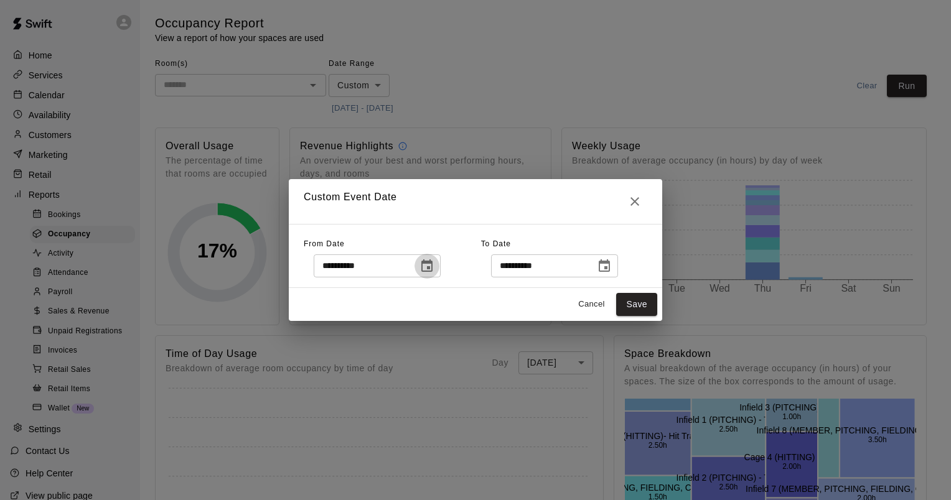
drag, startPoint x: 438, startPoint y: 268, endPoint x: 439, endPoint y: 274, distance: 6.3
click at [434, 268] on icon "Choose date, selected date is Oct 9, 2025" at bounding box center [426, 266] width 15 height 15
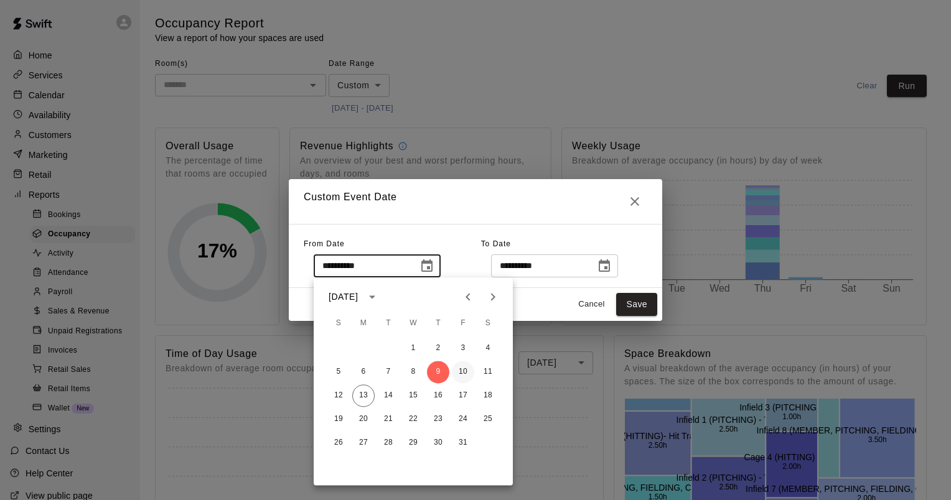
click at [456, 374] on button "10" at bounding box center [463, 372] width 22 height 22
type input "**********"
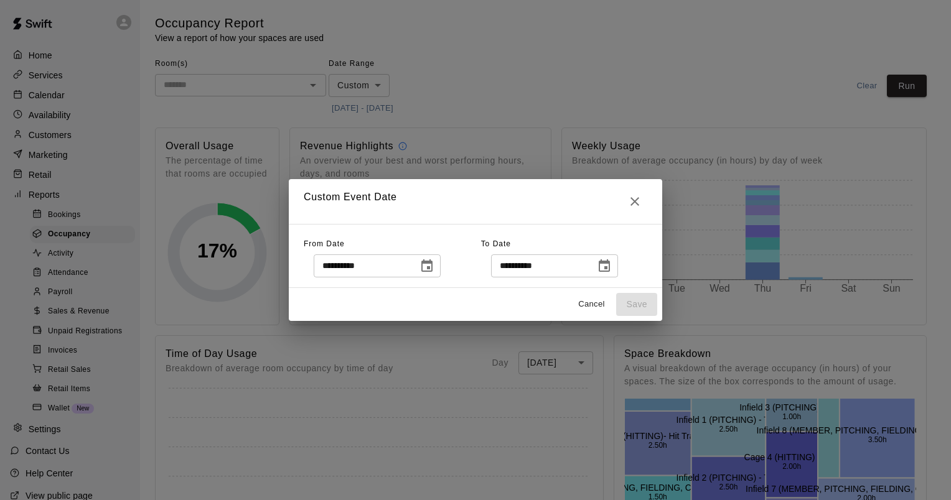
click at [612, 269] on icon "Choose date, selected date is Oct 9, 2025" at bounding box center [604, 266] width 15 height 15
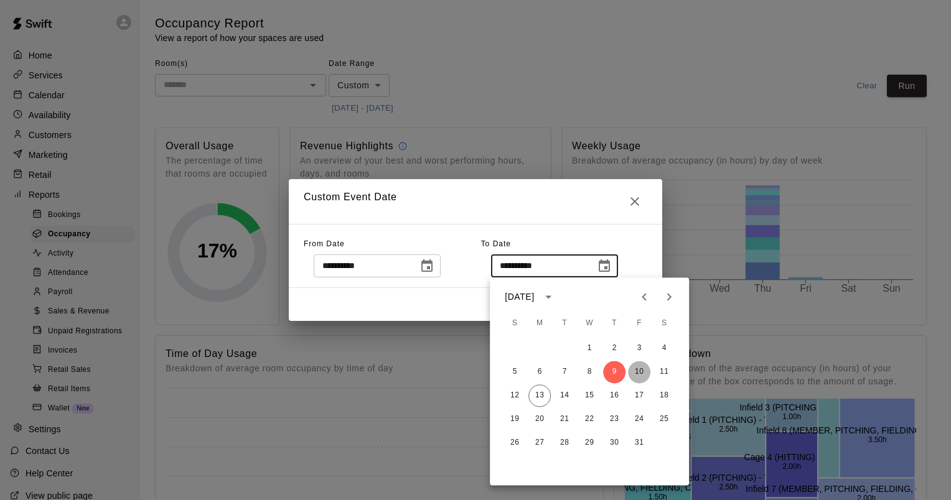
click at [633, 374] on button "10" at bounding box center [639, 372] width 22 height 22
type input "**********"
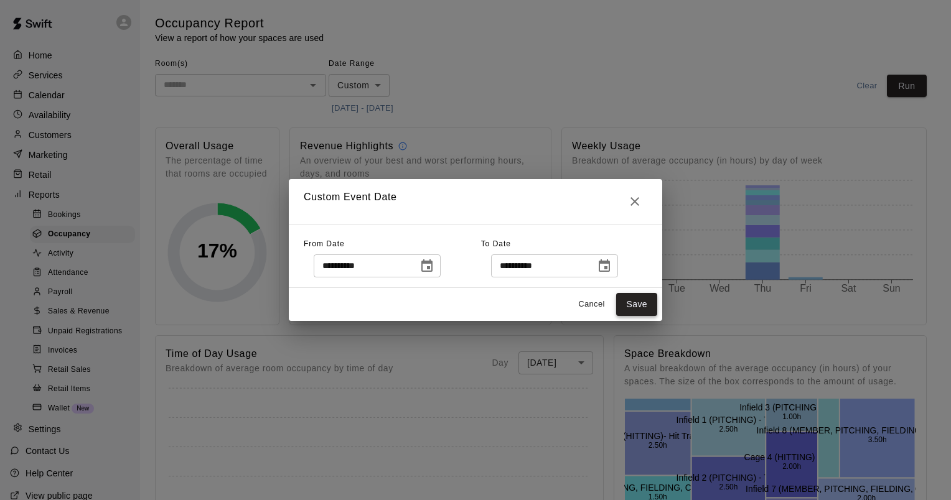
click at [637, 302] on button "Save" at bounding box center [636, 304] width 41 height 23
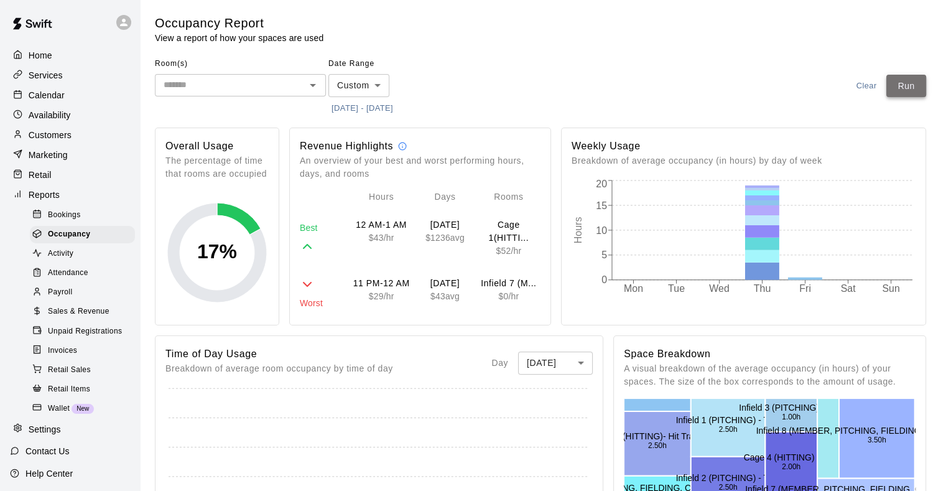
click at [905, 82] on button "Run" at bounding box center [907, 86] width 40 height 23
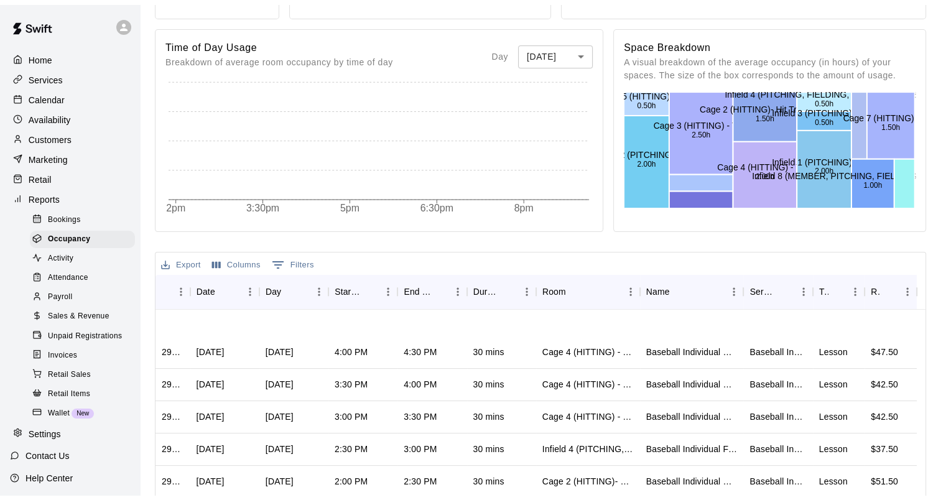
scroll to position [436, 0]
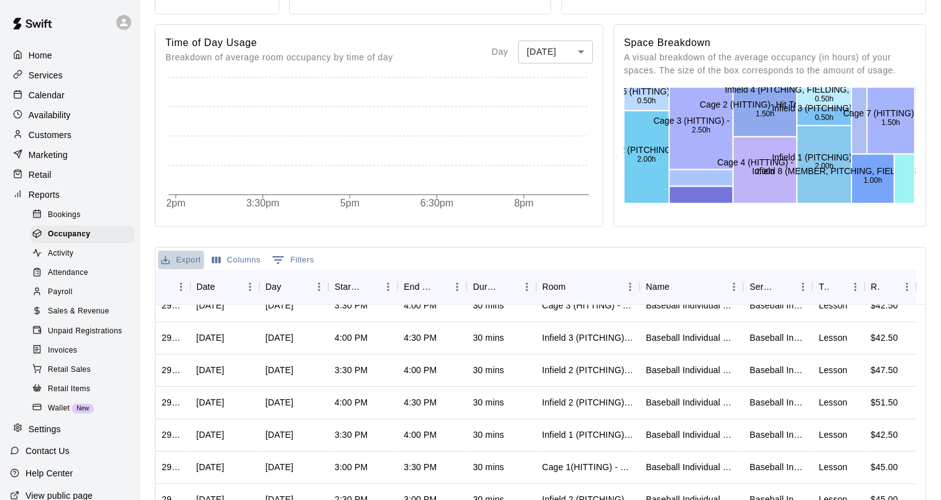
click at [170, 256] on icon "Export" at bounding box center [165, 259] width 11 height 11
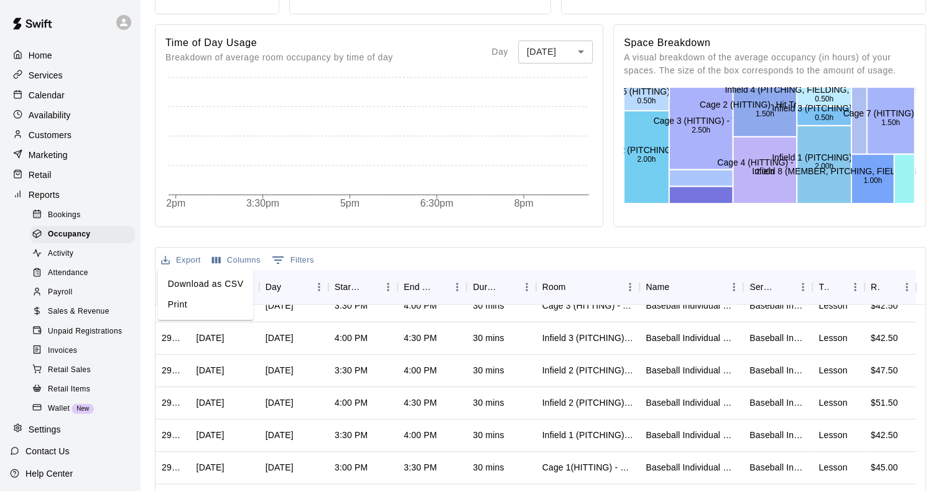
click at [197, 281] on li "Download as CSV" at bounding box center [206, 284] width 96 height 21
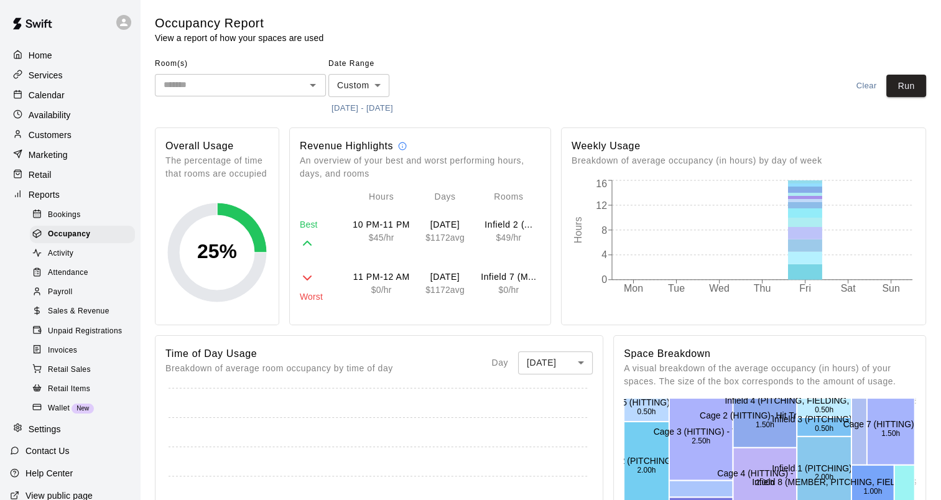
click at [532, 70] on div "Room(s) ​ Date Range Custom ****** ​ [DATE] - [DATE] Clear Run" at bounding box center [541, 86] width 772 height 64
click at [385, 107] on button "[DATE] - [DATE]" at bounding box center [363, 108] width 68 height 19
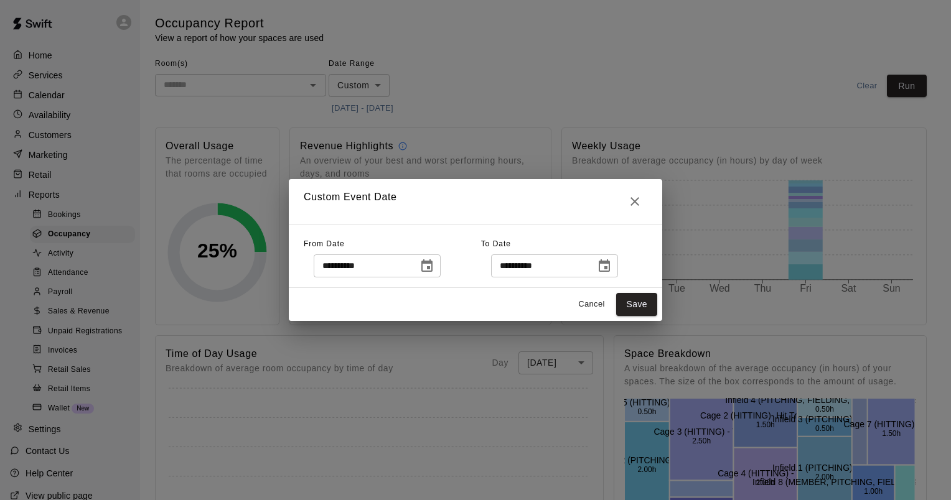
click at [439, 267] on button "Choose date, selected date is Oct 10, 2025" at bounding box center [426, 266] width 25 height 25
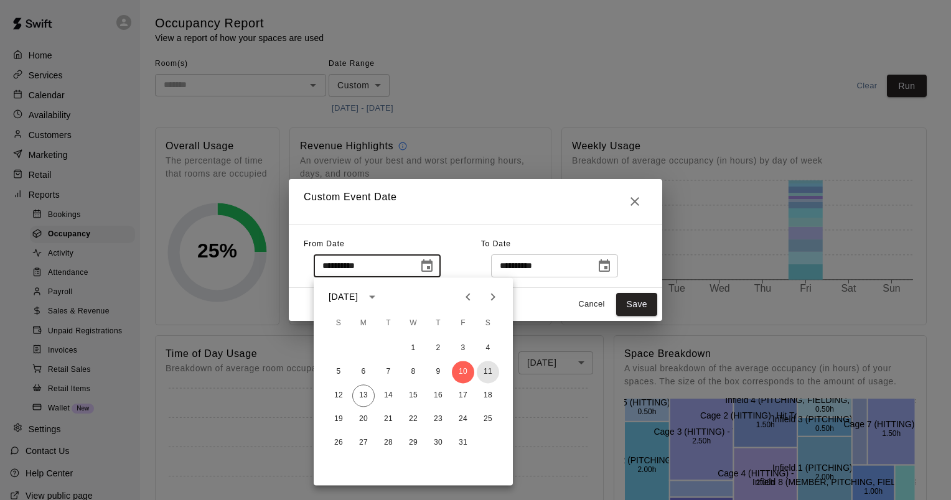
drag, startPoint x: 488, startPoint y: 368, endPoint x: 563, endPoint y: 320, distance: 89.2
click at [488, 368] on button "11" at bounding box center [488, 372] width 22 height 22
type input "**********"
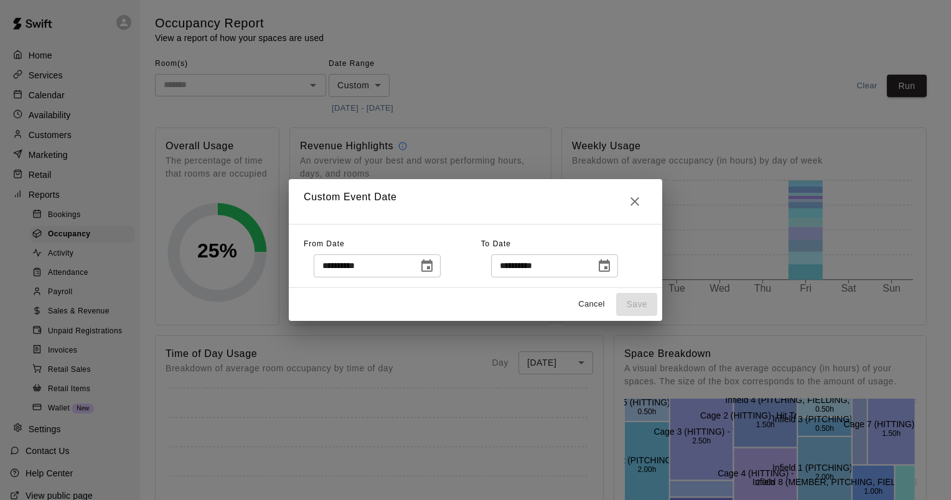
click at [610, 268] on icon "Choose date, selected date is Oct 10, 2025" at bounding box center [604, 265] width 11 height 12
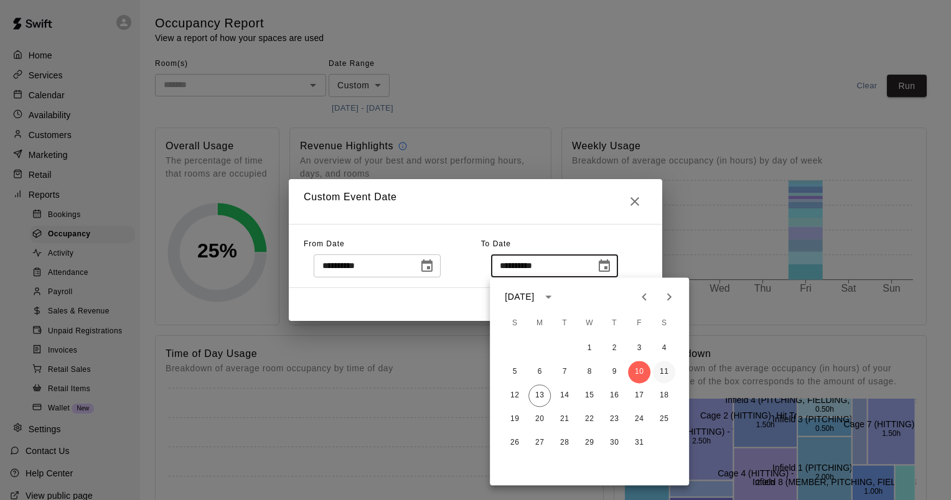
click at [662, 370] on button "11" at bounding box center [664, 372] width 22 height 22
type input "**********"
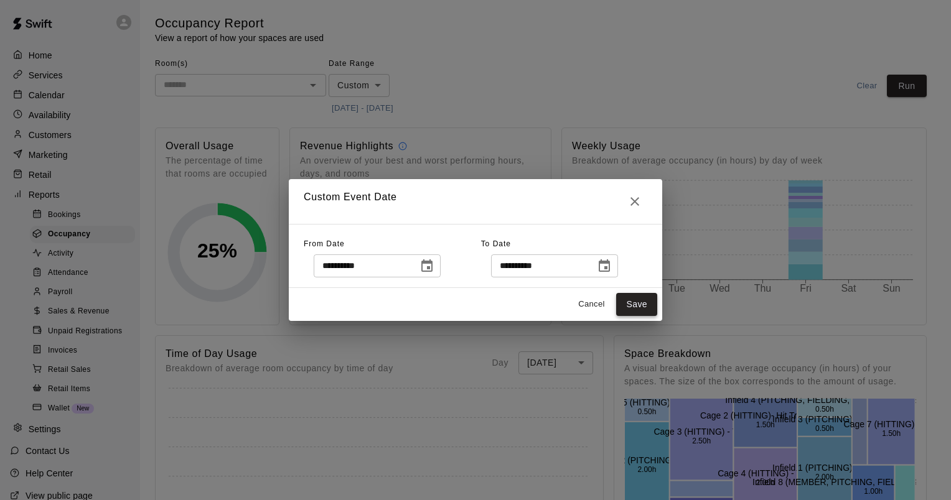
click at [630, 304] on button "Save" at bounding box center [636, 304] width 41 height 23
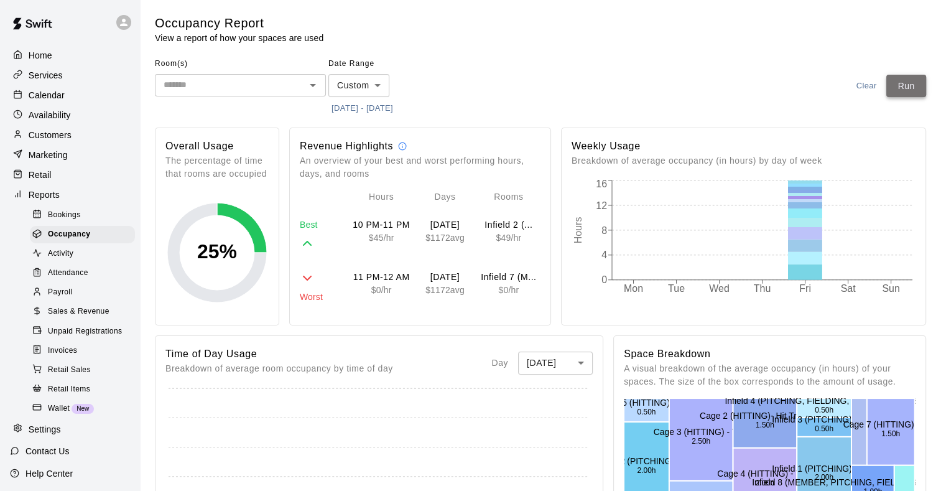
click at [913, 88] on button "Run" at bounding box center [907, 86] width 40 height 23
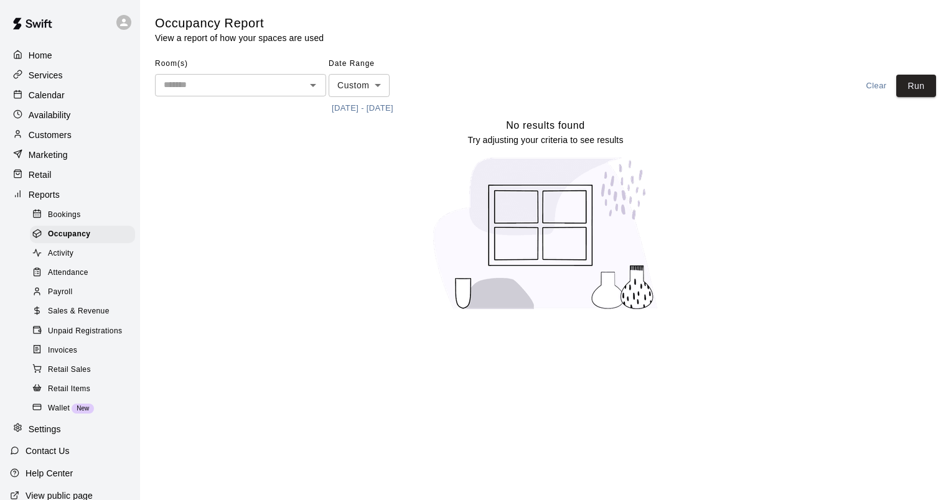
click at [357, 110] on button "[DATE] - [DATE]" at bounding box center [363, 108] width 68 height 19
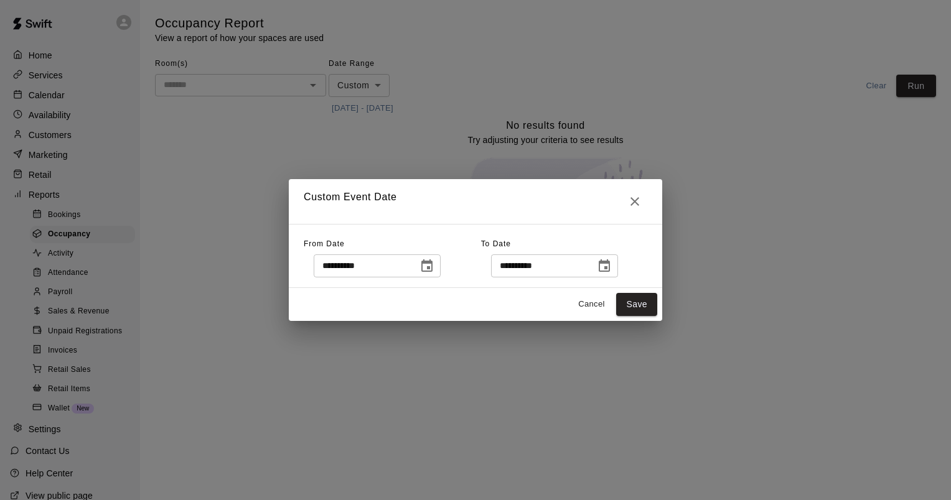
click at [434, 266] on icon "Choose date, selected date is Oct 11, 2025" at bounding box center [426, 266] width 15 height 15
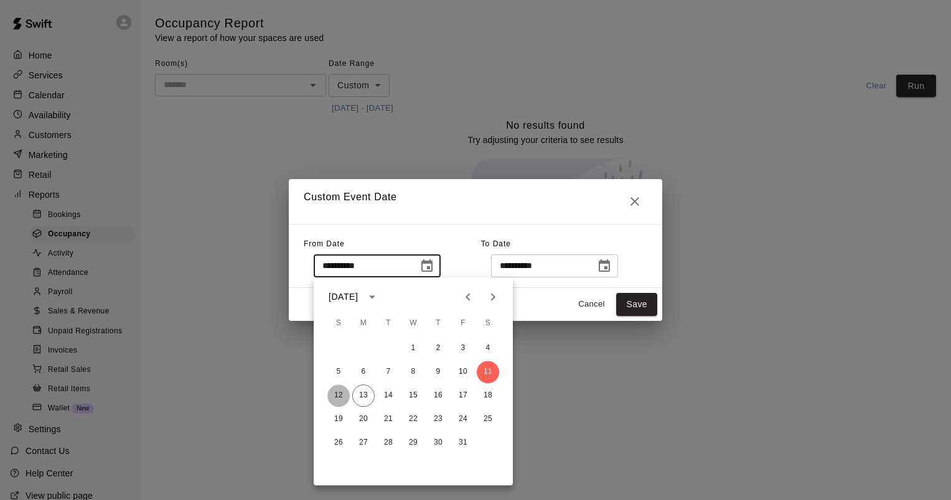
click at [339, 396] on button "12" at bounding box center [338, 396] width 22 height 22
type input "**********"
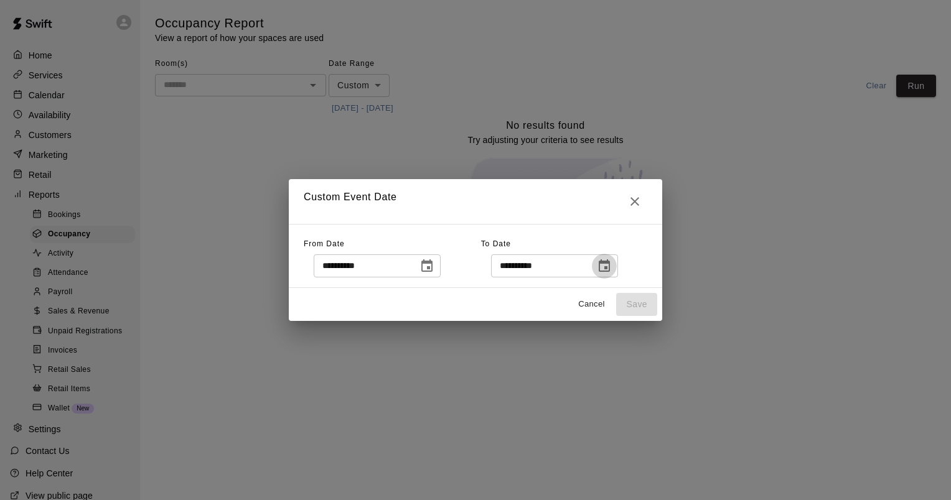
click at [610, 264] on icon "Choose date, selected date is Oct 11, 2025" at bounding box center [604, 265] width 11 height 12
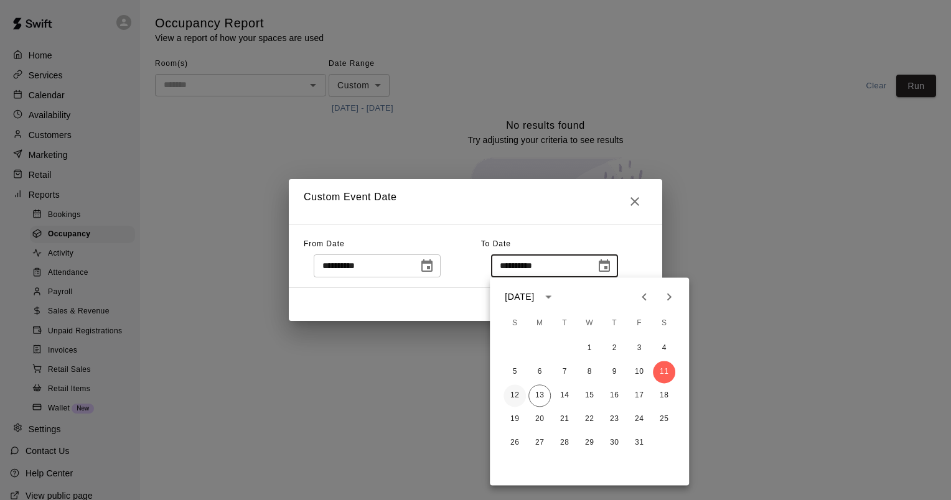
click at [513, 398] on button "12" at bounding box center [514, 396] width 22 height 22
type input "**********"
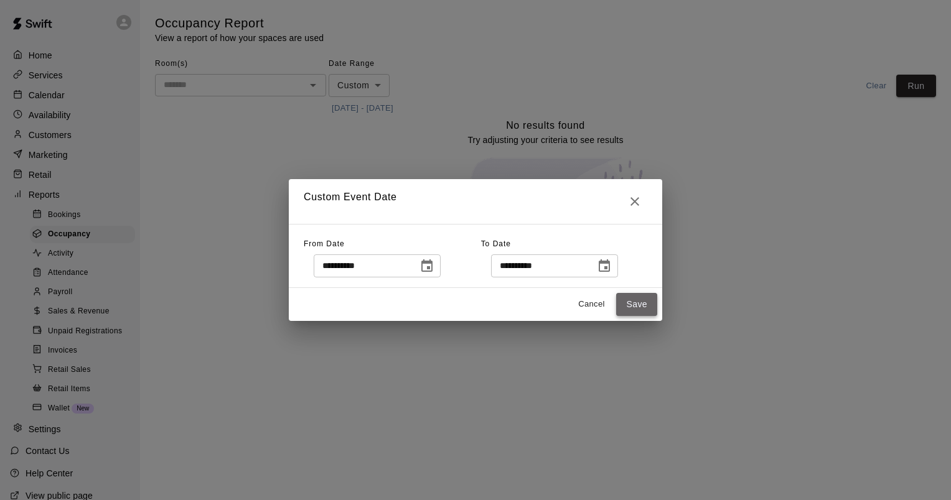
click at [628, 299] on button "Save" at bounding box center [636, 304] width 41 height 23
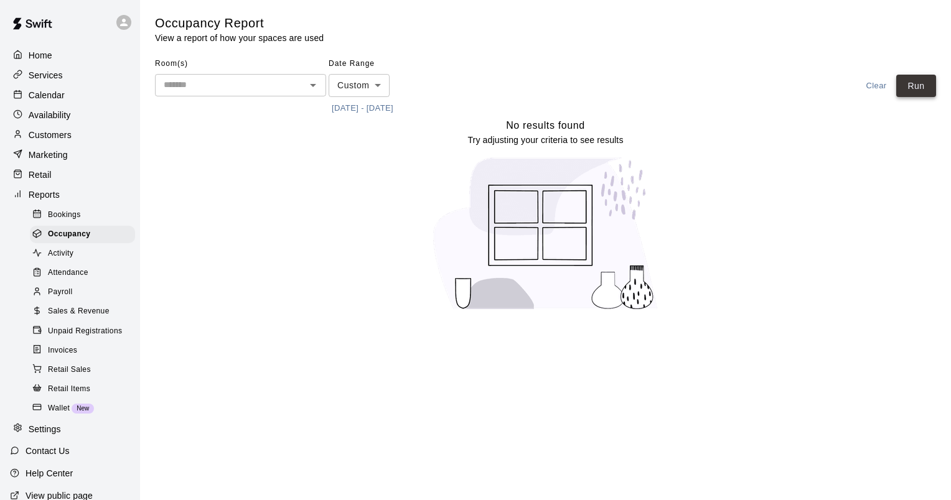
click at [918, 80] on button "Run" at bounding box center [916, 86] width 40 height 23
click at [55, 144] on div "Customers" at bounding box center [70, 135] width 120 height 19
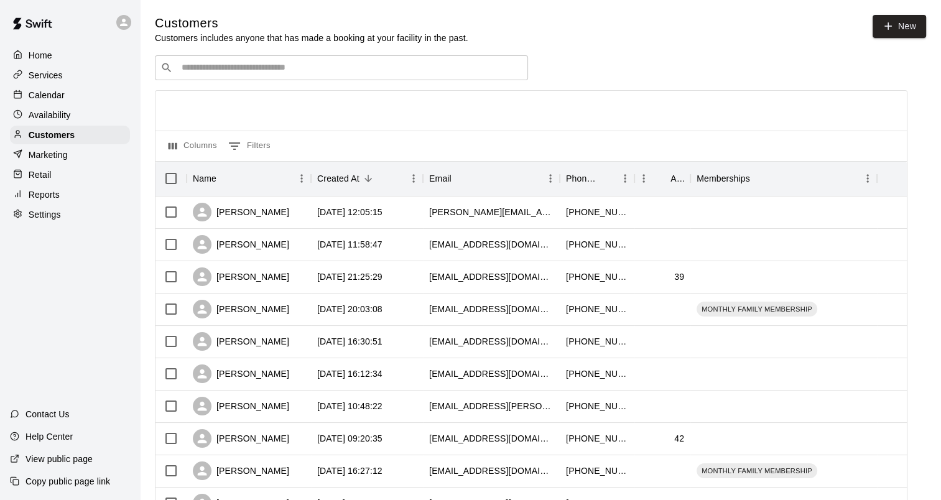
click at [215, 76] on div "​ ​" at bounding box center [341, 67] width 373 height 25
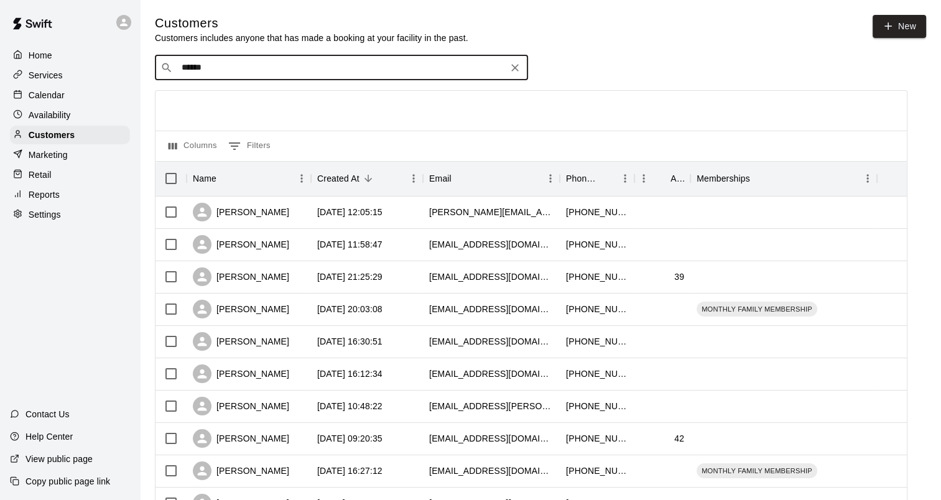
type input "******"
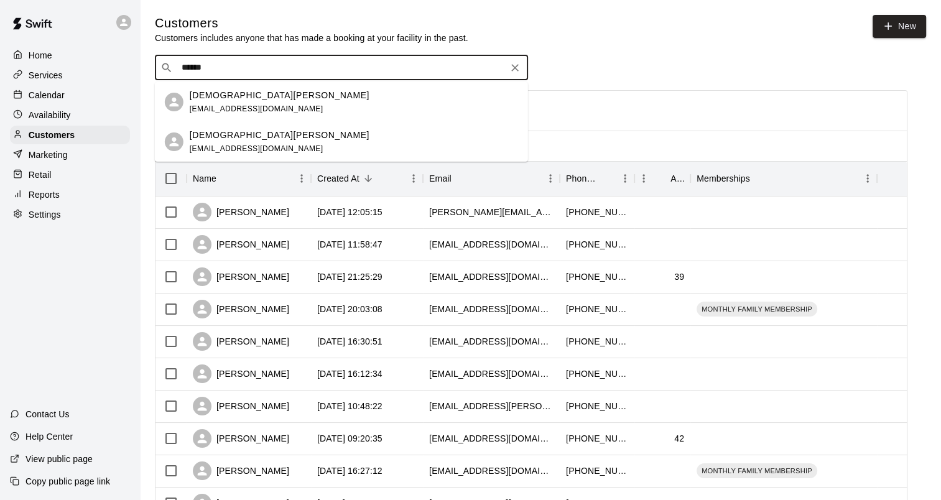
drag, startPoint x: 228, startPoint y: 75, endPoint x: 52, endPoint y: 75, distance: 175.5
click at [236, 93] on p "[DEMOGRAPHIC_DATA][PERSON_NAME]" at bounding box center [280, 95] width 180 height 13
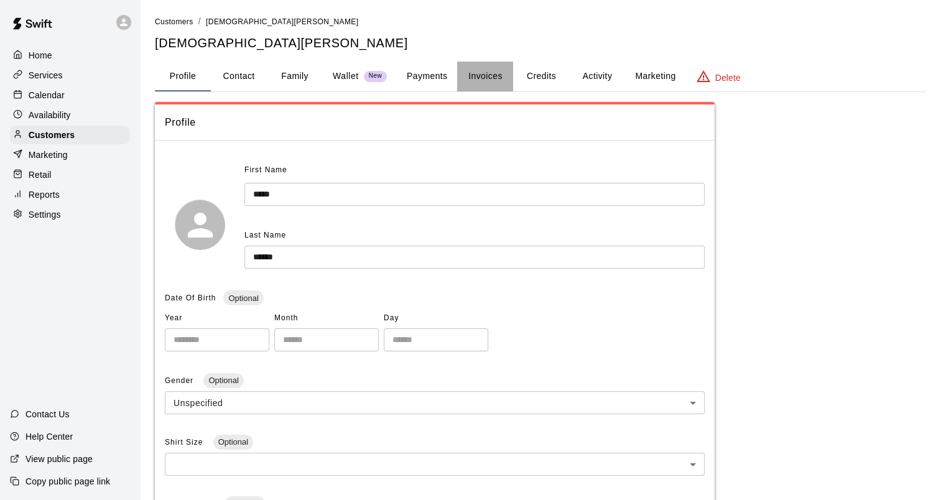
click at [474, 79] on button "Invoices" at bounding box center [485, 77] width 56 height 30
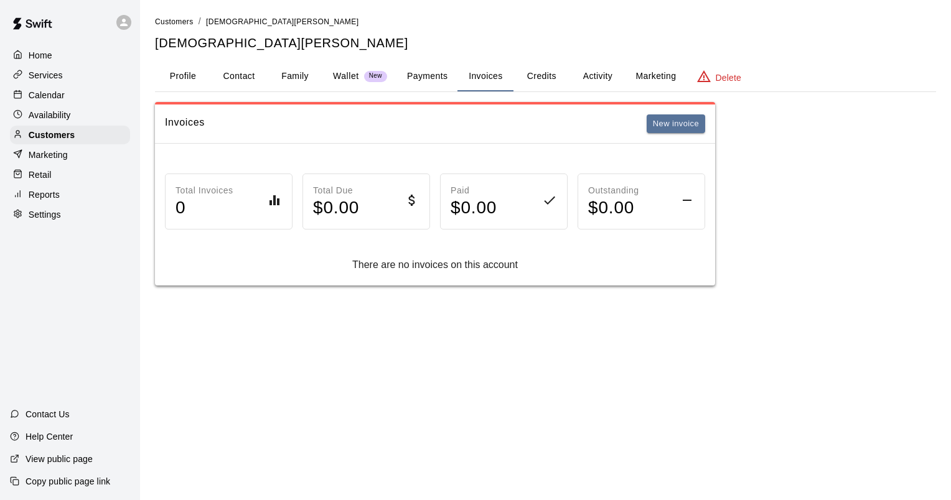
click at [561, 71] on button "Credits" at bounding box center [541, 77] width 56 height 30
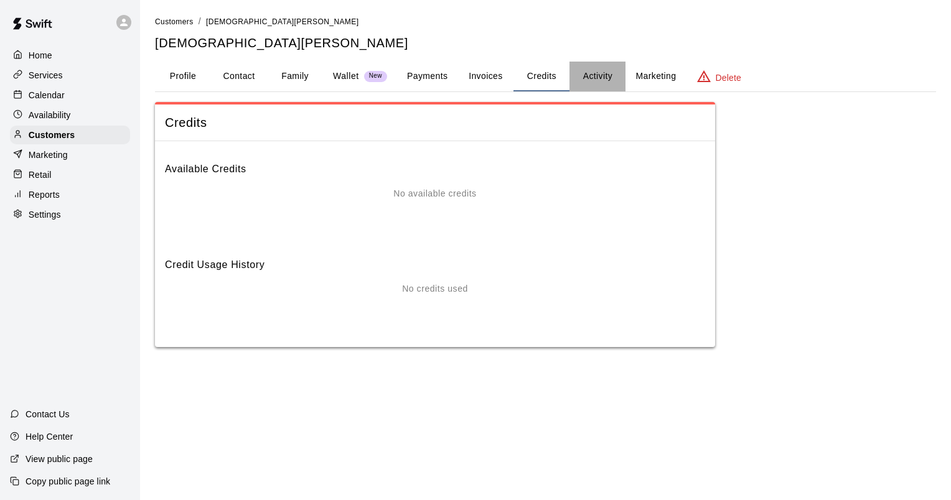
click at [600, 82] on button "Activity" at bounding box center [597, 77] width 56 height 30
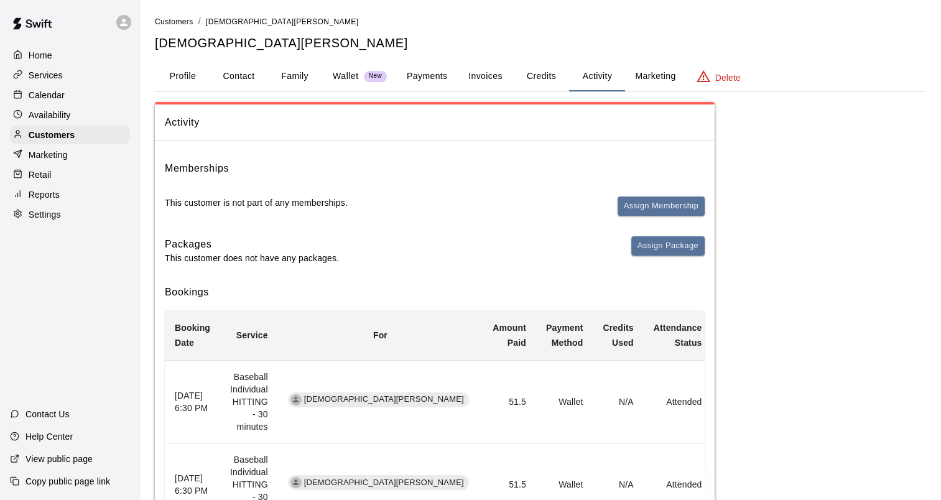
click at [356, 73] on p "Wallet" at bounding box center [346, 76] width 26 height 13
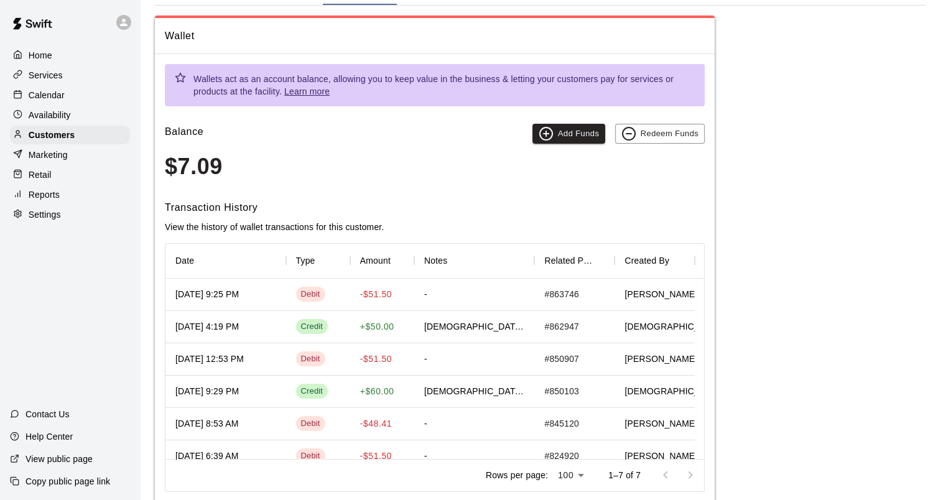
scroll to position [114, 0]
